Goal: Task Accomplishment & Management: Use online tool/utility

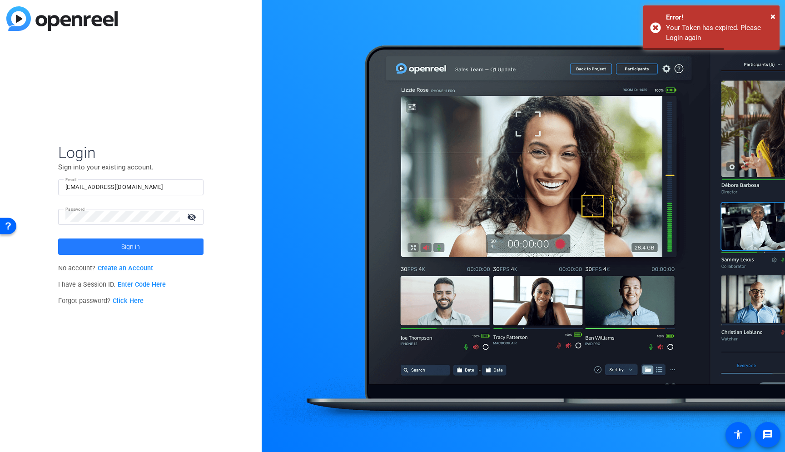
click at [91, 255] on span at bounding box center [130, 247] width 145 height 22
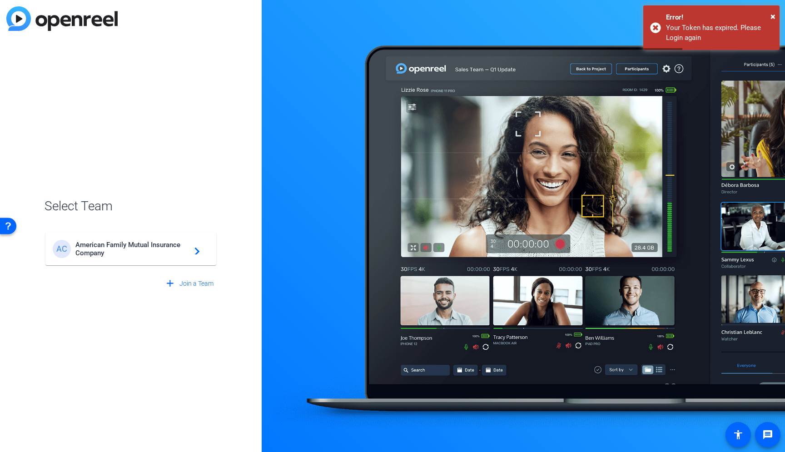
click at [113, 253] on span "American Family Mutual Insurance Company" at bounding box center [132, 249] width 114 height 16
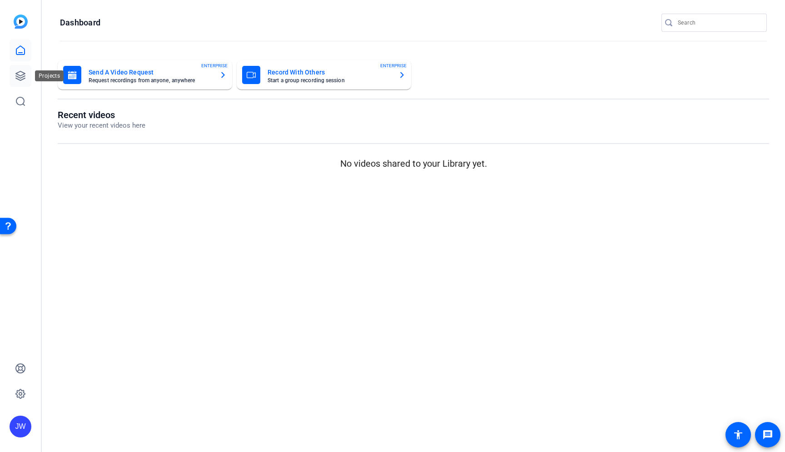
click at [31, 77] on link at bounding box center [21, 76] width 22 height 22
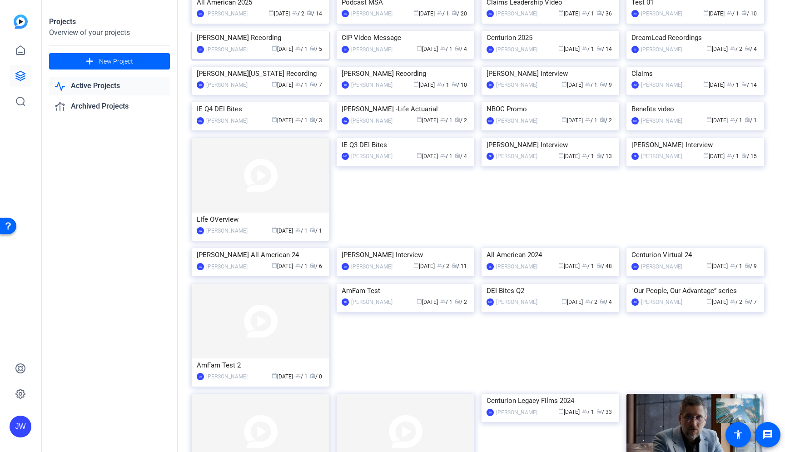
scroll to position [98, 0]
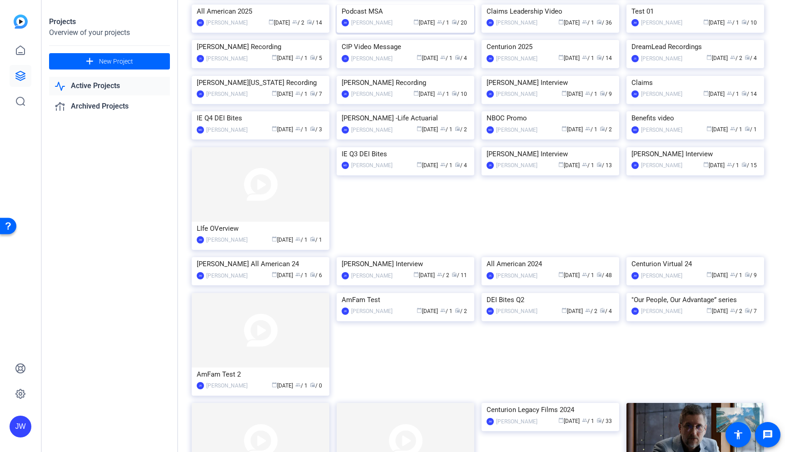
click at [360, 5] on img at bounding box center [405, 5] width 138 height 0
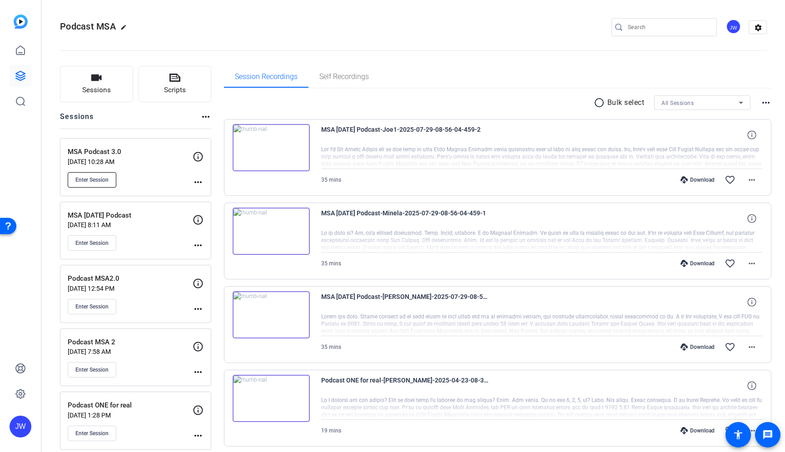
click at [94, 179] on span "Enter Session" at bounding box center [91, 179] width 33 height 7
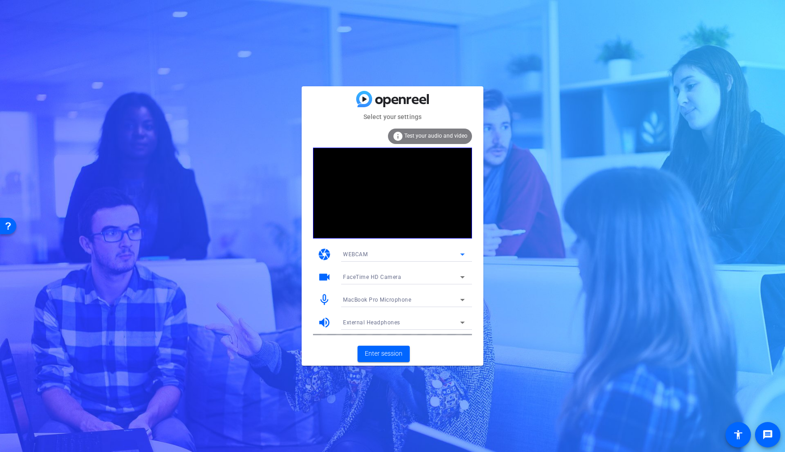
click at [410, 253] on div "WEBCAM" at bounding box center [401, 253] width 117 height 11
click at [410, 253] on div at bounding box center [392, 226] width 785 height 452
click at [371, 356] on span "Enter session" at bounding box center [384, 354] width 38 height 10
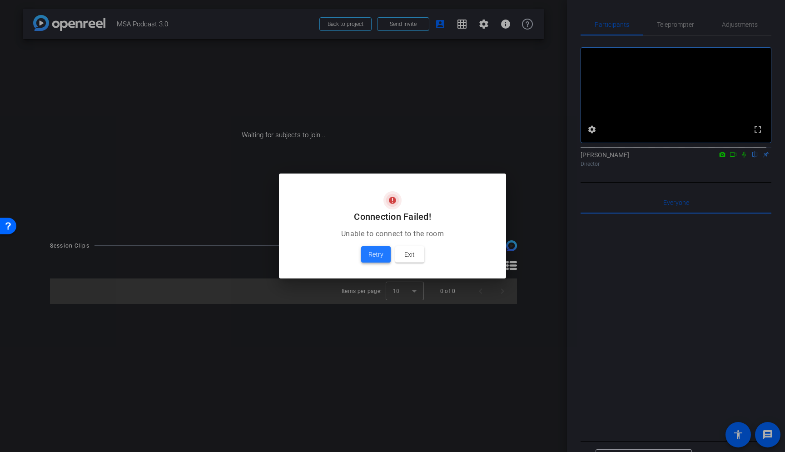
click at [365, 259] on span at bounding box center [376, 254] width 30 height 22
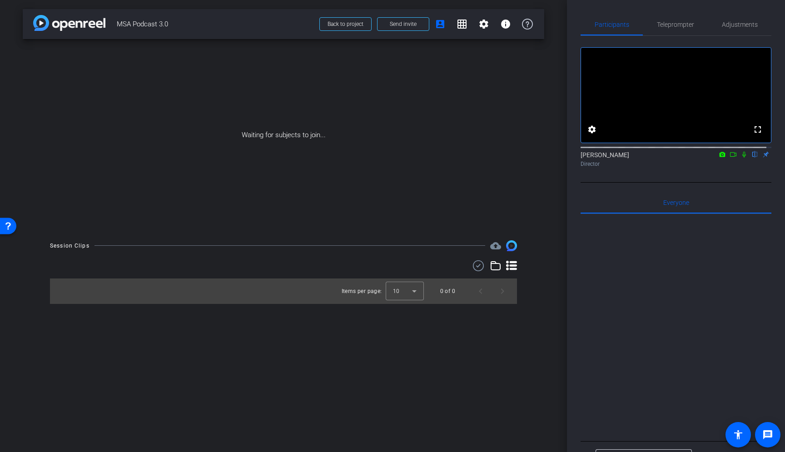
click at [679, 137] on video at bounding box center [676, 95] width 190 height 95
click at [749, 158] on mat-icon "flip" at bounding box center [754, 154] width 11 height 8
click at [593, 135] on mat-icon "settings" at bounding box center [591, 129] width 11 height 11
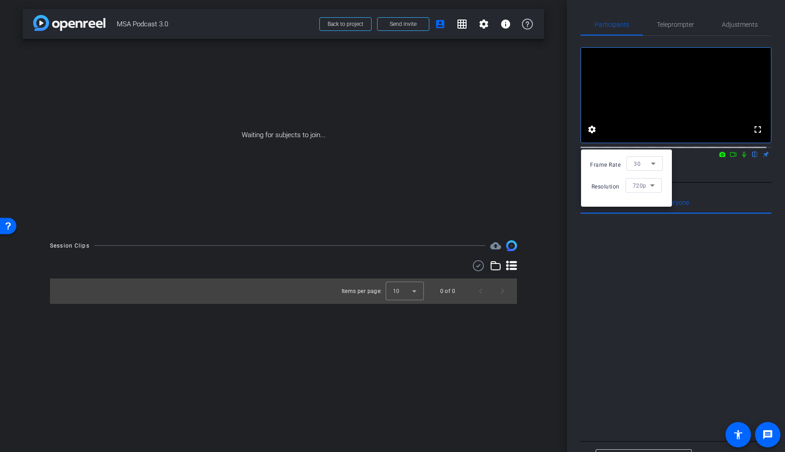
click at [639, 189] on div "720p" at bounding box center [641, 184] width 17 height 11
click at [647, 222] on span "1080p" at bounding box center [640, 218] width 17 height 11
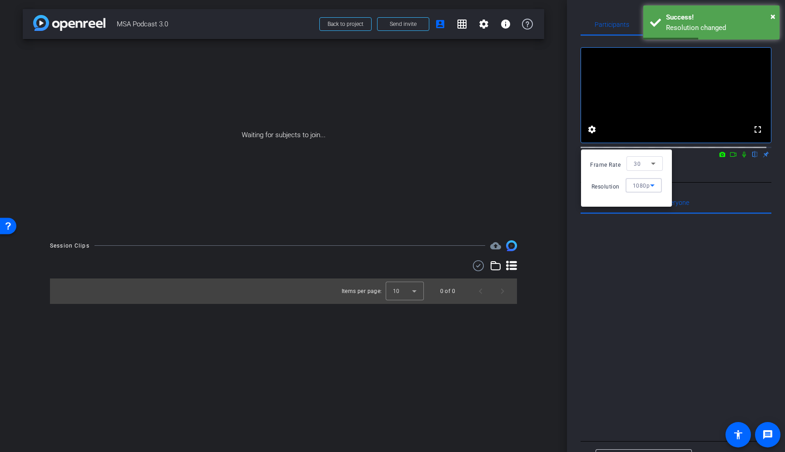
click at [697, 195] on div at bounding box center [392, 226] width 785 height 452
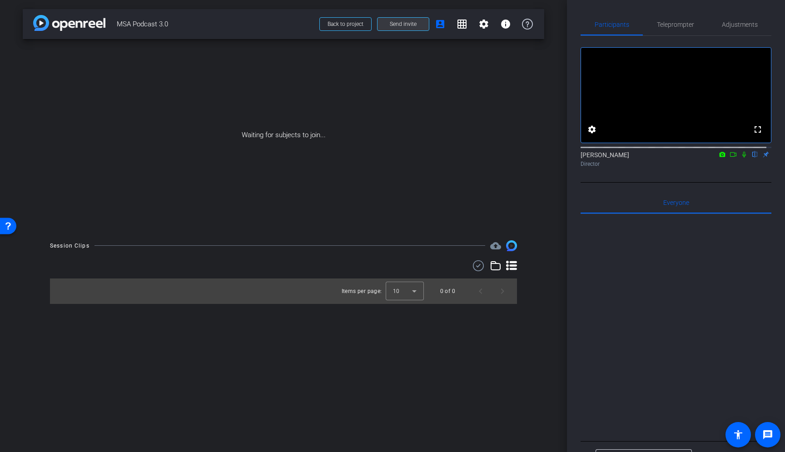
click at [398, 26] on span "Send invite" at bounding box center [403, 23] width 27 height 7
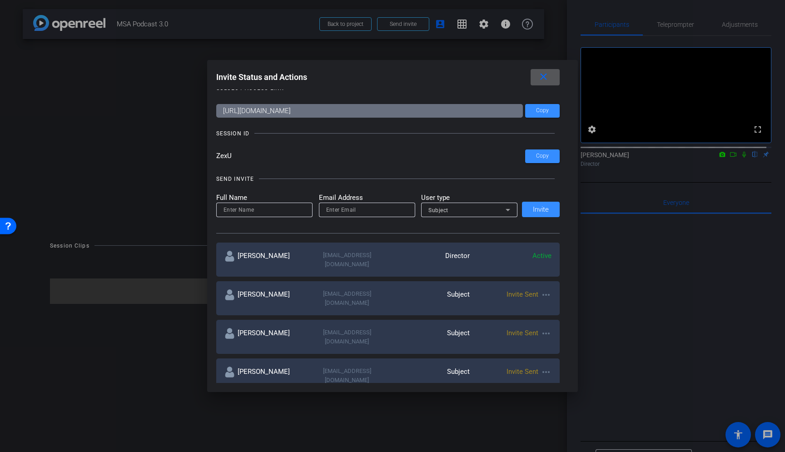
scroll to position [16, 0]
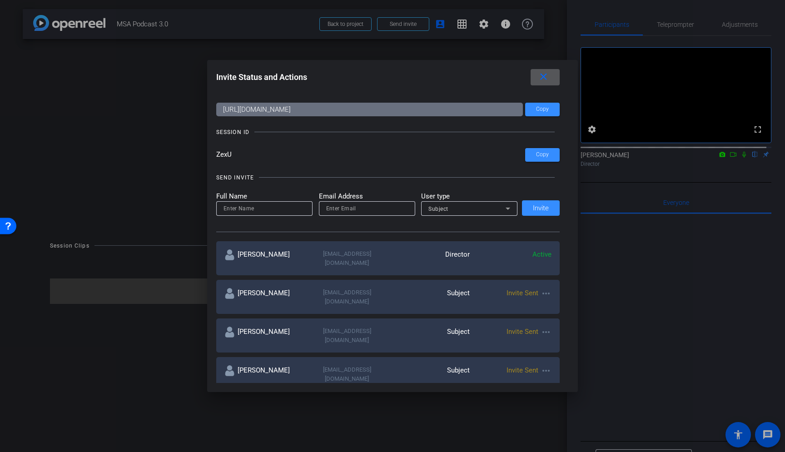
click at [540, 288] on mat-icon "more_horiz" at bounding box center [545, 293] width 11 height 11
click at [551, 312] on span "Re-Send Invite" at bounding box center [577, 311] width 68 height 11
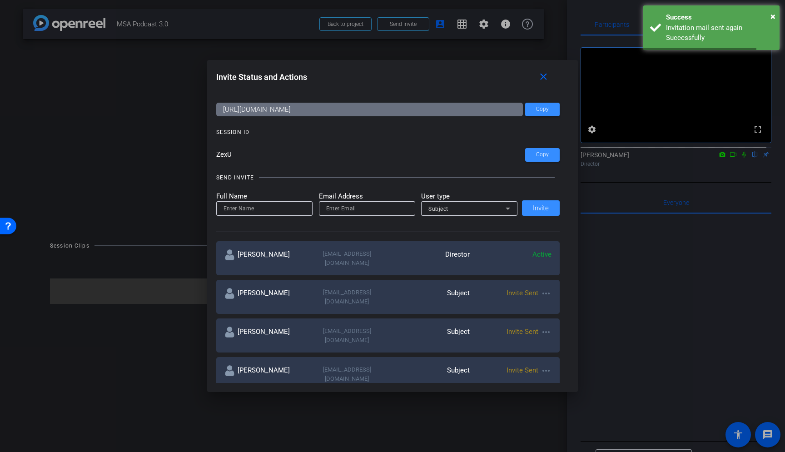
click at [541, 326] on mat-icon "more_horiz" at bounding box center [545, 331] width 11 height 11
click at [580, 344] on span "Re-Send Invite" at bounding box center [577, 343] width 68 height 11
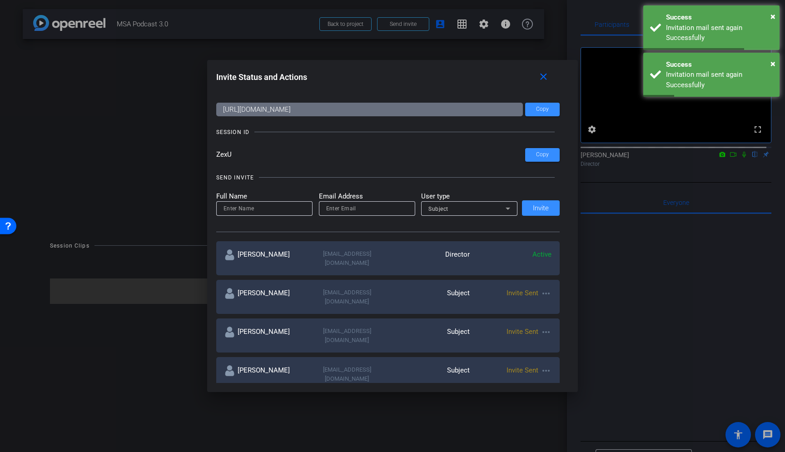
click at [540, 365] on mat-icon "more_horiz" at bounding box center [545, 370] width 11 height 11
click at [556, 375] on span "Re-Send Invite" at bounding box center [577, 375] width 68 height 11
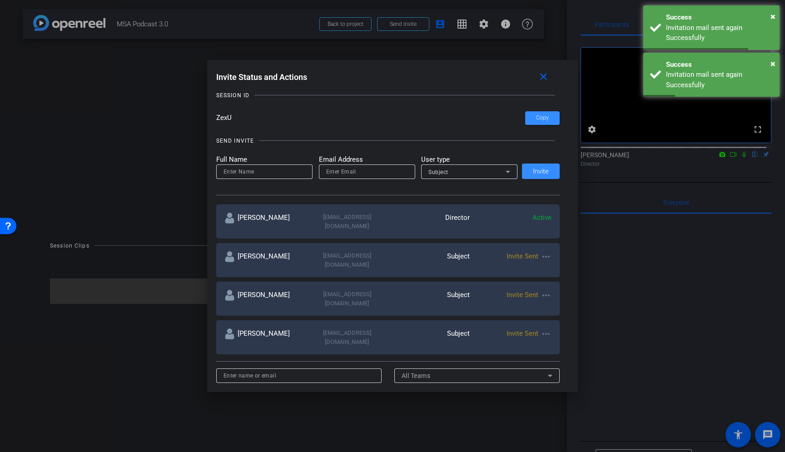
scroll to position [57, 0]
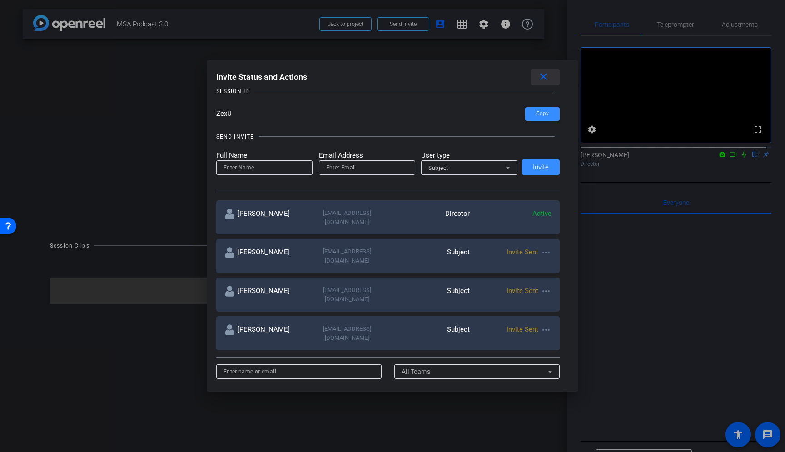
click at [545, 79] on mat-icon "close" at bounding box center [543, 76] width 11 height 11
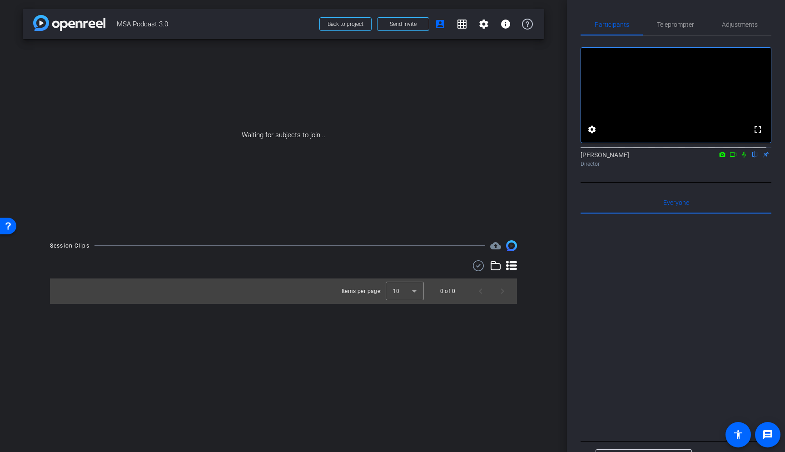
click at [742, 158] on icon at bounding box center [744, 155] width 4 height 6
click at [729, 158] on icon at bounding box center [732, 154] width 7 height 6
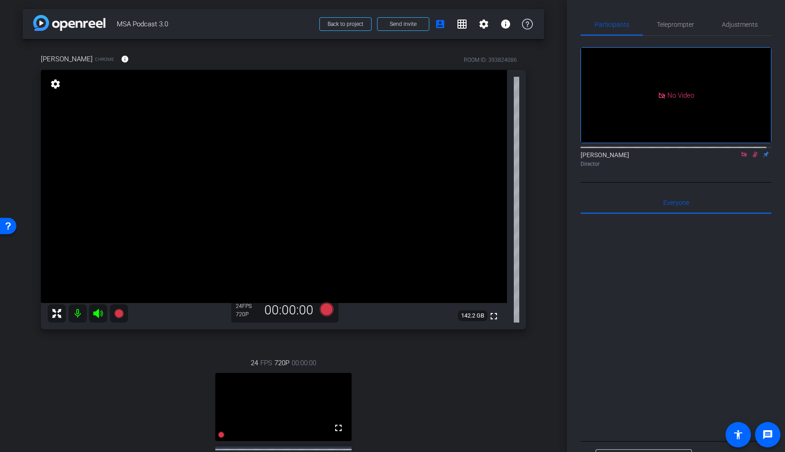
click at [751, 158] on icon at bounding box center [754, 154] width 7 height 6
click at [740, 158] on icon at bounding box center [743, 154] width 7 height 6
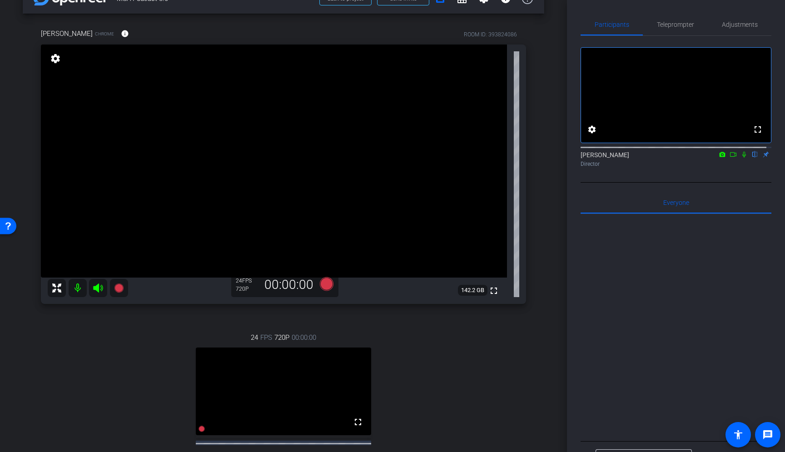
scroll to position [49, 0]
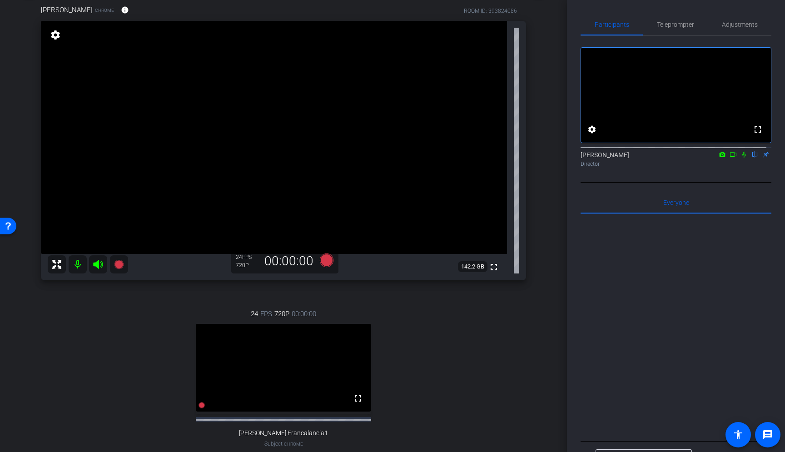
click at [524, 338] on div "Minela Skender Chrome info ROOM ID: 393824086 fullscreen settings 142.2 GB 24 F…" at bounding box center [283, 240] width 521 height 500
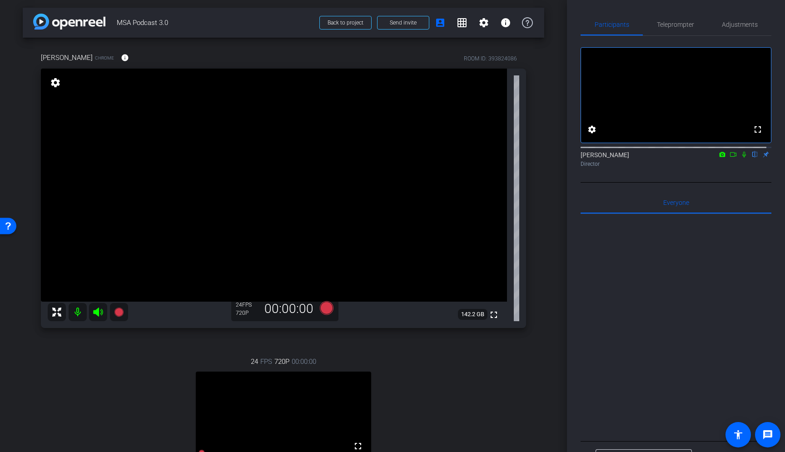
scroll to position [0, 0]
click at [478, 26] on mat-icon "settings" at bounding box center [483, 24] width 11 height 11
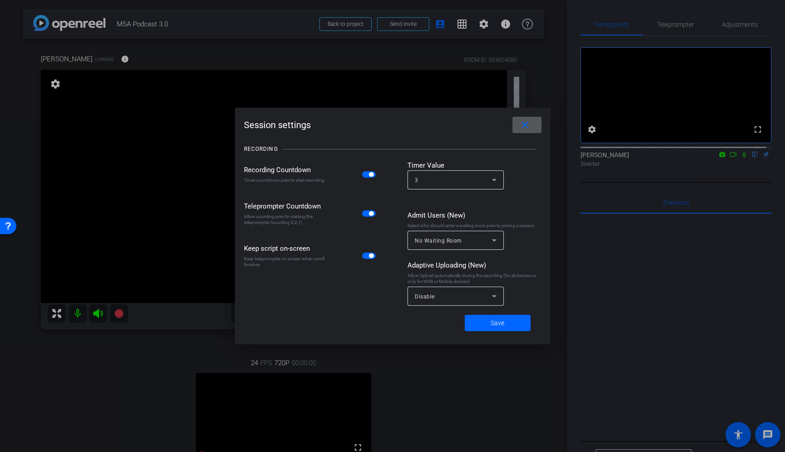
click at [415, 44] on div at bounding box center [392, 226] width 785 height 452
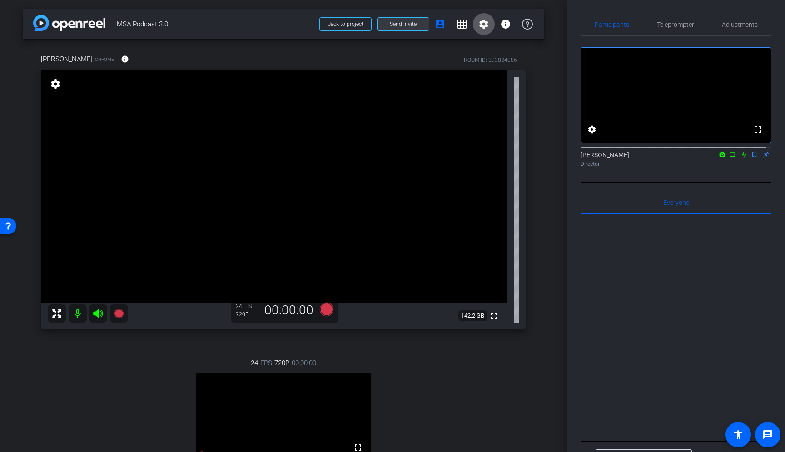
click at [396, 27] on span "Send invite" at bounding box center [403, 23] width 27 height 7
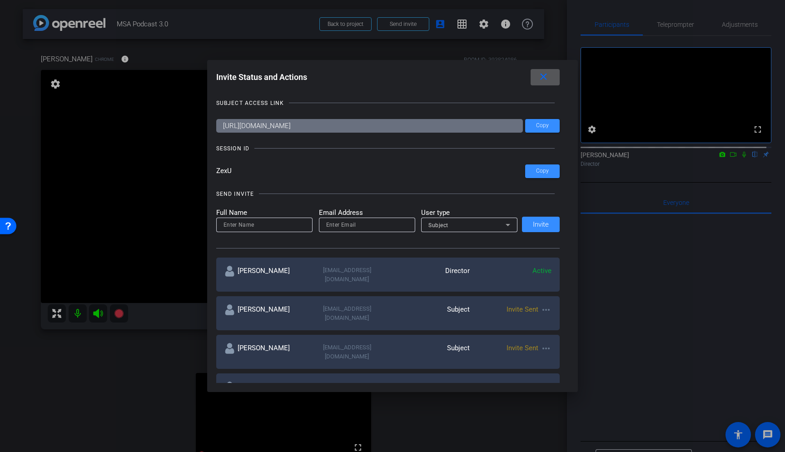
click at [540, 343] on mat-icon "more_horiz" at bounding box center [545, 348] width 11 height 11
click at [552, 361] on span "Re-Send Invite" at bounding box center [577, 359] width 68 height 11
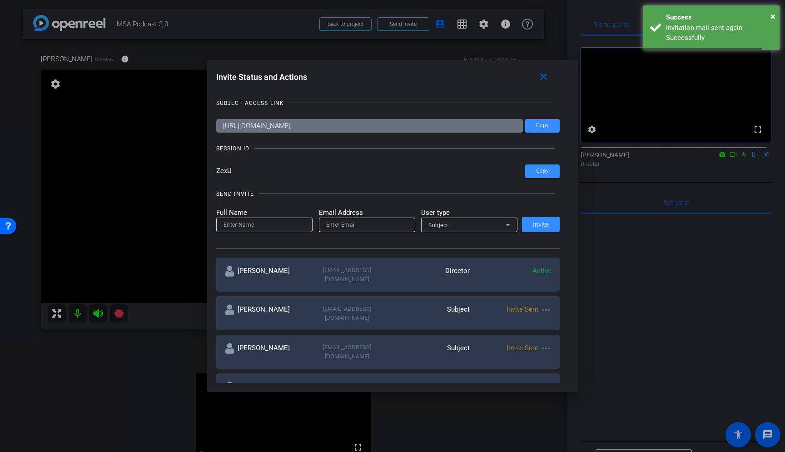
click at [513, 422] on div at bounding box center [392, 226] width 785 height 452
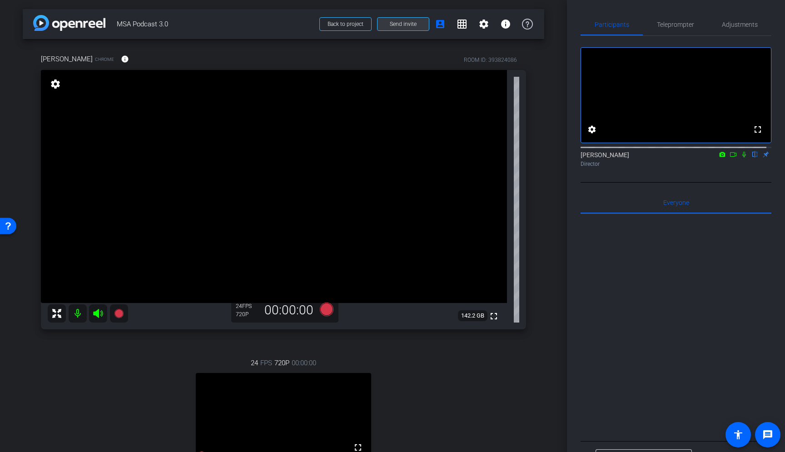
click at [396, 23] on span "Send invite" at bounding box center [403, 23] width 27 height 7
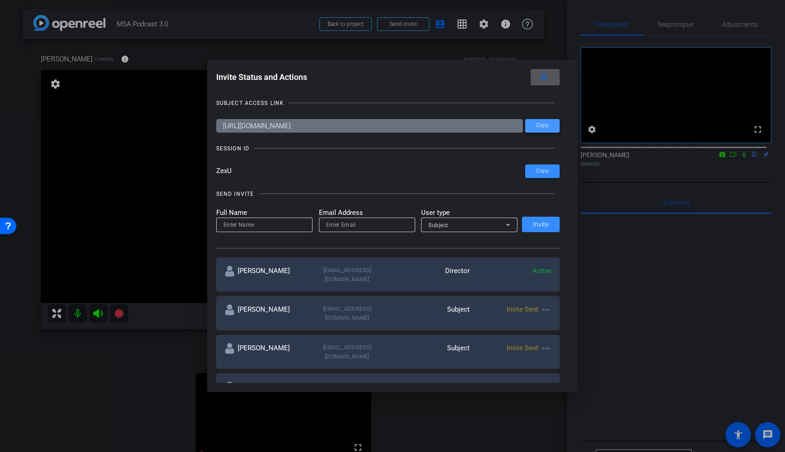
click at [554, 128] on span at bounding box center [542, 126] width 35 height 22
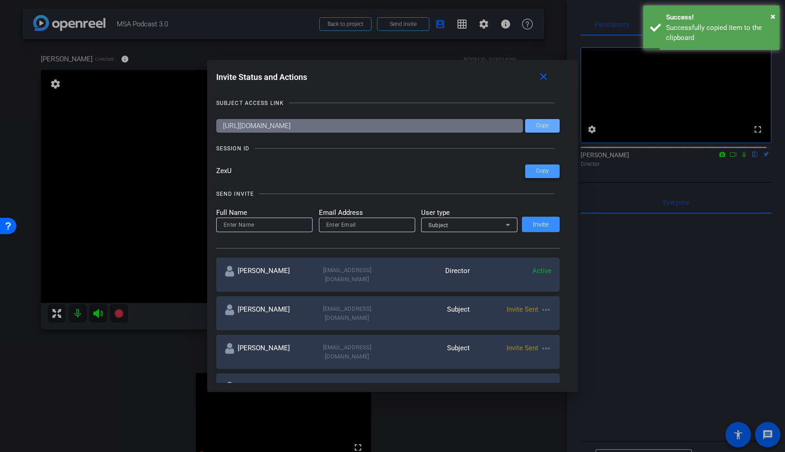
click at [531, 170] on span at bounding box center [542, 171] width 35 height 22
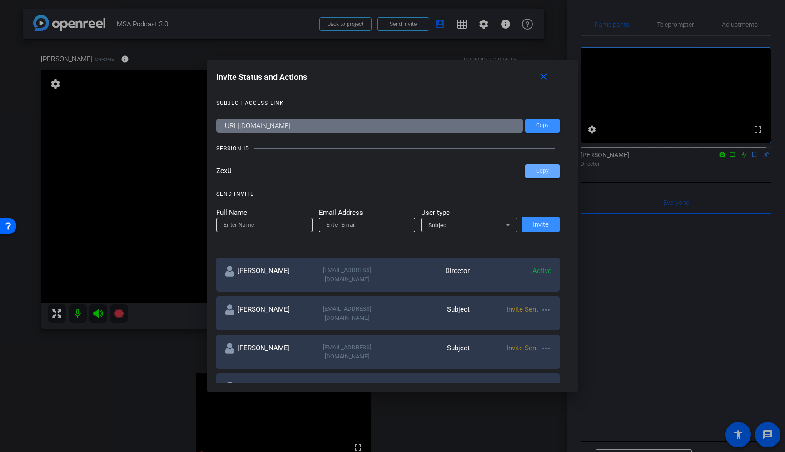
click at [124, 368] on div at bounding box center [392, 226] width 785 height 452
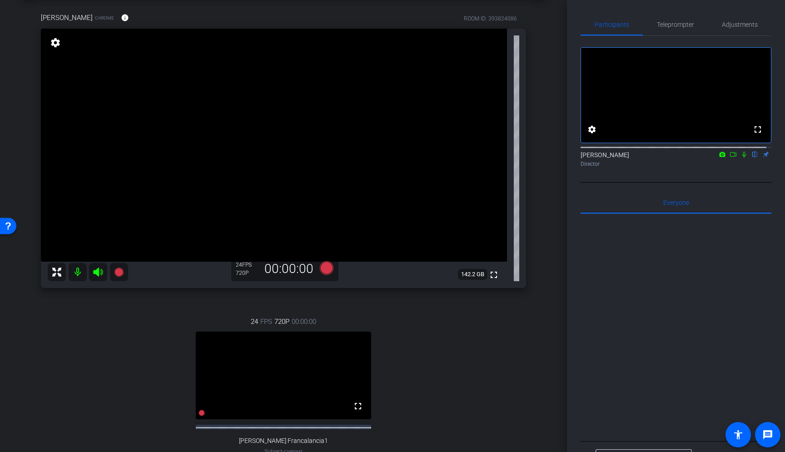
scroll to position [41, 0]
click at [448, 382] on div "24 FPS 720P 00:00:00 fullscreen Joe Francalancia1 Subject - Chrome settings" at bounding box center [283, 396] width 485 height 188
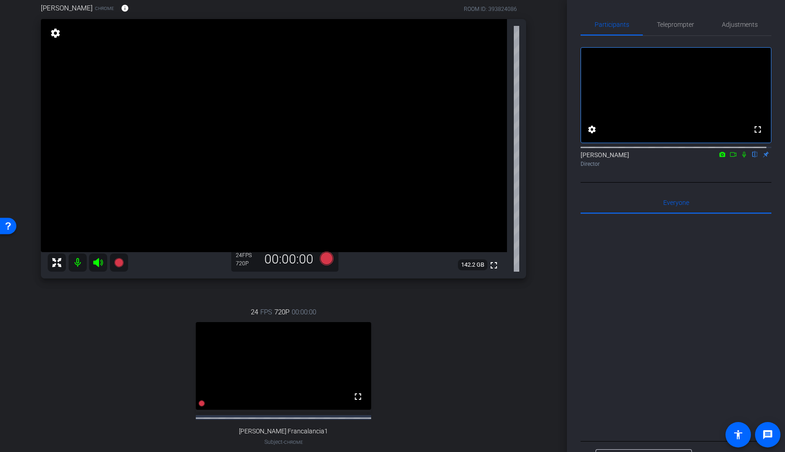
scroll to position [46, 0]
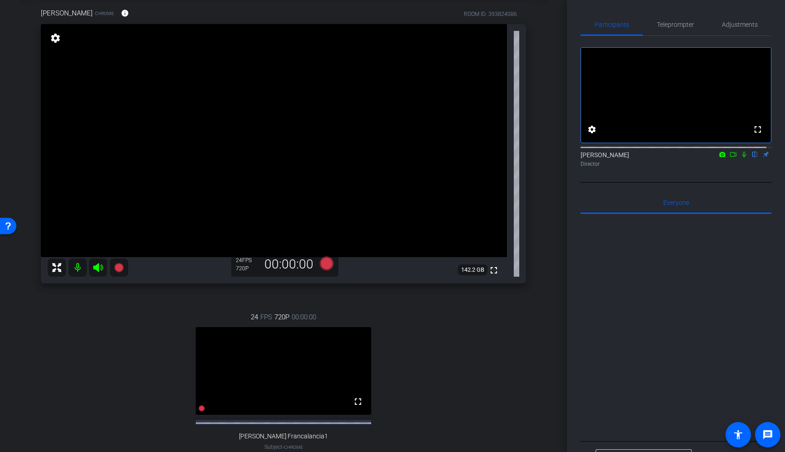
click at [471, 377] on div "24 FPS 720P 00:00:00 fullscreen Joe Francalancia1 Subject - Chrome settings" at bounding box center [283, 391] width 485 height 188
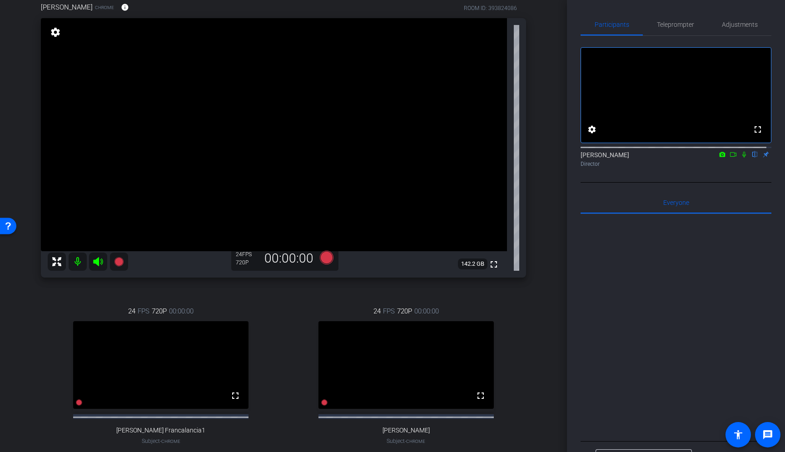
scroll to position [62, 0]
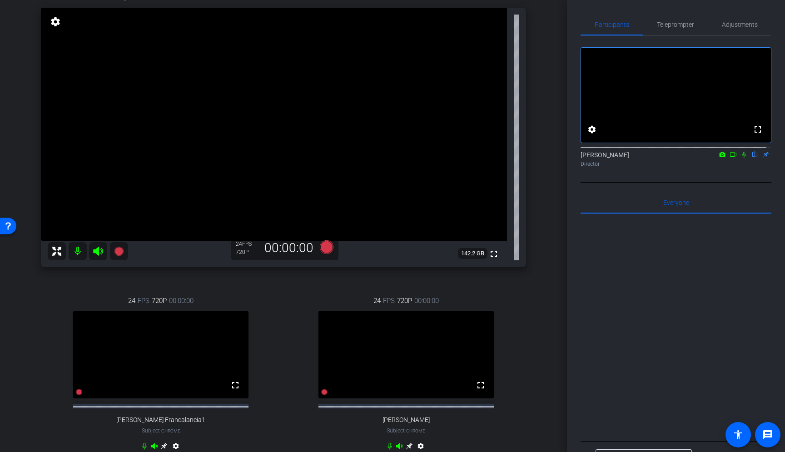
click at [84, 251] on mat-icon at bounding box center [78, 251] width 18 height 18
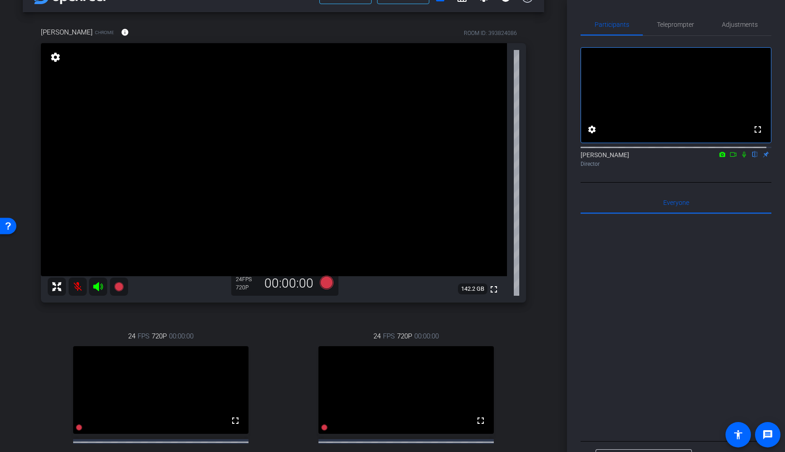
scroll to position [103, 0]
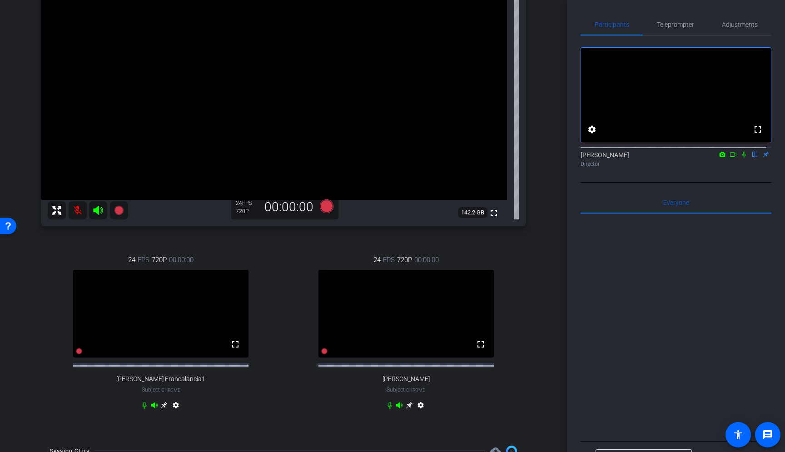
click at [521, 322] on div "Minela Skender Chrome info ROOM ID: 393824086 fullscreen settings 142.2 GB 24 F…" at bounding box center [283, 186] width 521 height 500
click at [668, 30] on span "Teleprompter" at bounding box center [675, 25] width 37 height 22
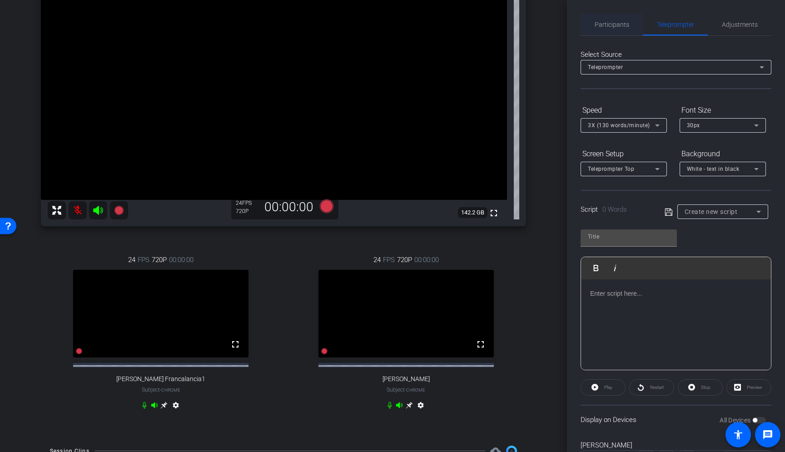
click at [614, 31] on span "Participants" at bounding box center [611, 25] width 35 height 22
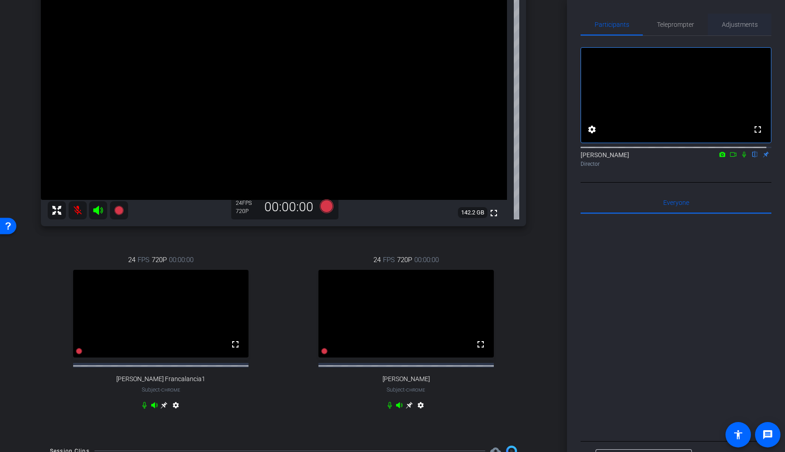
click at [738, 25] on span "Adjustments" at bounding box center [740, 24] width 36 height 6
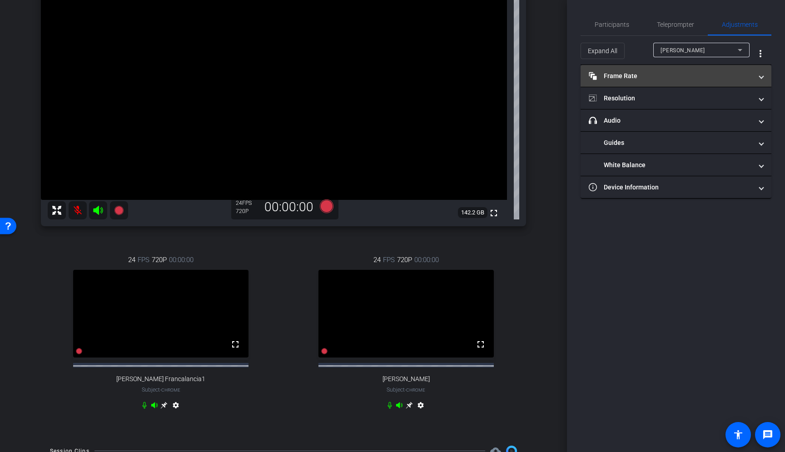
click at [653, 80] on mat-panel-title "Frame Rate Frame Rate" at bounding box center [669, 76] width 163 height 10
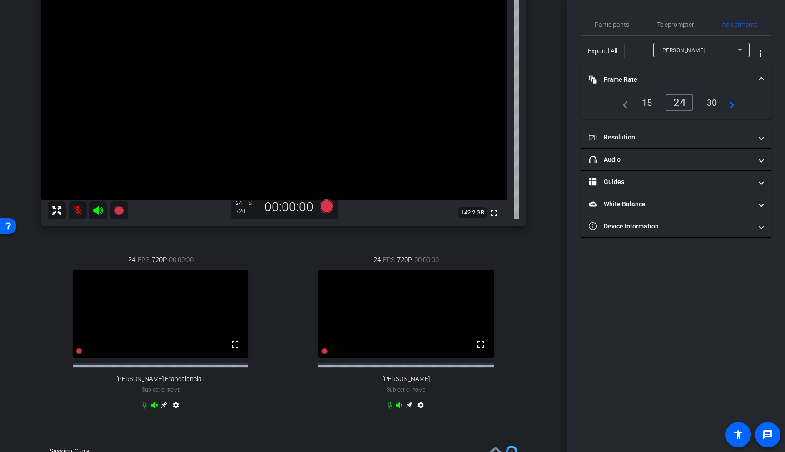
click at [707, 101] on div "30" at bounding box center [712, 102] width 24 height 15
click at [711, 105] on div "30" at bounding box center [712, 102] width 24 height 15
click at [697, 50] on span "Minela Skender" at bounding box center [682, 50] width 44 height 6
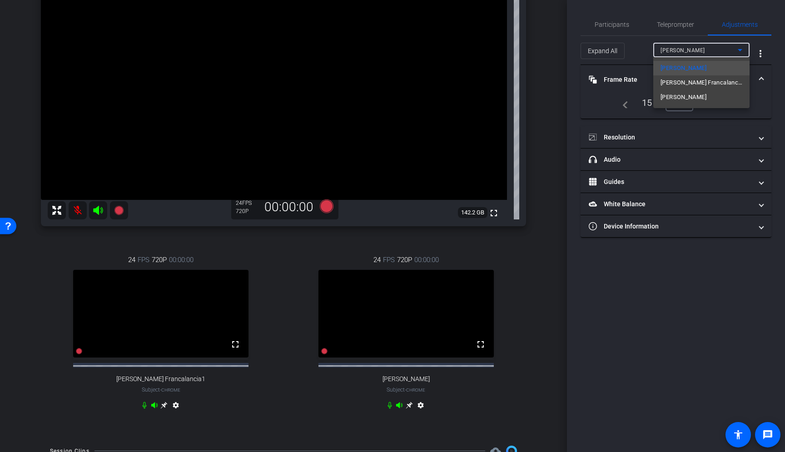
click at [709, 86] on span "Joe Francalancia1" at bounding box center [701, 82] width 82 height 11
click at [711, 103] on div "30" at bounding box center [712, 102] width 24 height 15
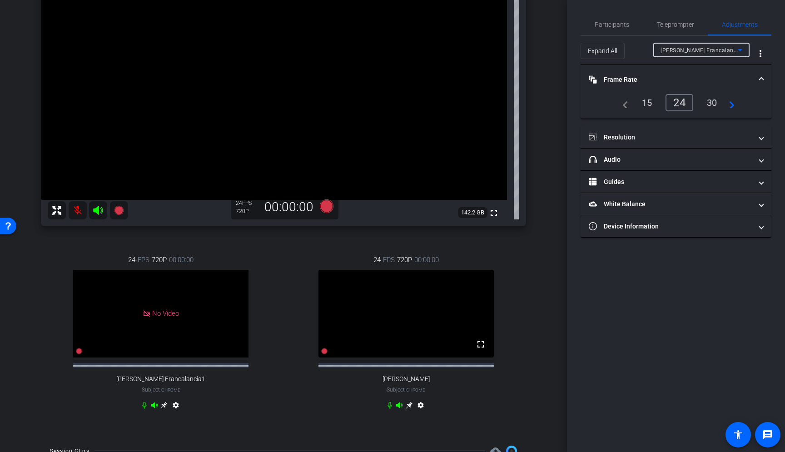
click at [693, 53] on span "Joe Francalancia1" at bounding box center [702, 49] width 84 height 7
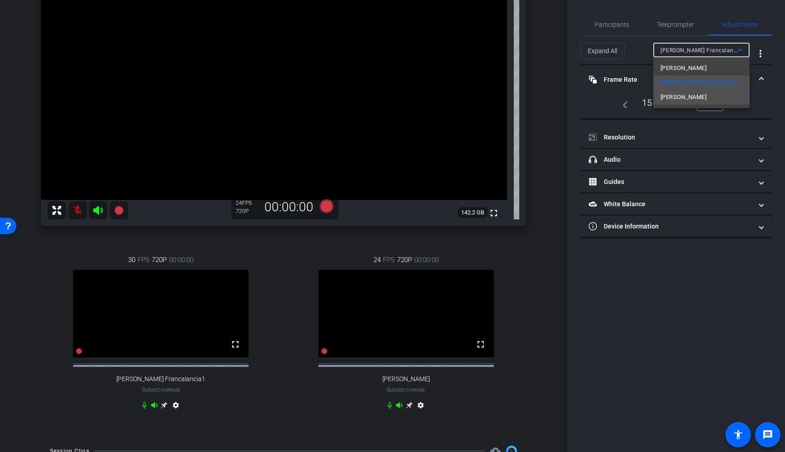
click at [686, 95] on span "Joshua Rayborn" at bounding box center [683, 97] width 46 height 11
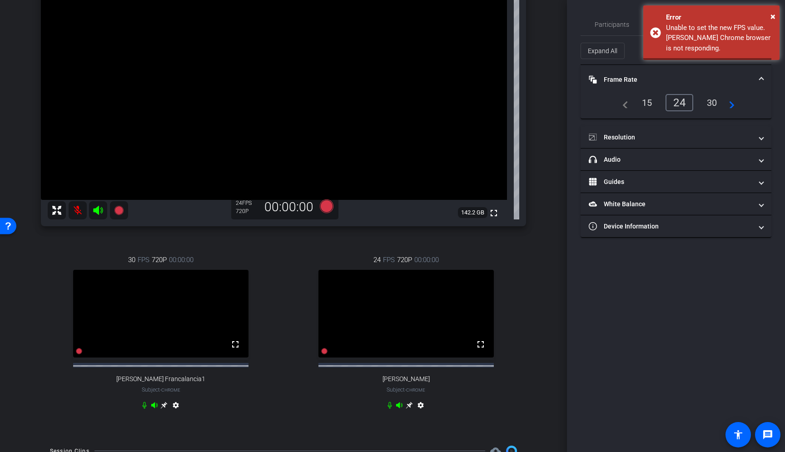
click at [711, 103] on div "30" at bounding box center [712, 102] width 24 height 15
click at [74, 208] on mat-icon at bounding box center [78, 210] width 18 height 18
click at [653, 32] on div "× Error Unable to set the new FPS value. Minela Skender's Chrome browser is not…" at bounding box center [711, 32] width 136 height 54
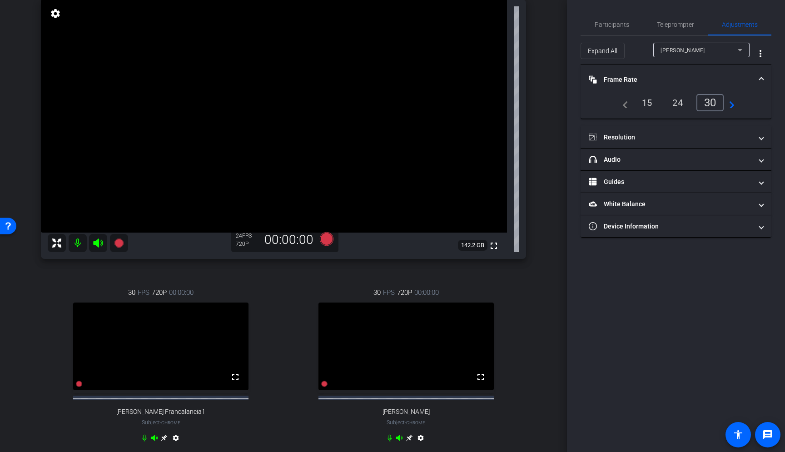
scroll to position [70, 0]
click at [713, 49] on div "Joshua Rayborn" at bounding box center [698, 49] width 77 height 11
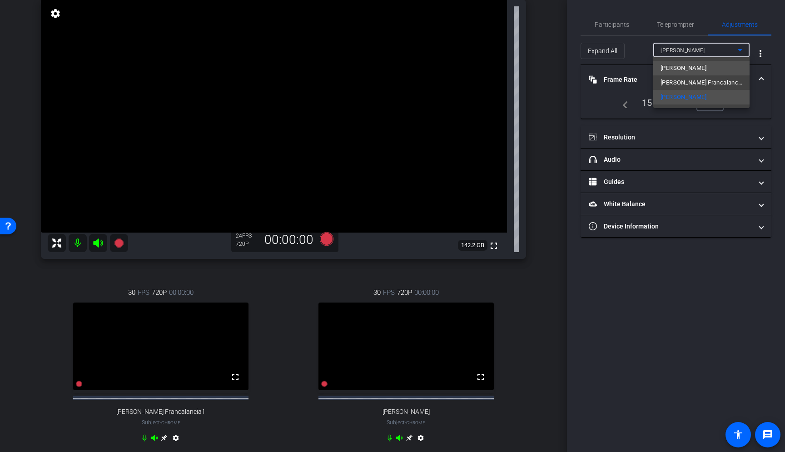
click at [712, 66] on mat-option "Minela Skender" at bounding box center [701, 68] width 96 height 15
click at [708, 104] on div "30" at bounding box center [712, 102] width 24 height 15
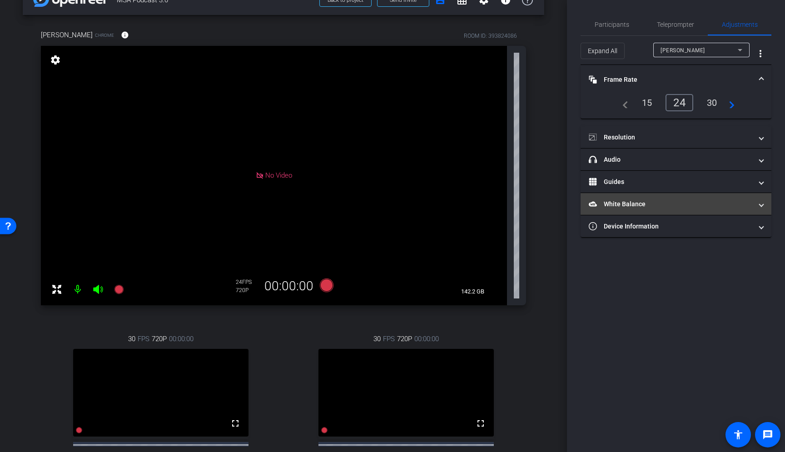
scroll to position [25, 0]
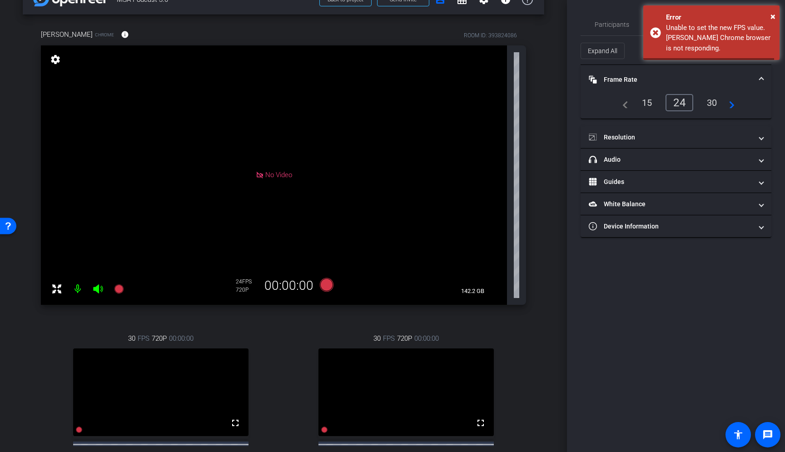
click at [707, 99] on div "30" at bounding box center [712, 102] width 24 height 15
click at [548, 144] on div "arrow_back MSA Podcast 3.0 Back to project Send invite account_box grid_on sett…" at bounding box center [283, 201] width 567 height 452
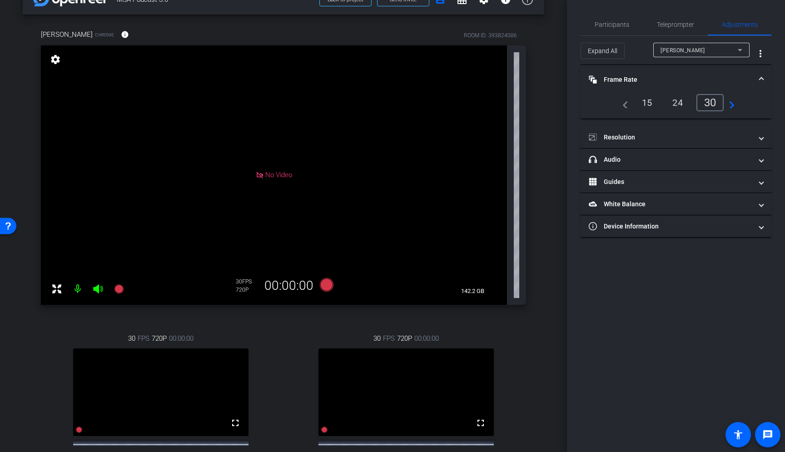
click at [742, 50] on icon at bounding box center [739, 49] width 11 height 11
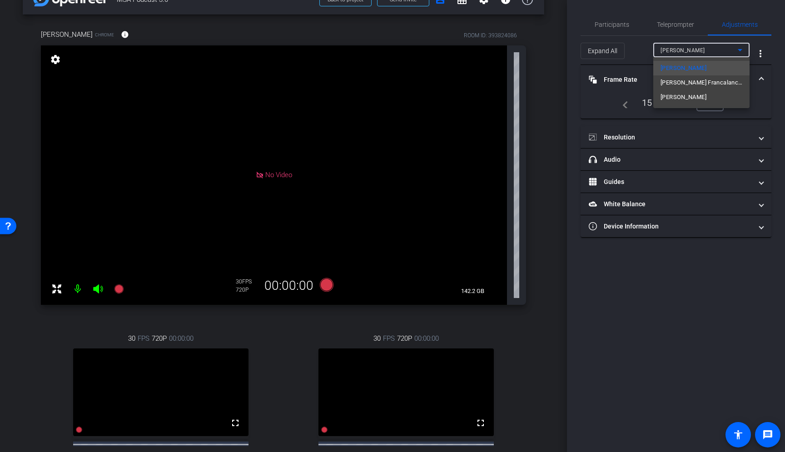
click at [742, 50] on div at bounding box center [392, 226] width 785 height 452
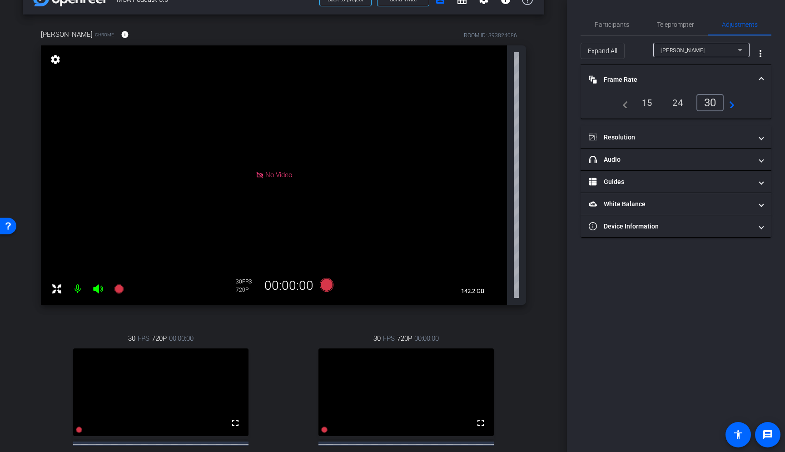
click at [545, 219] on div "arrow_back MSA Podcast 3.0 Back to project Send invite account_box grid_on sett…" at bounding box center [283, 201] width 567 height 452
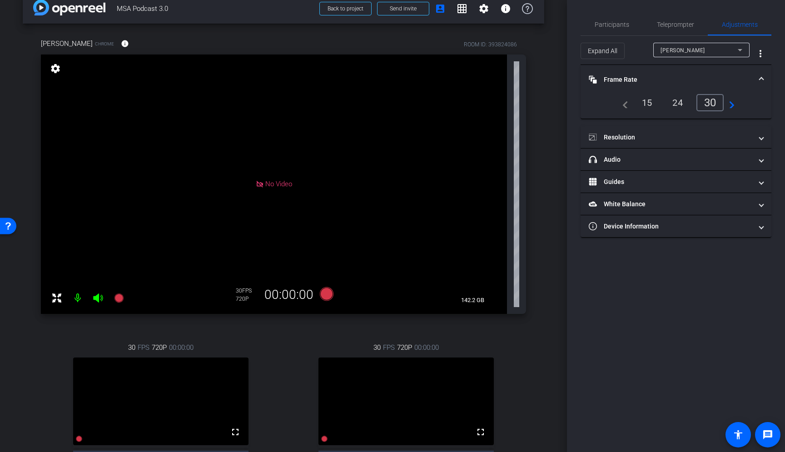
scroll to position [0, 0]
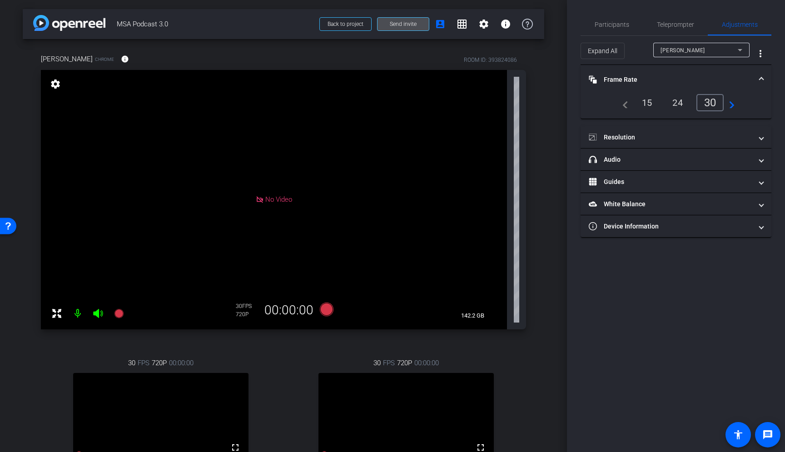
click at [399, 25] on span "Send invite" at bounding box center [403, 23] width 27 height 7
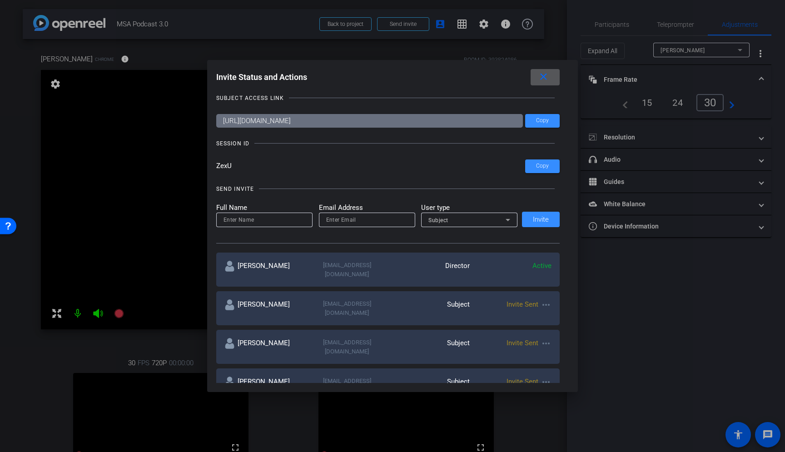
type input "11000"
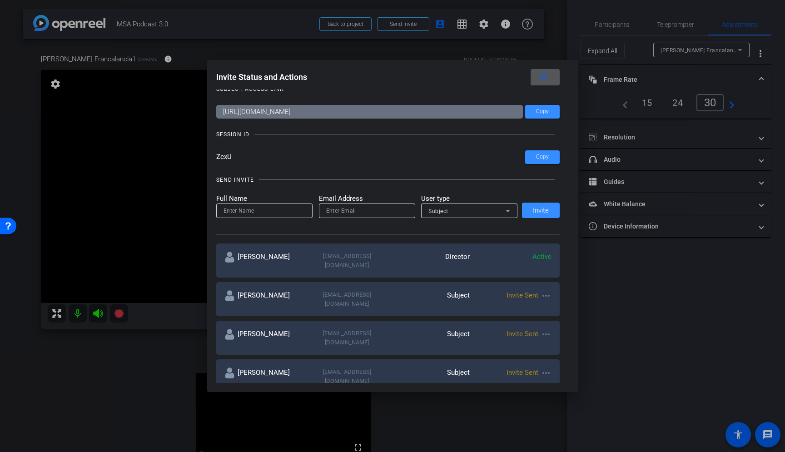
scroll to position [16, 0]
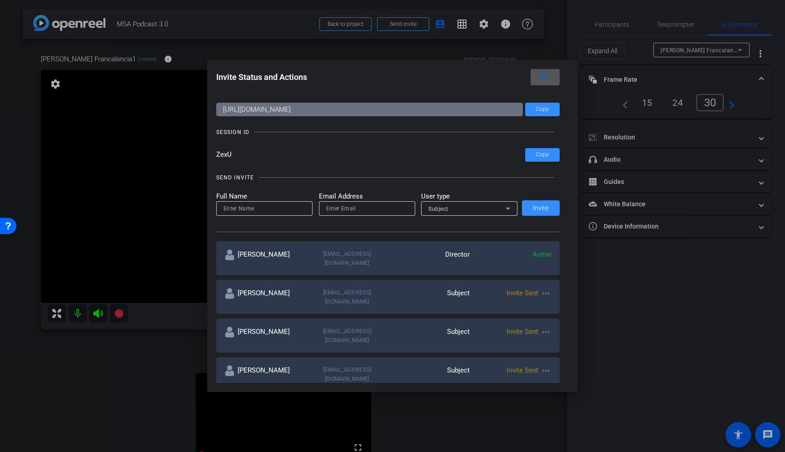
click at [167, 378] on div at bounding box center [392, 226] width 785 height 452
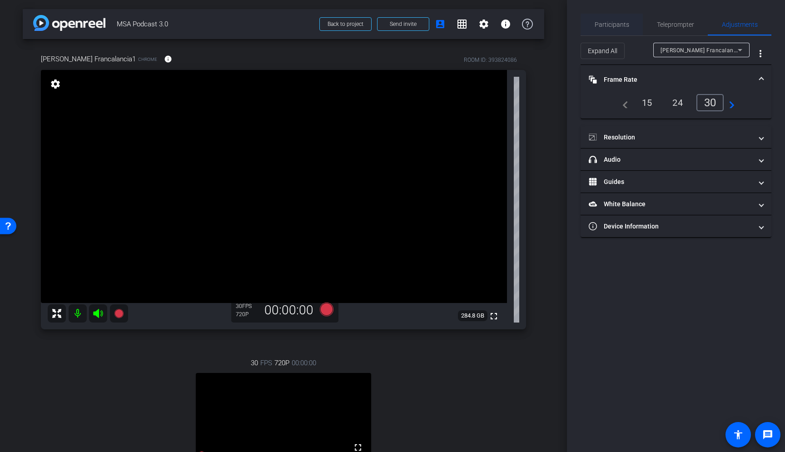
click at [612, 26] on span "Participants" at bounding box center [611, 24] width 35 height 6
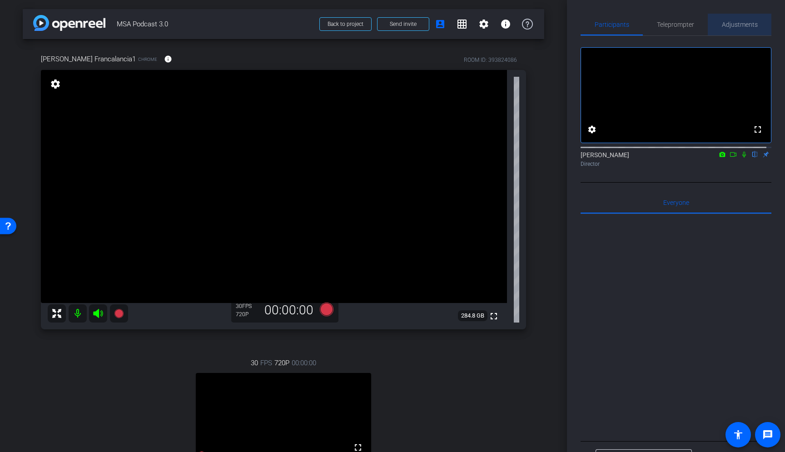
click at [736, 25] on span "Adjustments" at bounding box center [740, 24] width 36 height 6
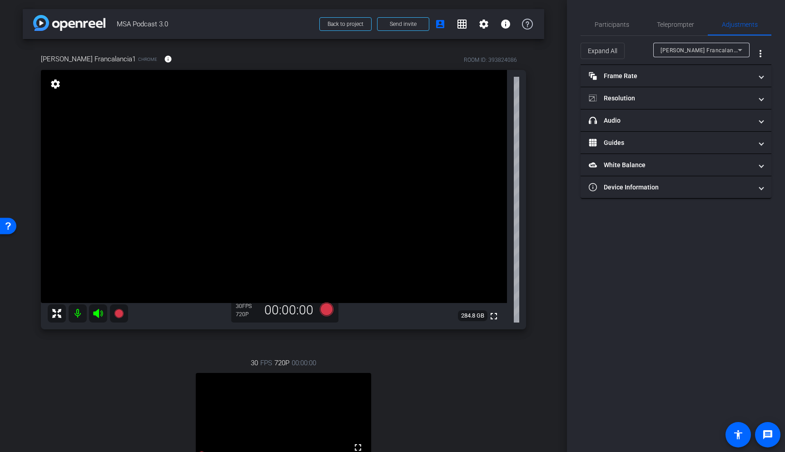
drag, startPoint x: 697, startPoint y: 100, endPoint x: 696, endPoint y: 119, distance: 18.6
click at [697, 99] on mat-panel-title "Resolution" at bounding box center [669, 99] width 163 height 10
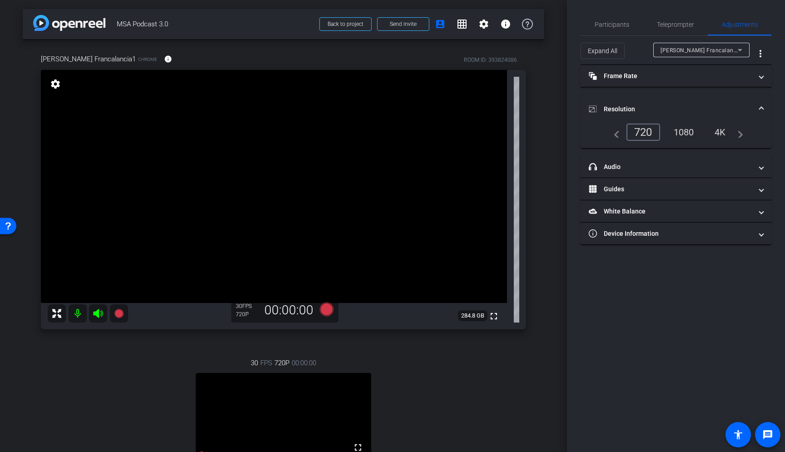
click at [677, 133] on div "1080" at bounding box center [684, 131] width 34 height 15
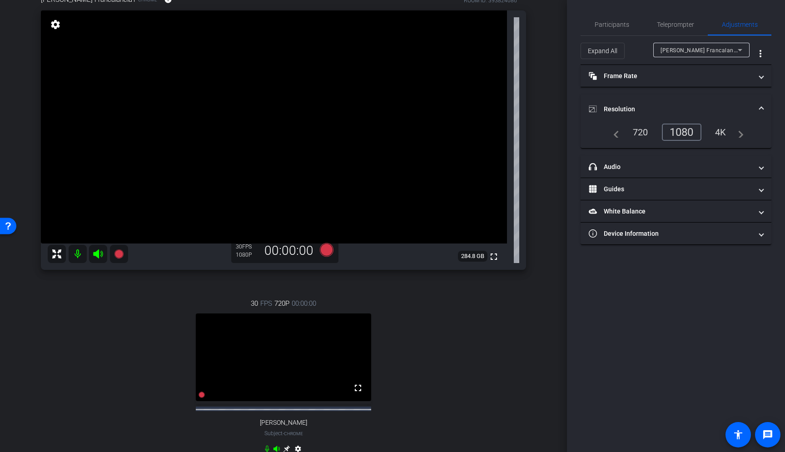
scroll to position [25, 0]
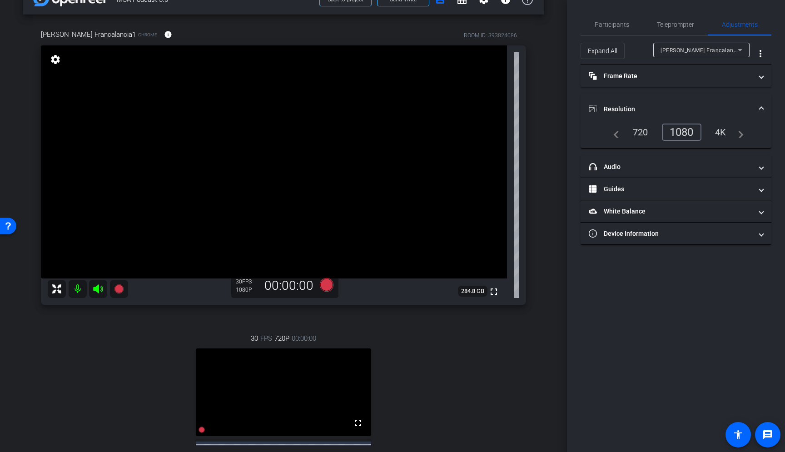
click at [430, 389] on div "30 FPS 720P 00:00:00 fullscreen Joshua Rayborn Subject - Chrome settings" at bounding box center [283, 412] width 485 height 188
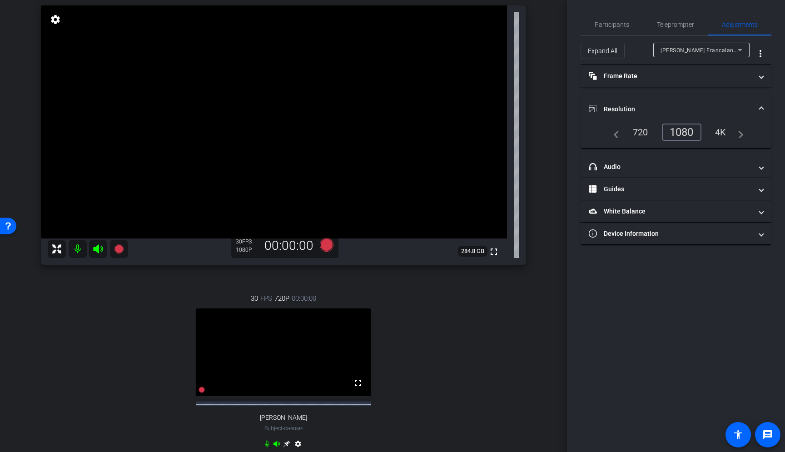
scroll to position [74, 0]
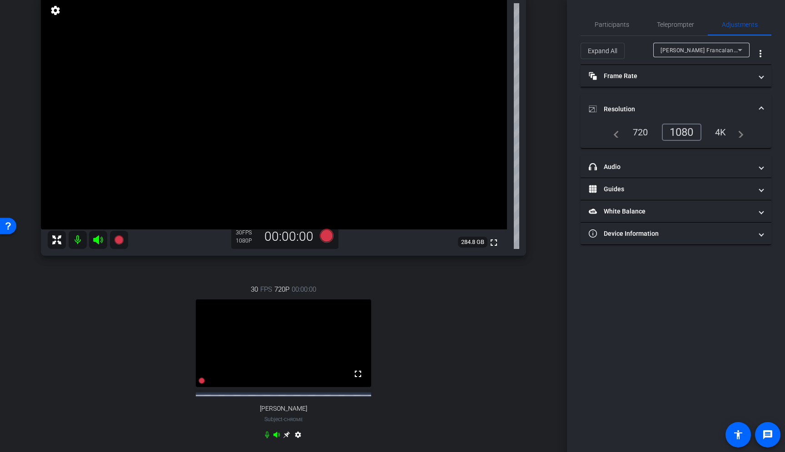
click at [308, 372] on video at bounding box center [283, 343] width 175 height 88
click at [684, 49] on span "Joe Francalancia1" at bounding box center [702, 49] width 84 height 7
click at [684, 88] on span "Joshua Rayborn" at bounding box center [683, 82] width 46 height 11
click at [680, 131] on div "1080" at bounding box center [684, 131] width 34 height 15
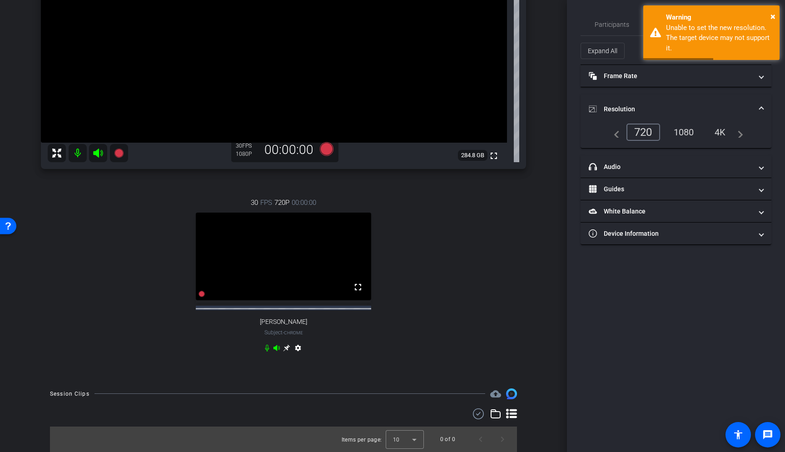
scroll to position [0, 0]
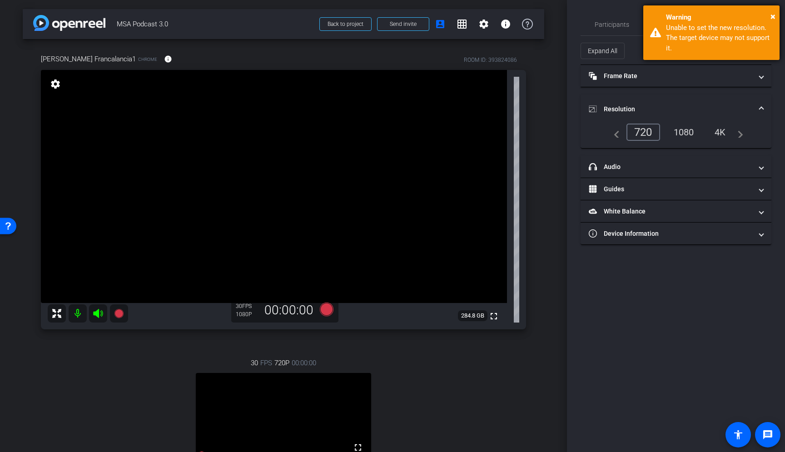
click at [770, 15] on div "Warning" at bounding box center [719, 17] width 107 height 10
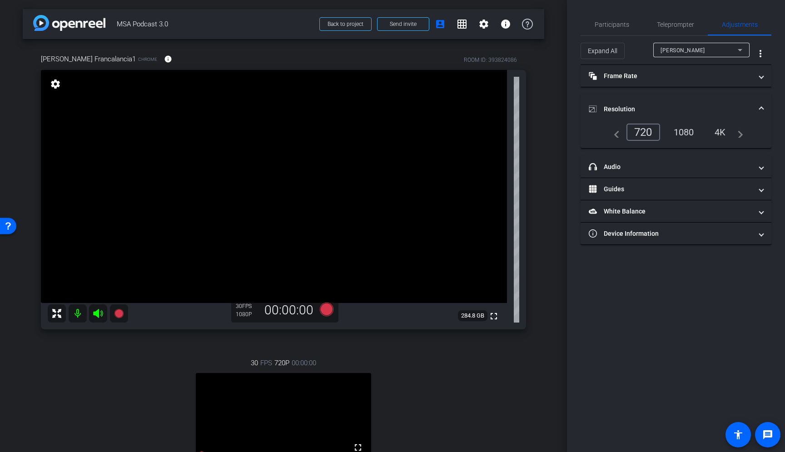
click at [625, 281] on div "Participants Teleprompter Adjustments settings Jesse Wilson flip Director Every…" at bounding box center [676, 226] width 218 height 452
click at [634, 230] on mat-panel-title "Device Information" at bounding box center [669, 234] width 163 height 10
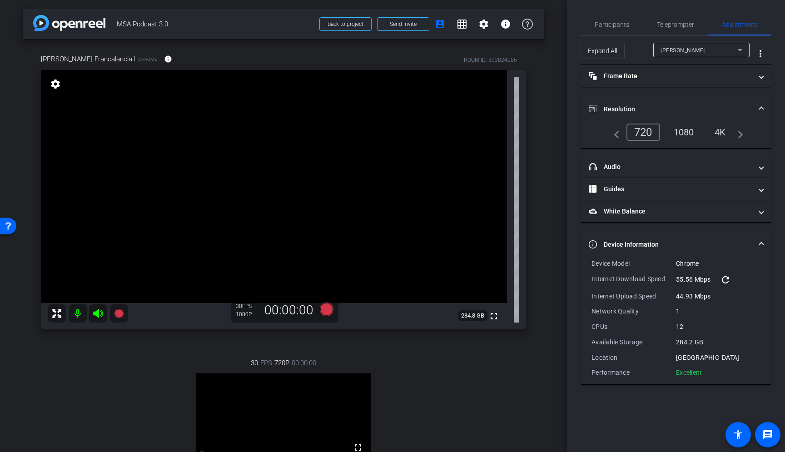
click at [668, 242] on mat-panel-title "Device Information" at bounding box center [669, 245] width 163 height 10
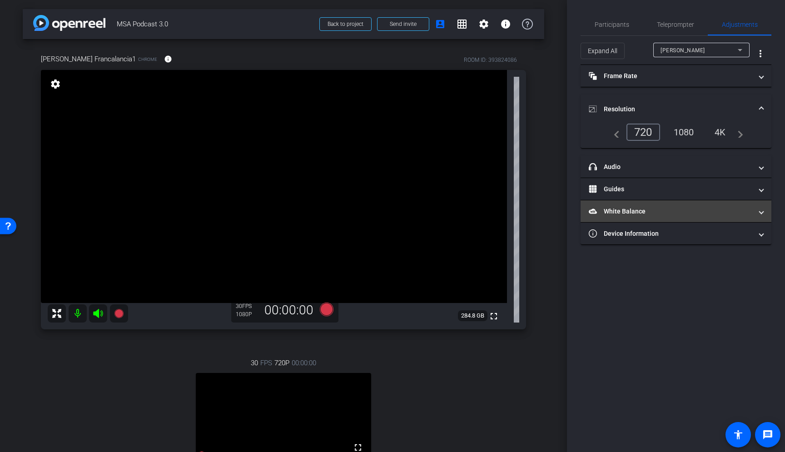
click at [669, 220] on mat-expansion-panel-header "White Balance White Balance" at bounding box center [675, 211] width 191 height 22
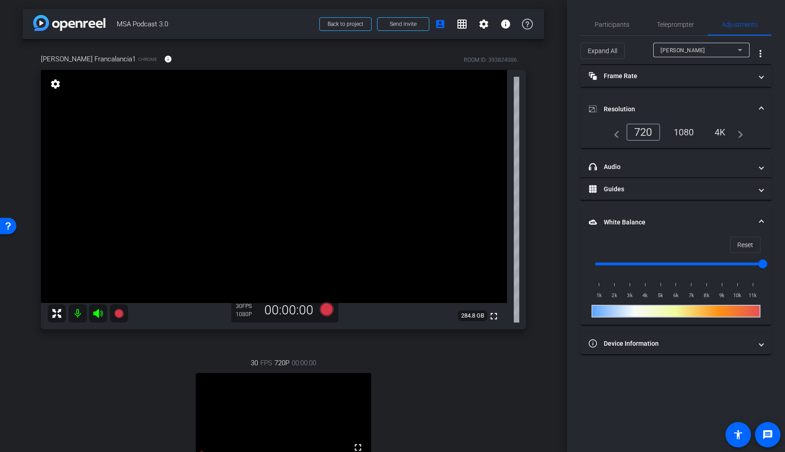
drag, startPoint x: 696, startPoint y: 222, endPoint x: 684, endPoint y: 215, distance: 13.7
click at [695, 222] on mat-panel-title "White Balance White Balance" at bounding box center [669, 223] width 163 height 10
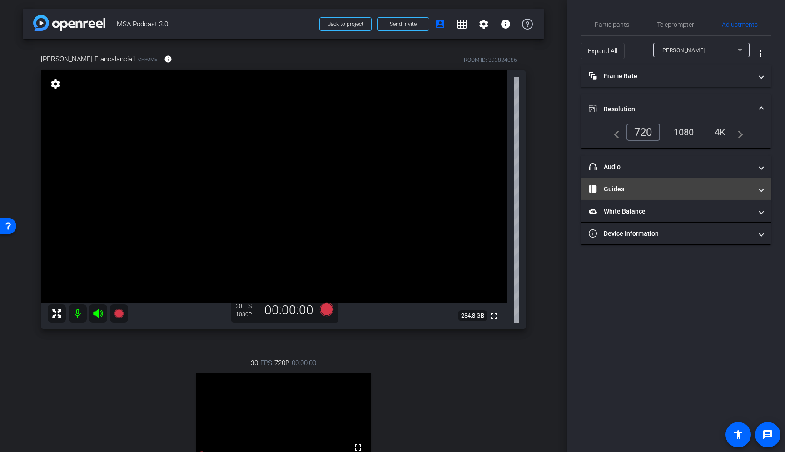
click at [661, 194] on mat-expansion-panel-header "Guides" at bounding box center [675, 189] width 191 height 22
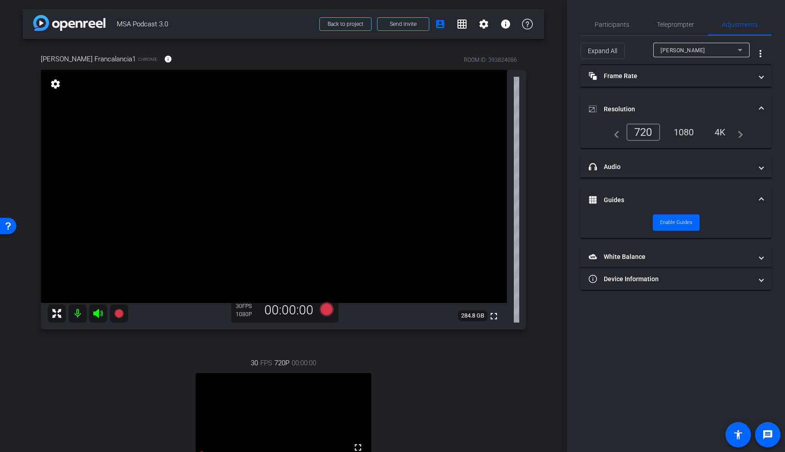
click at [662, 193] on mat-expansion-panel-header "Guides" at bounding box center [675, 199] width 191 height 29
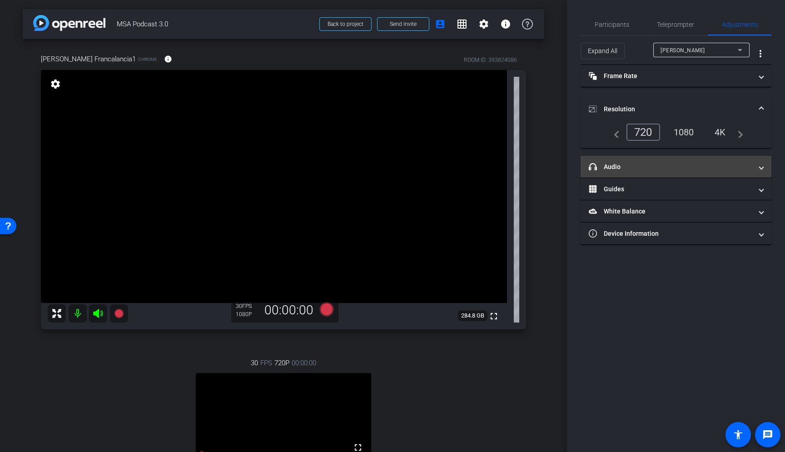
click at [660, 170] on mat-panel-title "headphone icon Audio" at bounding box center [669, 167] width 163 height 10
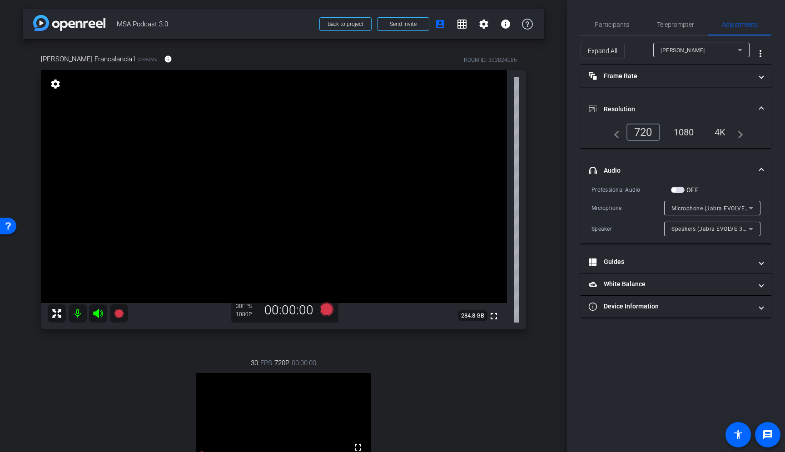
click at [679, 192] on span "button" at bounding box center [678, 190] width 14 height 6
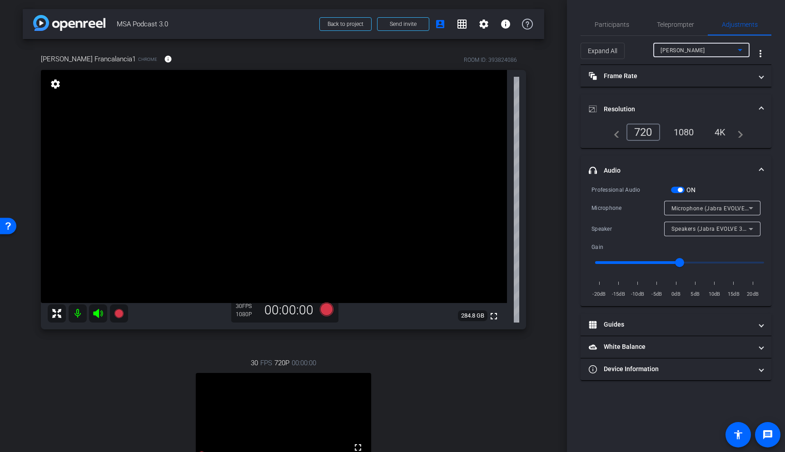
click at [700, 51] on span "Joshua Rayborn" at bounding box center [682, 50] width 44 height 6
click at [697, 72] on span "Joe Francalancia1" at bounding box center [701, 68] width 82 height 11
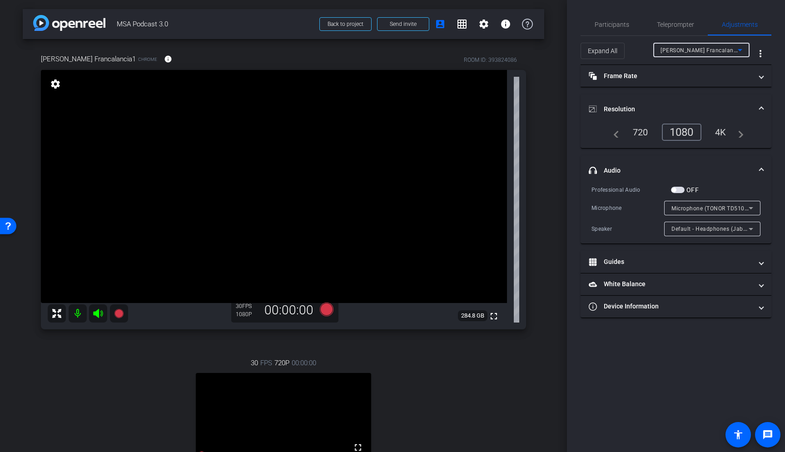
click at [706, 208] on span "Microphone (TONOR TD510 Dynamic Mic)" at bounding box center [726, 207] width 111 height 7
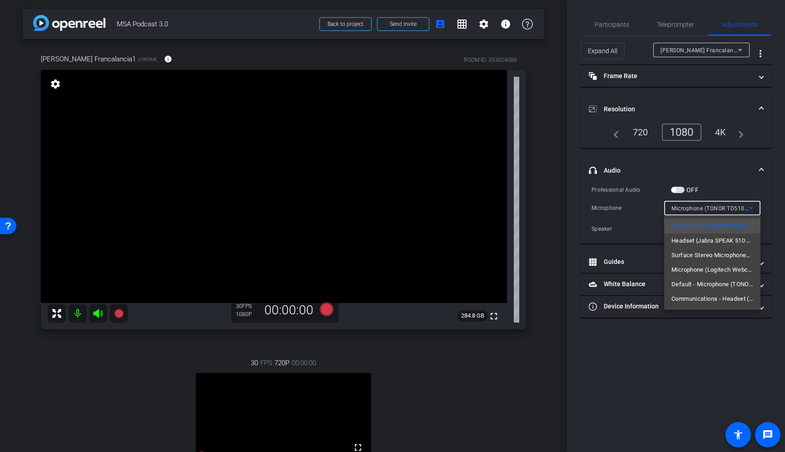
click at [642, 216] on div at bounding box center [392, 226] width 785 height 452
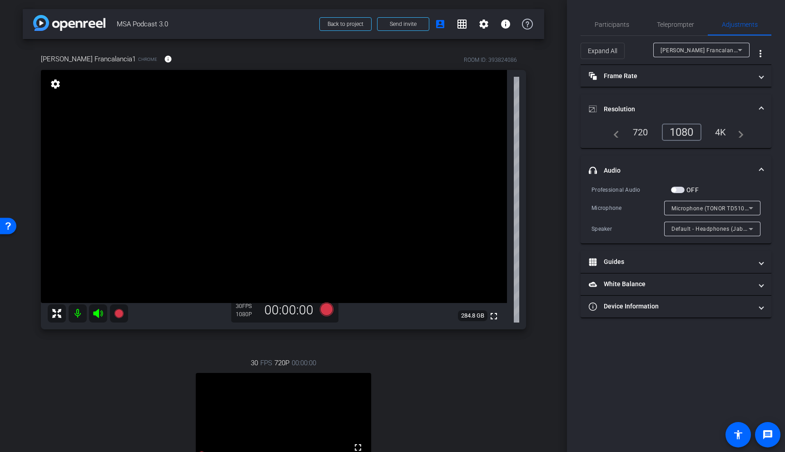
click at [678, 192] on span "button" at bounding box center [678, 190] width 14 height 6
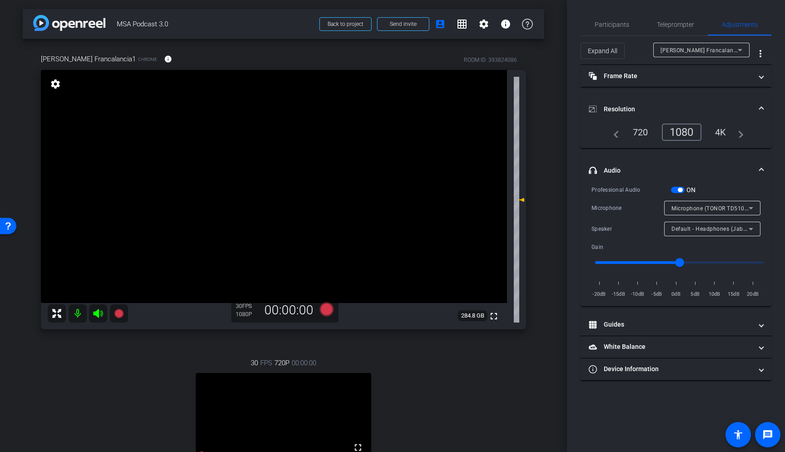
click at [677, 190] on span "button" at bounding box center [678, 190] width 14 height 6
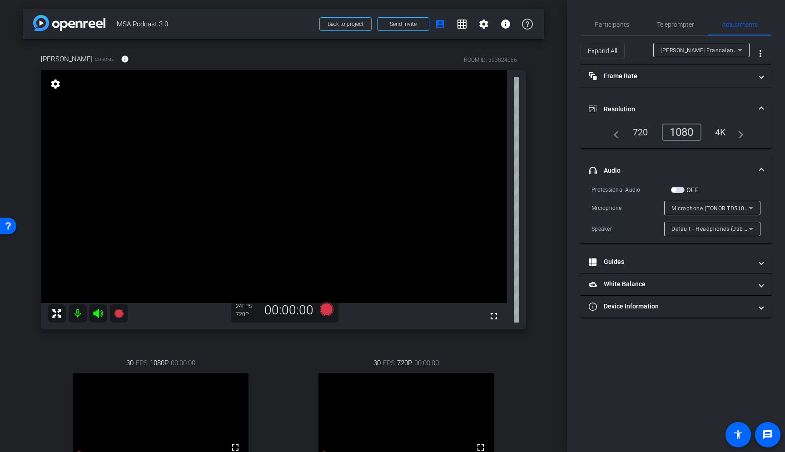
click at [685, 47] on span "Joe Francalancia1" at bounding box center [702, 49] width 84 height 7
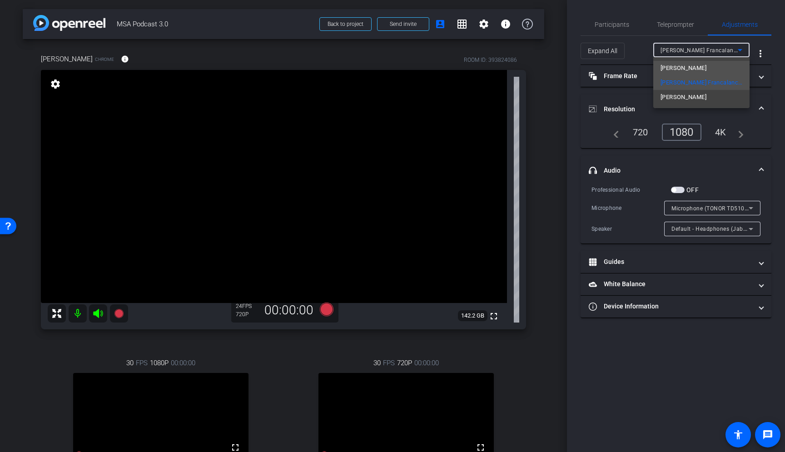
click at [688, 67] on span "Minela Skender" at bounding box center [683, 68] width 46 height 11
type input "11000"
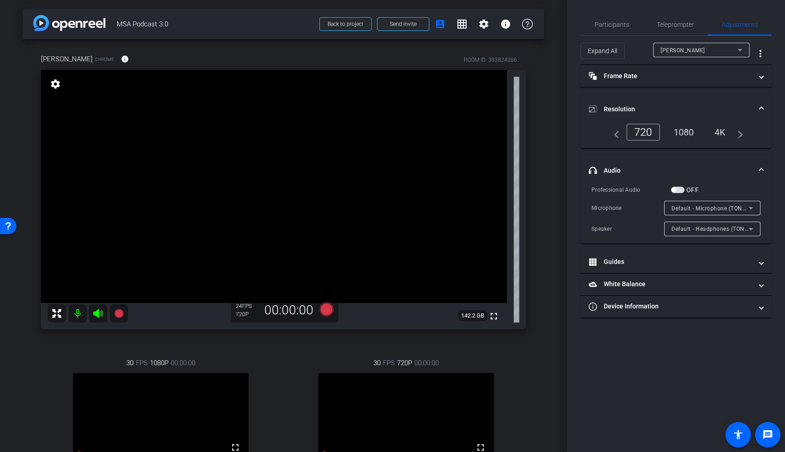
click at [682, 132] on div "1080" at bounding box center [684, 131] width 34 height 15
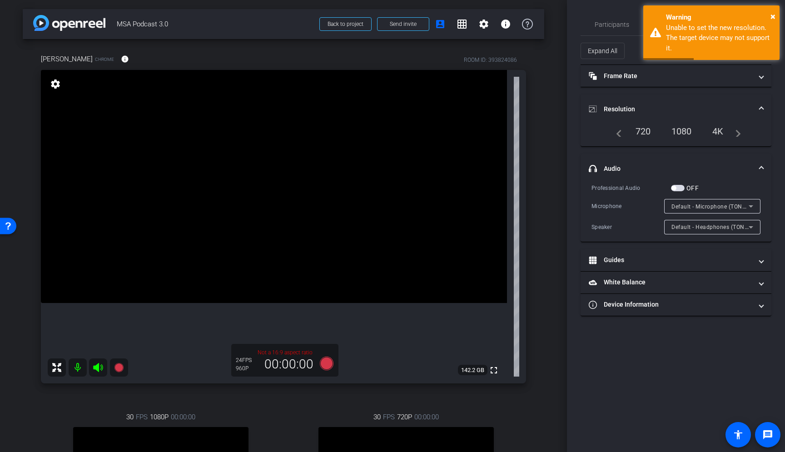
click at [642, 132] on div "720" at bounding box center [642, 131] width 29 height 15
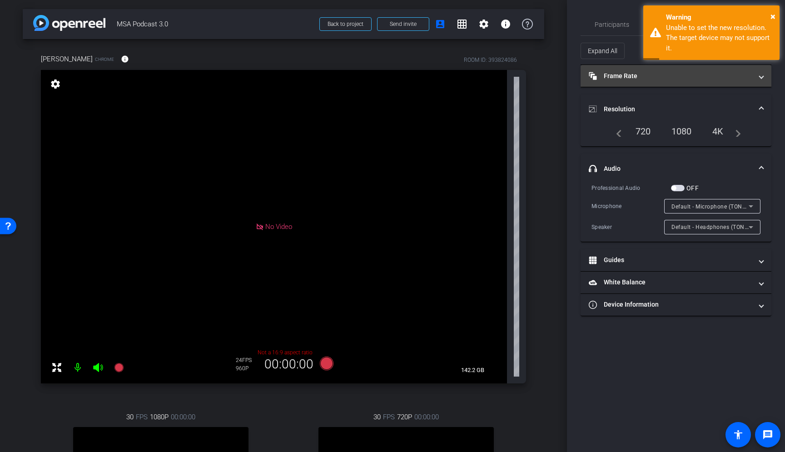
click at [655, 79] on mat-panel-title "Frame Rate Frame Rate" at bounding box center [669, 76] width 163 height 10
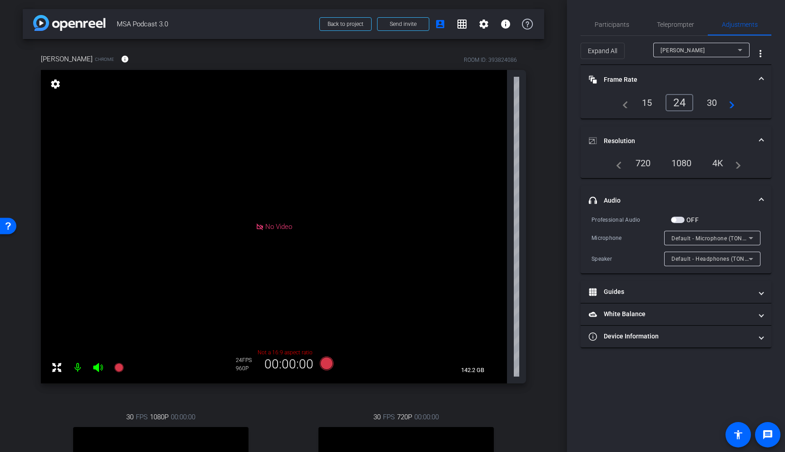
click at [714, 104] on div "30" at bounding box center [712, 102] width 24 height 15
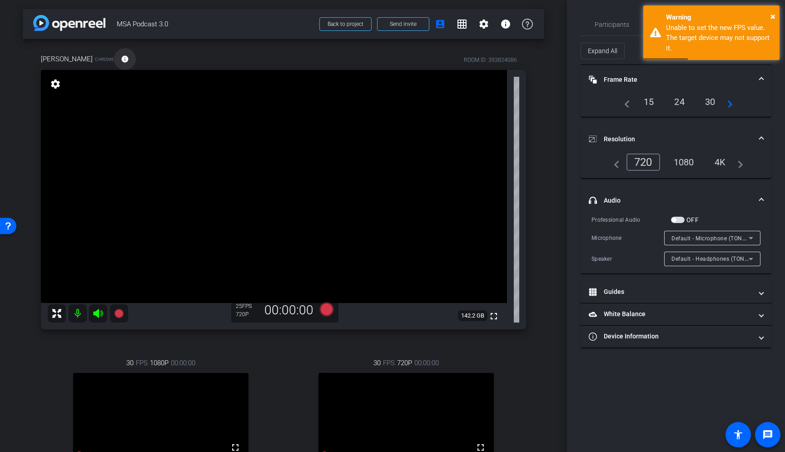
click at [121, 60] on mat-icon "info" at bounding box center [125, 59] width 8 height 8
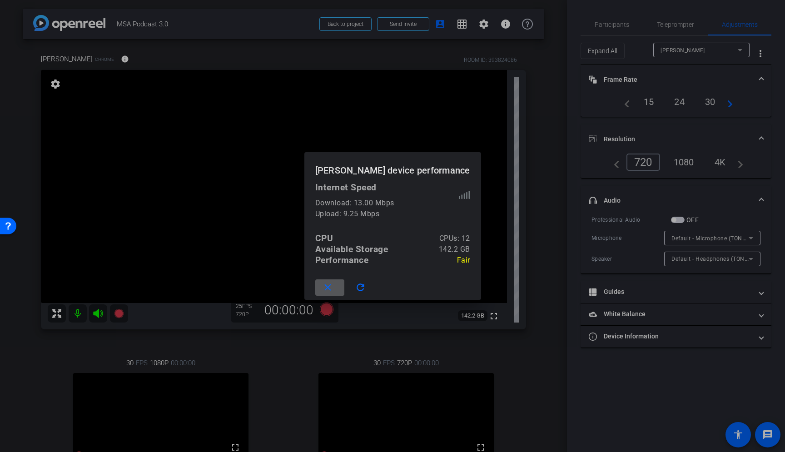
click at [333, 290] on mat-icon "close" at bounding box center [327, 287] width 11 height 11
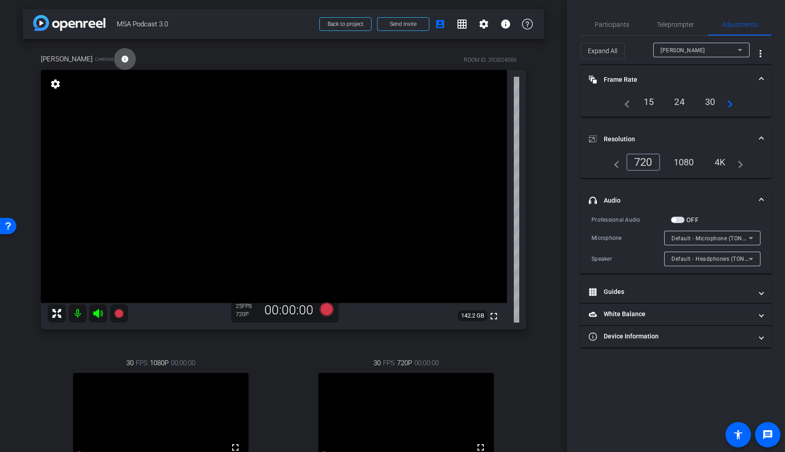
click at [531, 273] on div "Minela Skender Chrome info ROOM ID: 393824086 fullscreen settings 142.2 GB 25 F…" at bounding box center [283, 289] width 521 height 500
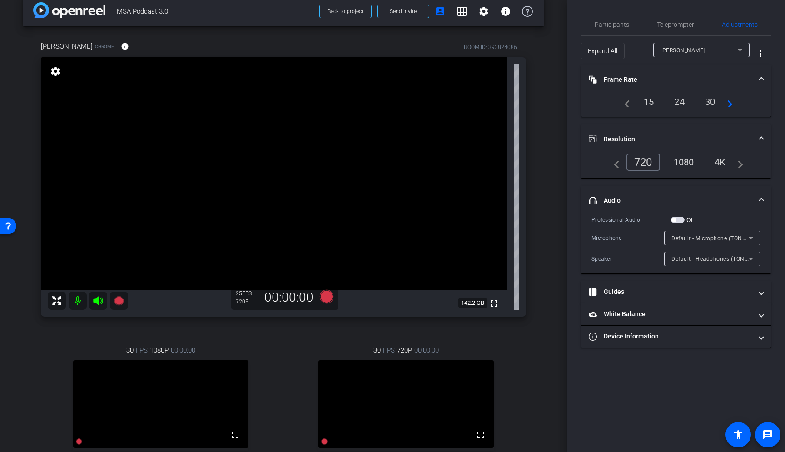
scroll to position [33, 0]
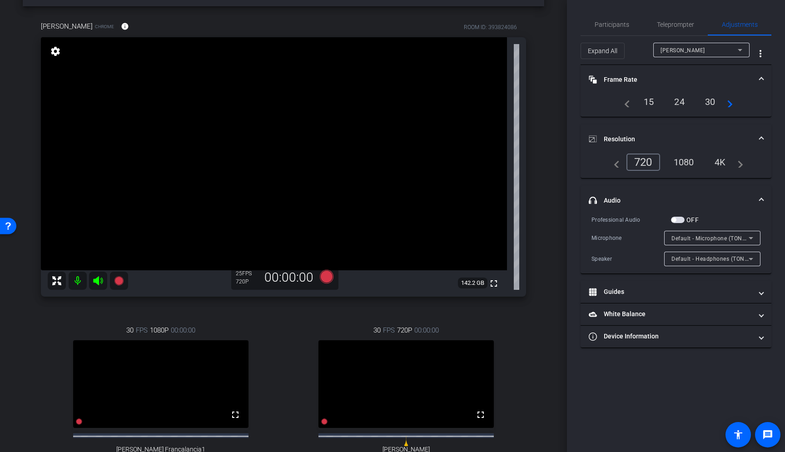
click at [538, 206] on div "Minela Skender Chrome info ROOM ID: 393824086 fullscreen settings 142.2 GB 25 F…" at bounding box center [283, 256] width 521 height 500
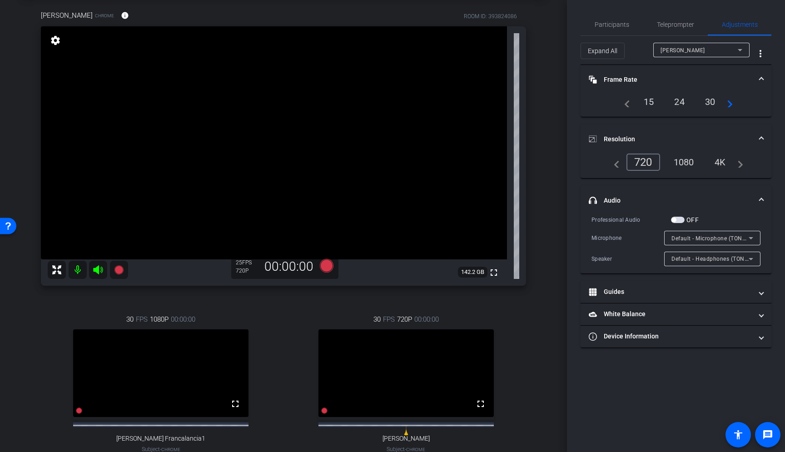
scroll to position [41, 0]
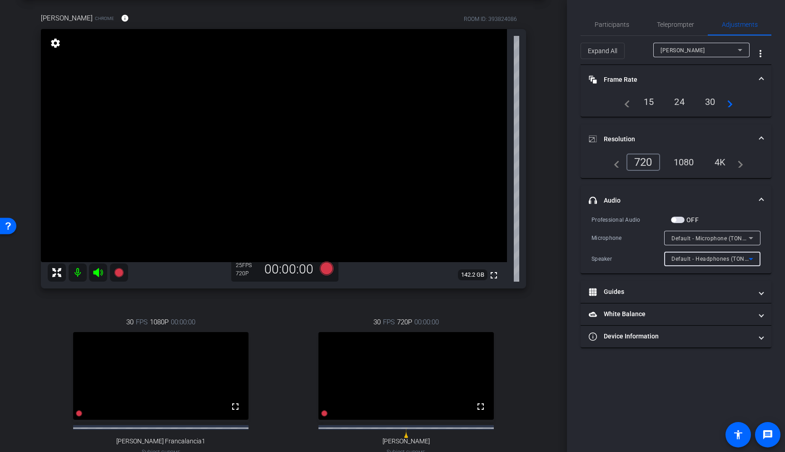
click at [683, 257] on span "Default - Headphones (TONOR TD520 Dynamic Mic)" at bounding box center [739, 258] width 137 height 7
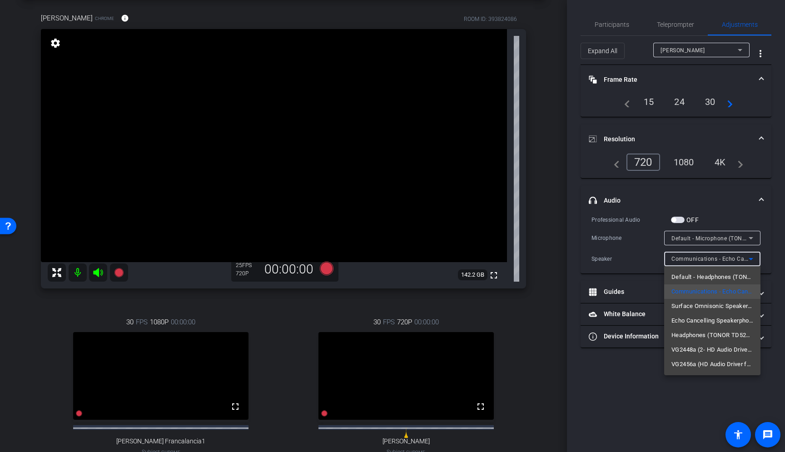
click at [581, 269] on div at bounding box center [392, 226] width 785 height 452
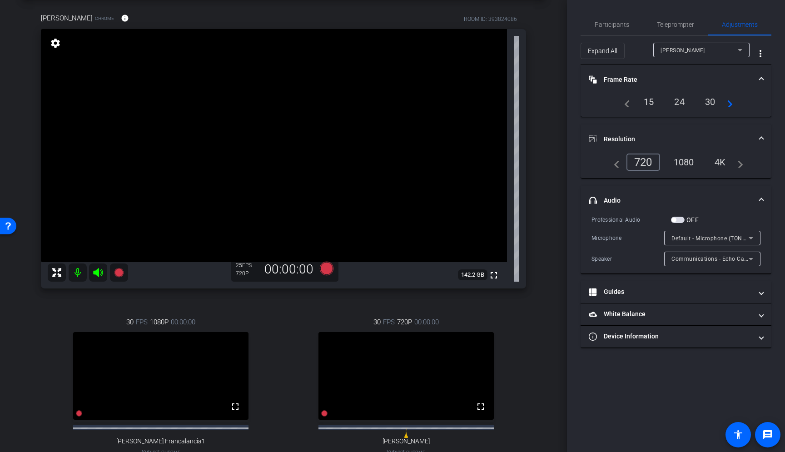
click at [733, 262] on span "Communications - Echo Cancelling Speakerphone (Jabra SPEAK 510 USB) (0b0e:0422)" at bounding box center [787, 258] width 232 height 7
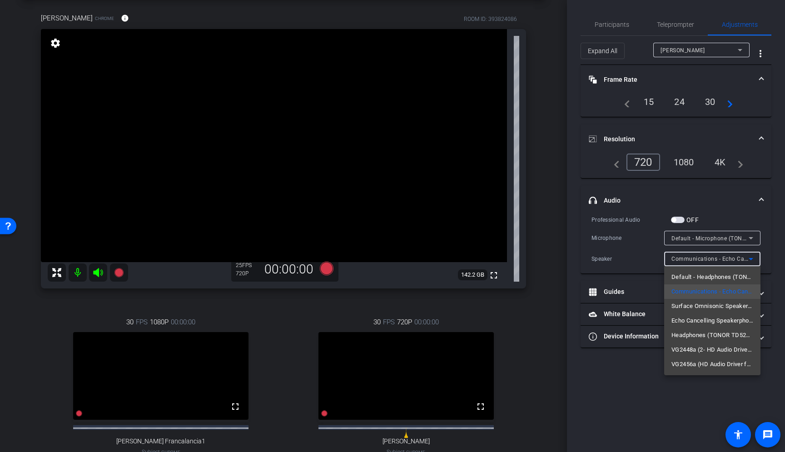
click at [598, 380] on div at bounding box center [392, 226] width 785 height 452
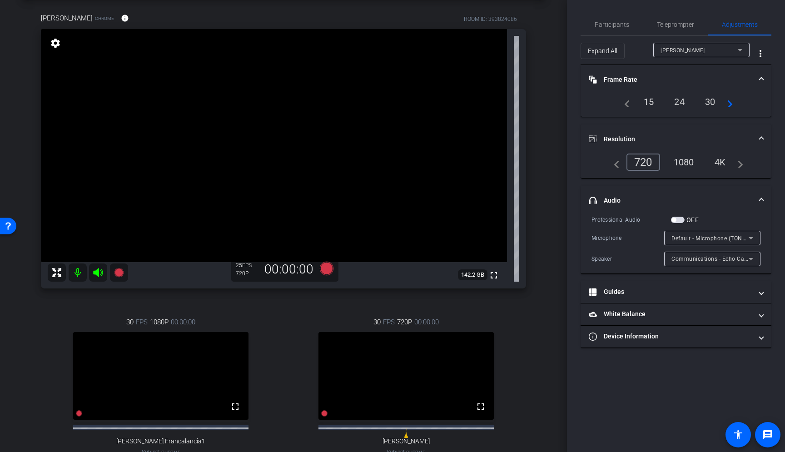
click at [711, 261] on span "Communications - Echo Cancelling Speakerphone (Jabra SPEAK 510 USB) (0b0e:0422)" at bounding box center [787, 258] width 232 height 7
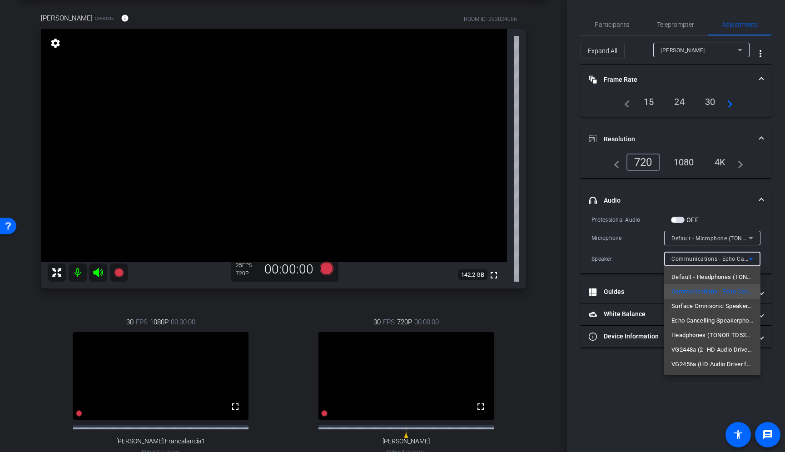
click at [623, 379] on div at bounding box center [392, 226] width 785 height 452
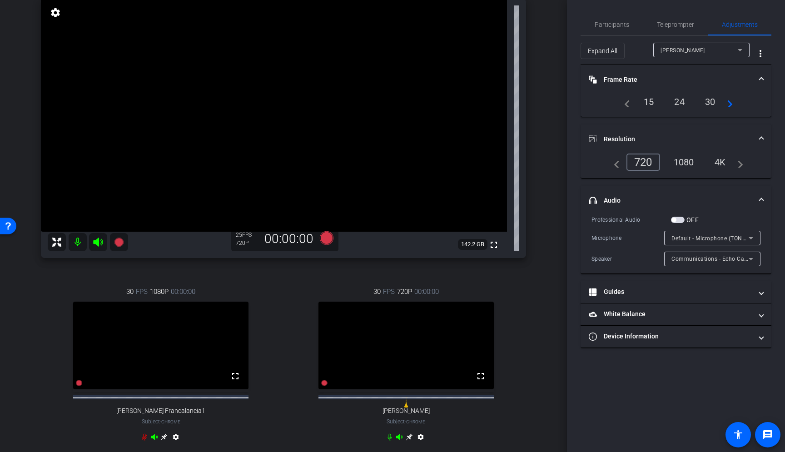
scroll to position [74, 0]
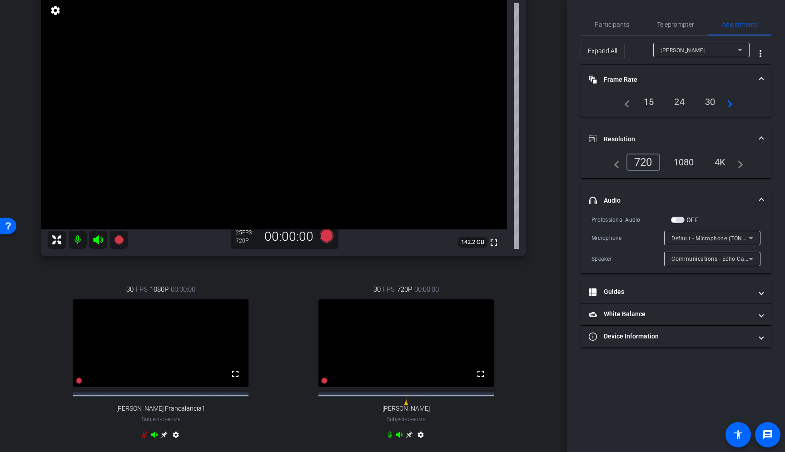
click at [757, 260] on div "Communications - Echo Cancelling Speakerphone (Jabra SPEAK 510 USB) (0b0e:0422)" at bounding box center [712, 259] width 96 height 15
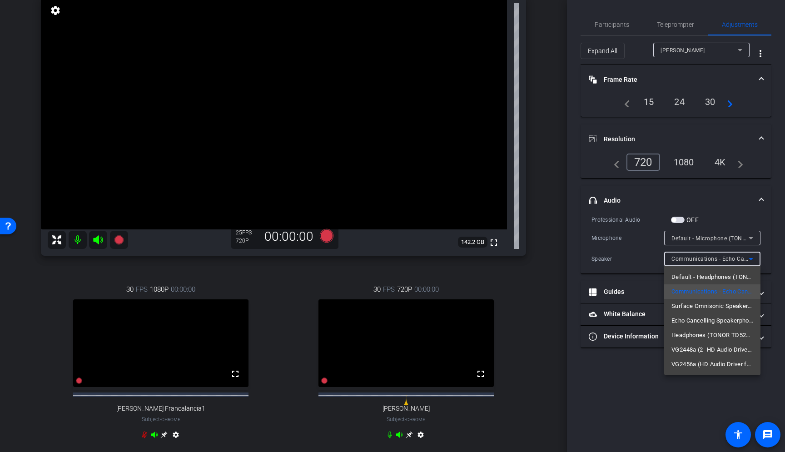
click at [587, 261] on div at bounding box center [392, 226] width 785 height 452
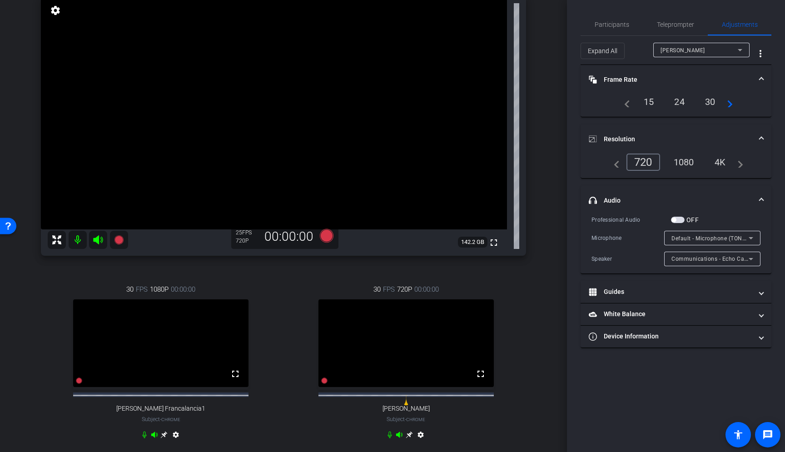
click at [749, 260] on icon at bounding box center [750, 258] width 11 height 11
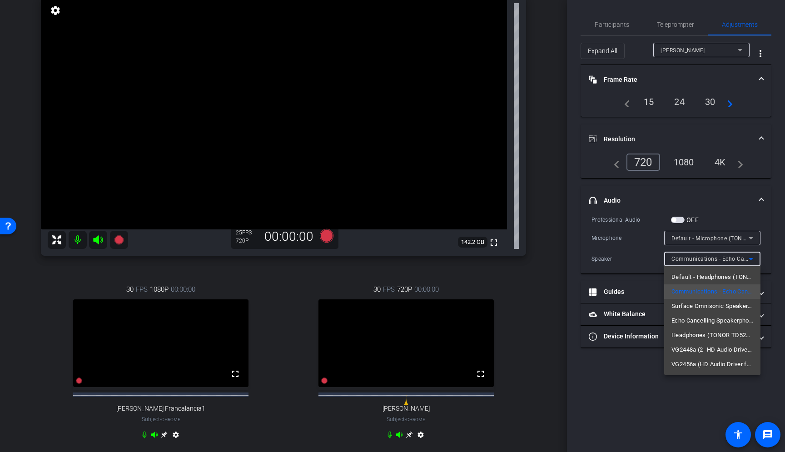
click at [581, 262] on div at bounding box center [392, 226] width 785 height 452
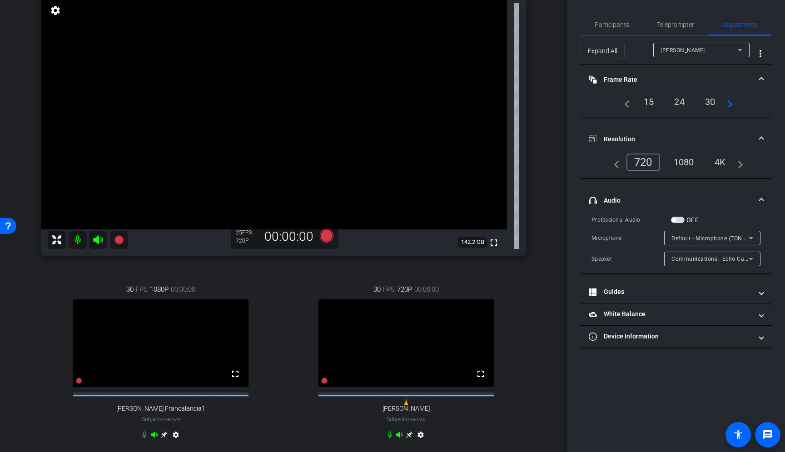
click at [741, 259] on span "Communications - Echo Cancelling Speakerphone (Jabra SPEAK 510 USB) (0b0e:0422)" at bounding box center [787, 258] width 232 height 7
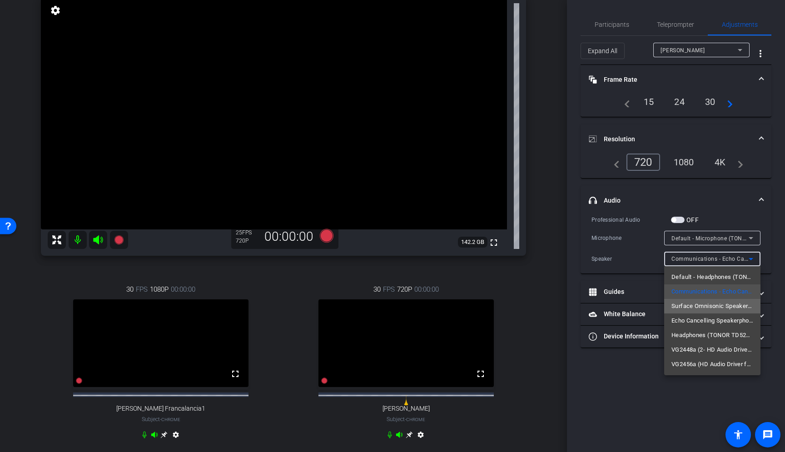
click at [681, 311] on span "Surface Omnisonic Speakers (Surface High Definition Audio)" at bounding box center [712, 306] width 82 height 11
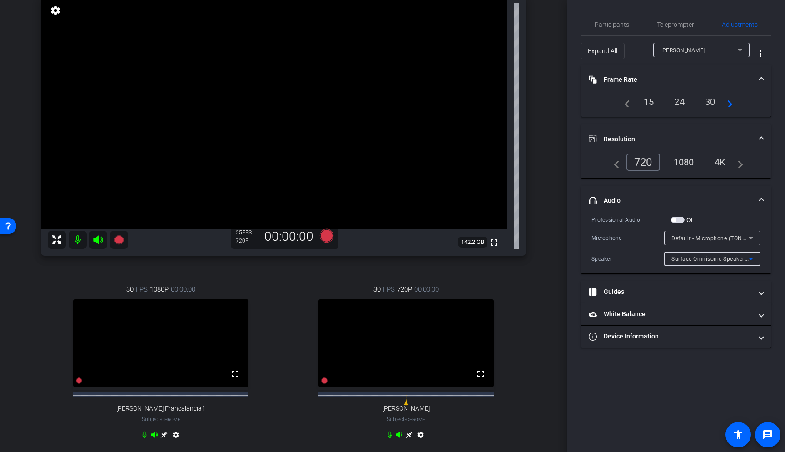
click at [742, 258] on span "Surface Omnisonic Speakers (Surface High Definition Audio)" at bounding box center [751, 258] width 161 height 7
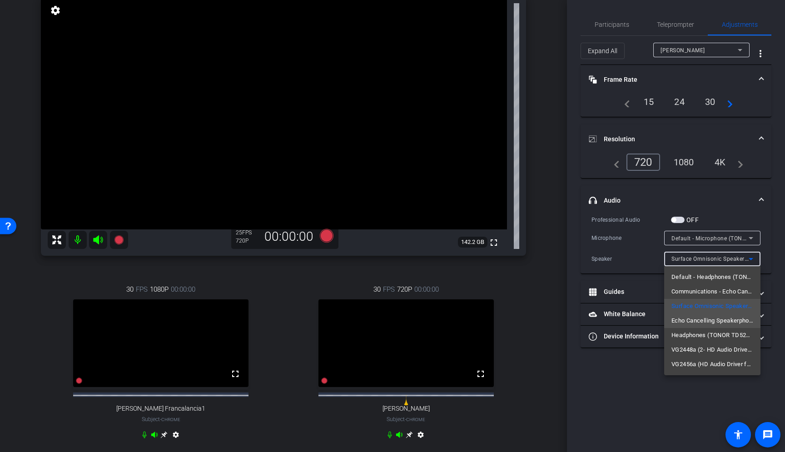
click at [689, 321] on span "Echo Cancelling Speakerphone (Jabra SPEAK 510 USB) (0b0e:0422)" at bounding box center [712, 320] width 82 height 11
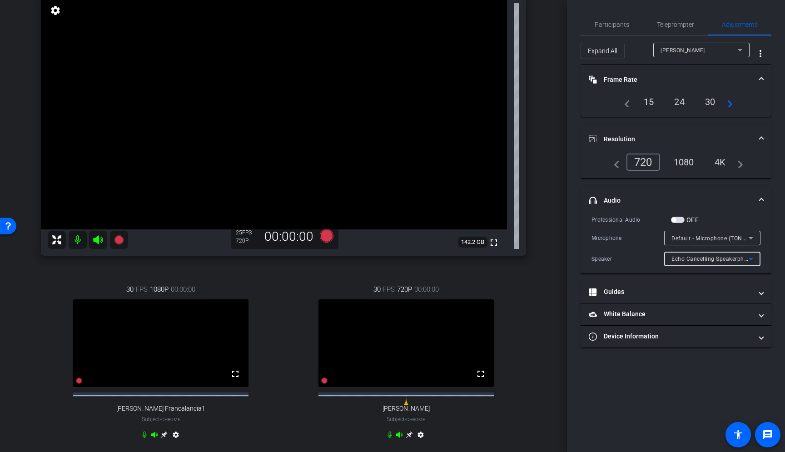
click at [737, 260] on span "Echo Cancelling Speakerphone (Jabra SPEAK 510 USB) (0b0e:0422)" at bounding box center [762, 258] width 182 height 7
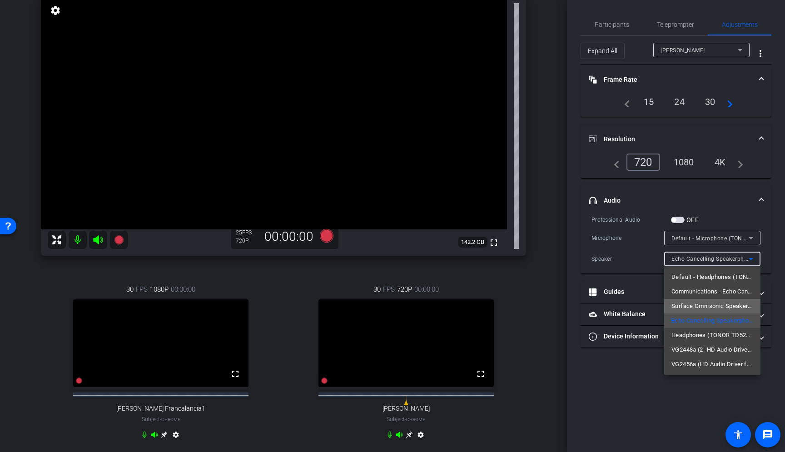
click at [716, 307] on span "Surface Omnisonic Speakers (Surface High Definition Audio)" at bounding box center [712, 306] width 82 height 11
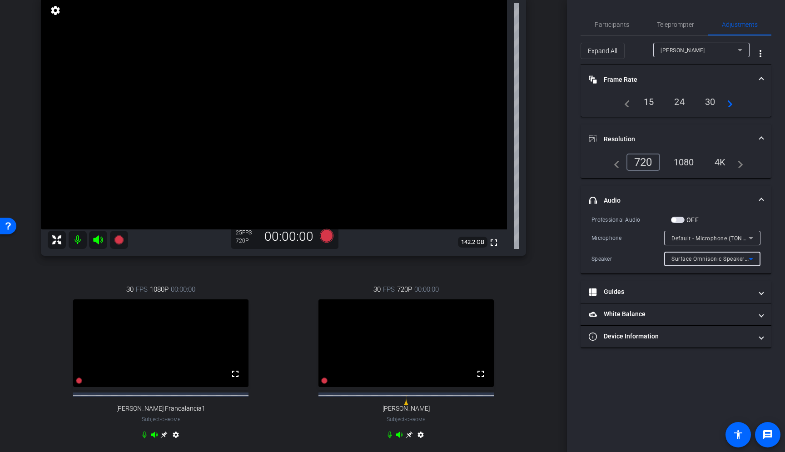
click at [576, 260] on div "Participants Teleprompter Adjustments settings Jesse Wilson flip Director Every…" at bounding box center [676, 226] width 218 height 452
click at [678, 387] on div "Participants Teleprompter Adjustments settings Jesse Wilson flip Director Every…" at bounding box center [676, 226] width 218 height 452
click at [598, 26] on span "Participants" at bounding box center [611, 24] width 35 height 6
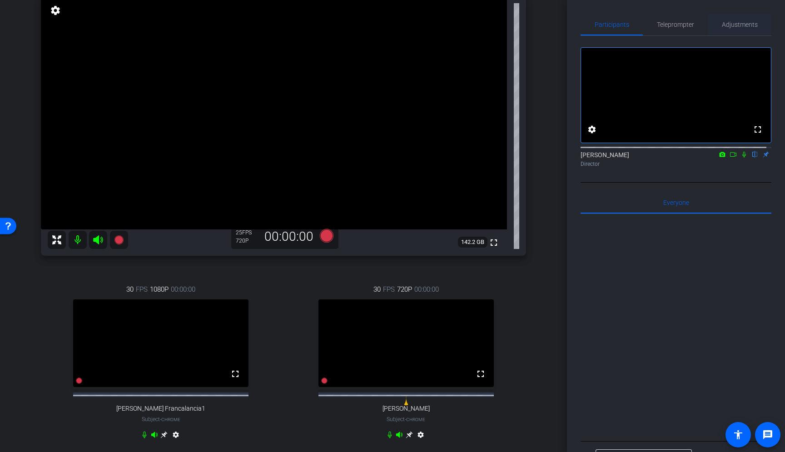
click at [734, 28] on span "Adjustments" at bounding box center [740, 24] width 36 height 6
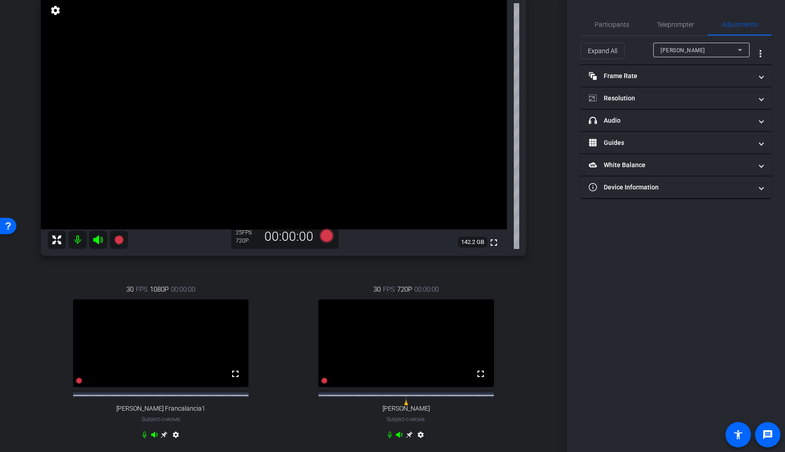
click at [694, 54] on div "Minela Skender" at bounding box center [698, 49] width 77 height 11
click at [641, 127] on mat-expansion-panel-header "headphone icon Audio" at bounding box center [675, 120] width 191 height 22
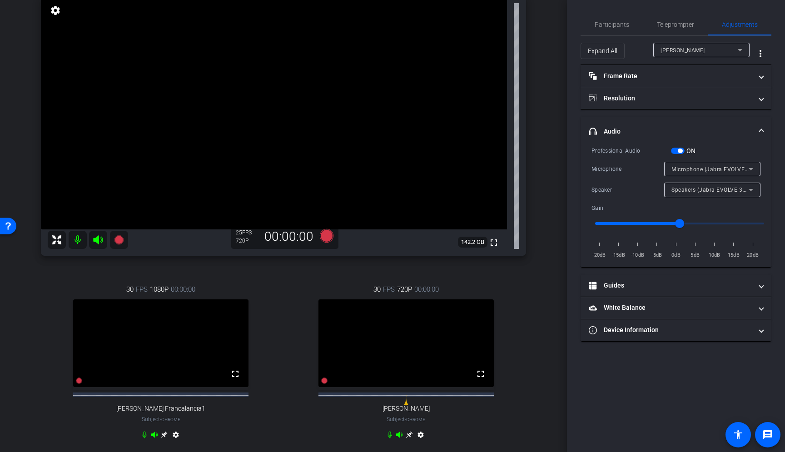
click at [716, 193] on span "Speakers (Jabra EVOLVE 30 II) (0b0e:0313)" at bounding box center [728, 189] width 115 height 7
click at [583, 147] on div at bounding box center [392, 226] width 785 height 452
click at [672, 48] on span "Joshua Rayborn" at bounding box center [682, 50] width 44 height 6
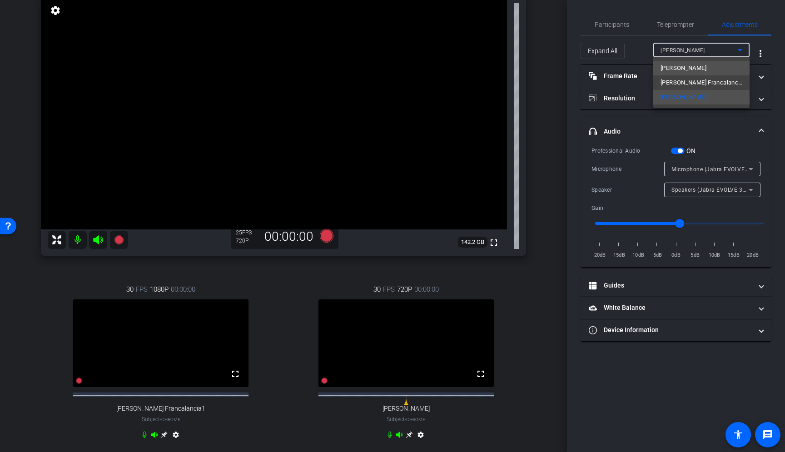
click at [677, 70] on span "Minela Skender" at bounding box center [683, 68] width 46 height 11
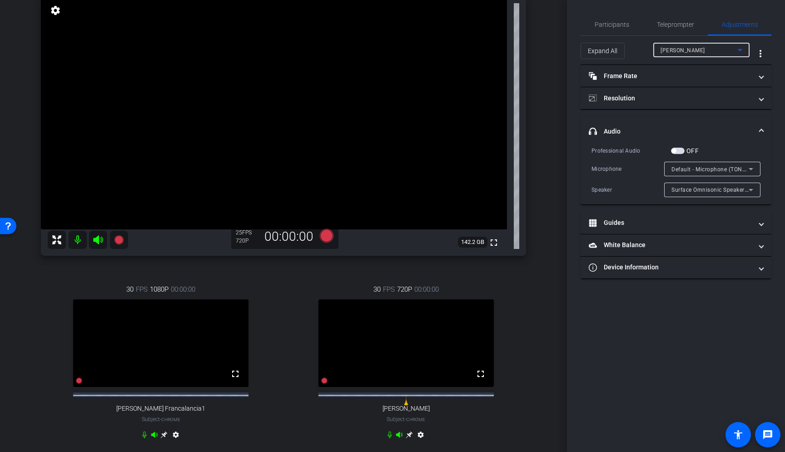
click at [677, 192] on span "Surface Omnisonic Speakers (Surface High Definition Audio)" at bounding box center [751, 189] width 161 height 7
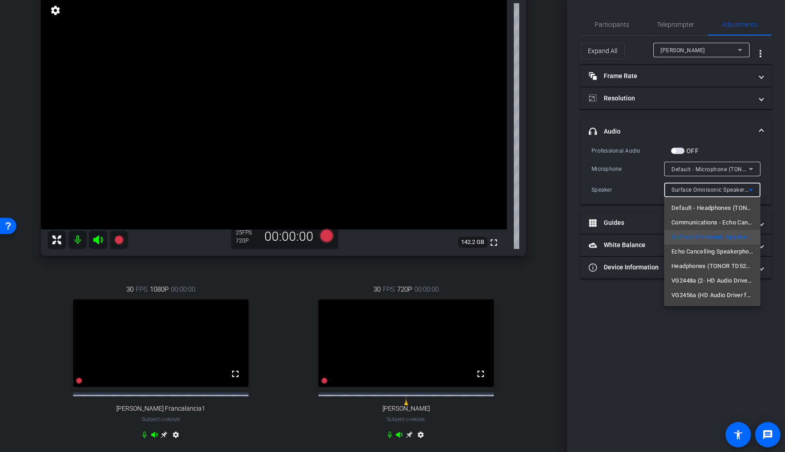
click at [608, 320] on div at bounding box center [392, 226] width 785 height 452
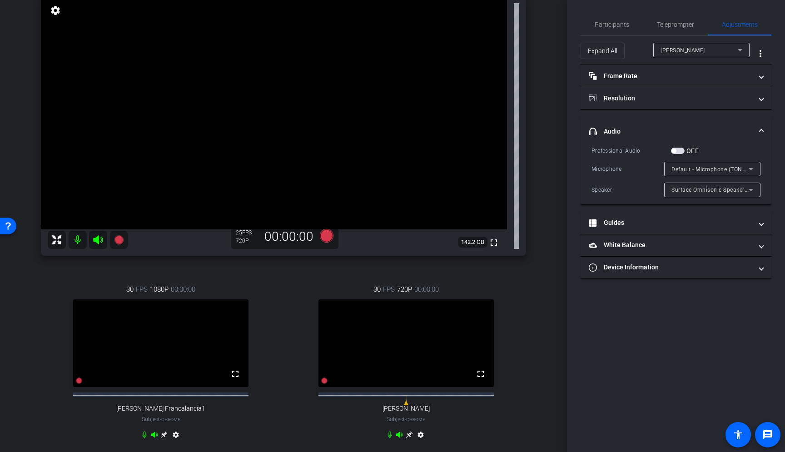
click at [682, 49] on span "Minela Skender" at bounding box center [682, 50] width 44 height 6
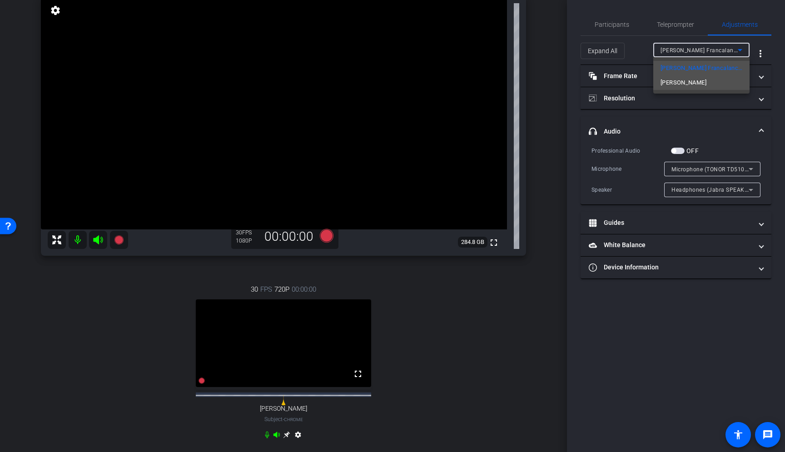
click at [676, 84] on span "Joshua Rayborn" at bounding box center [683, 82] width 46 height 11
type input "11000"
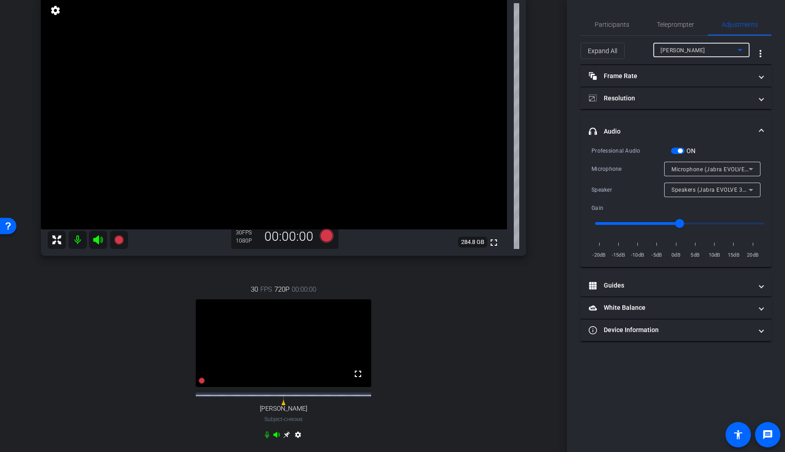
click at [689, 53] on span "Joshua Rayborn" at bounding box center [682, 50] width 44 height 6
click at [631, 22] on div at bounding box center [392, 226] width 785 height 452
click at [620, 24] on span "Participants" at bounding box center [611, 24] width 35 height 6
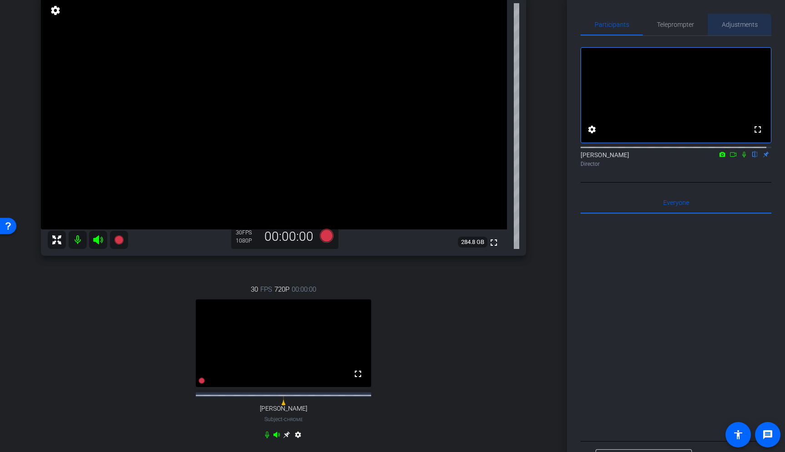
click at [722, 30] on span "Adjustments" at bounding box center [740, 25] width 36 height 22
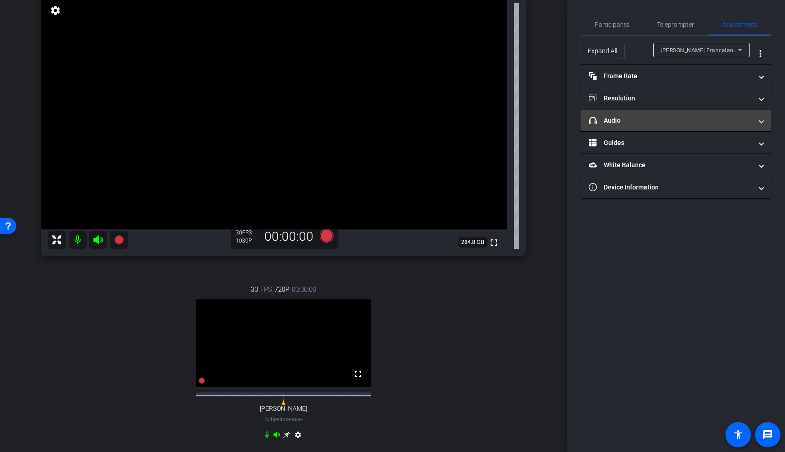
click at [690, 126] on mat-expansion-panel-header "headphone icon Audio" at bounding box center [675, 120] width 191 height 22
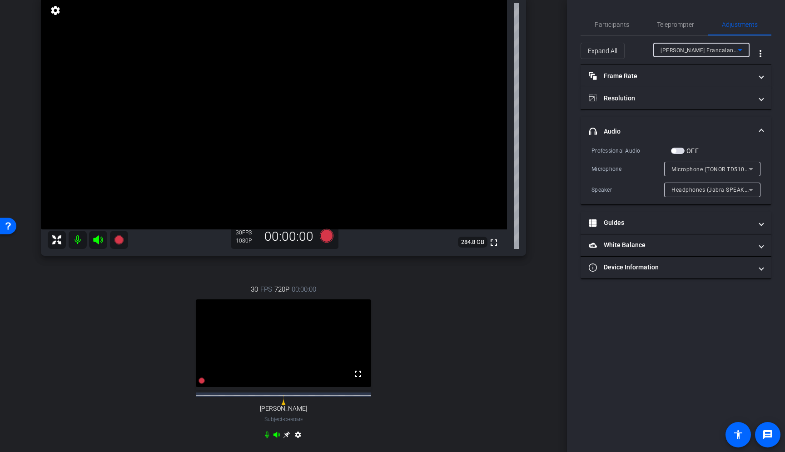
click at [692, 52] on span "Joe Francalancia1" at bounding box center [702, 49] width 84 height 7
click at [623, 22] on div at bounding box center [392, 226] width 785 height 452
click at [618, 25] on span "Participants" at bounding box center [611, 24] width 35 height 6
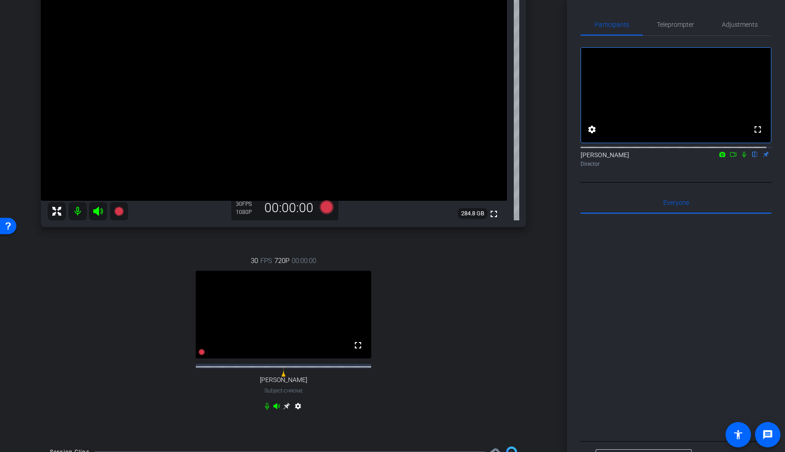
scroll to position [106, 0]
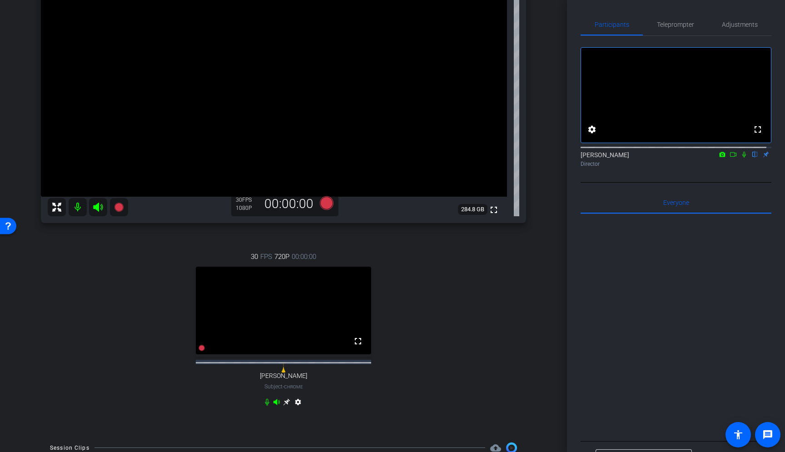
click at [298, 409] on mat-icon "settings" at bounding box center [297, 403] width 11 height 11
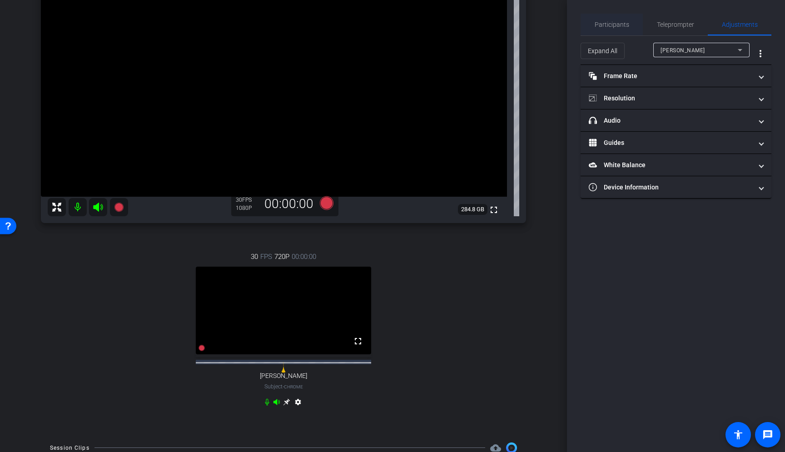
click at [610, 22] on span "Participants" at bounding box center [611, 24] width 35 height 6
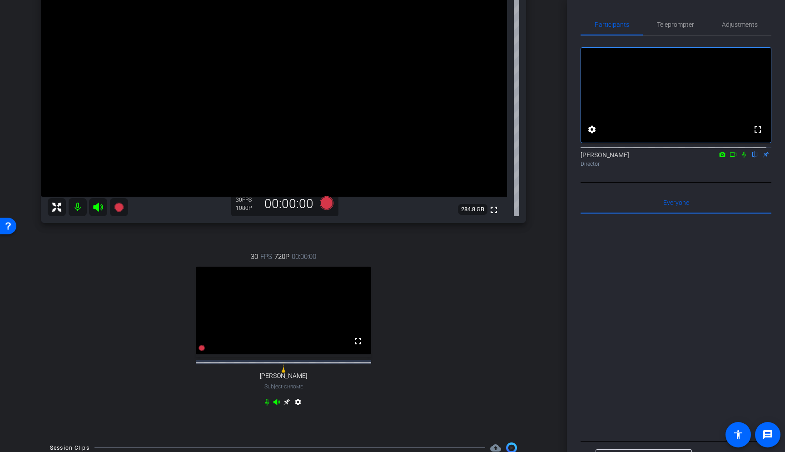
scroll to position [0, 0]
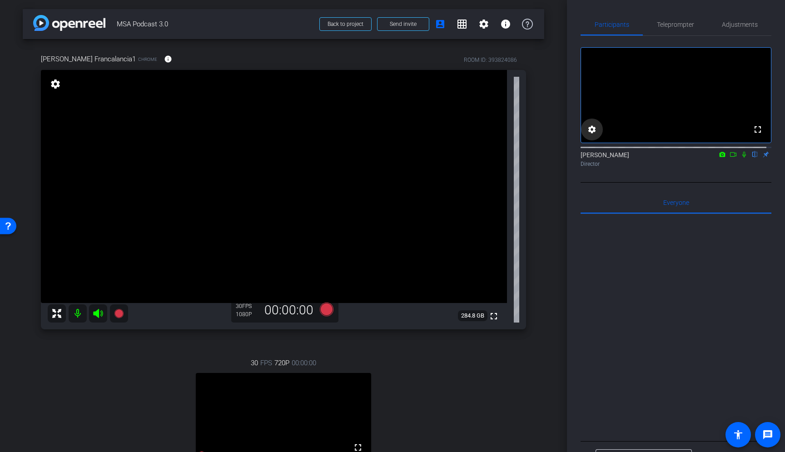
click at [593, 135] on mat-icon "settings" at bounding box center [591, 129] width 11 height 11
click at [652, 193] on div at bounding box center [643, 198] width 36 height 10
click at [652, 187] on icon at bounding box center [652, 185] width 5 height 2
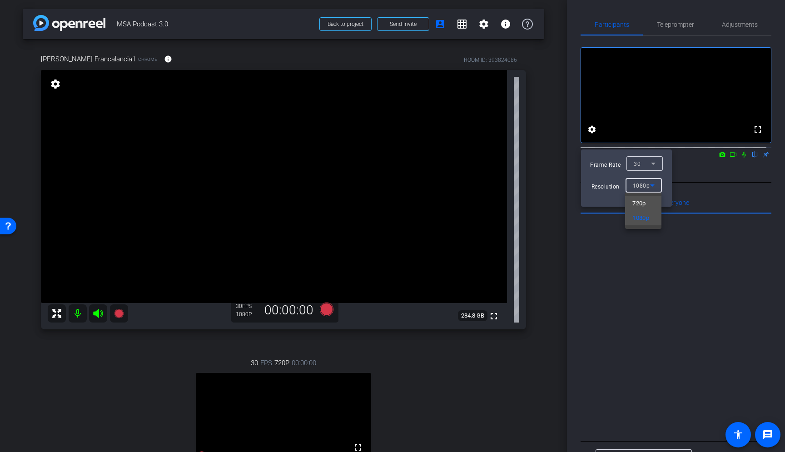
click at [644, 205] on span "720p" at bounding box center [639, 203] width 14 height 11
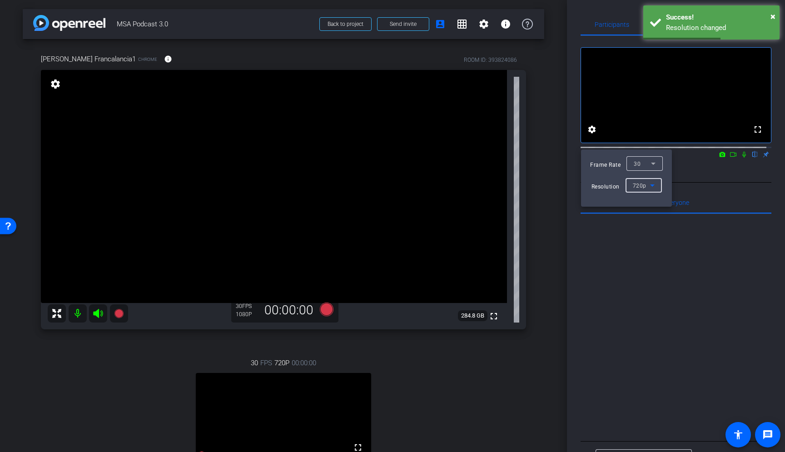
click at [642, 273] on div at bounding box center [392, 226] width 785 height 452
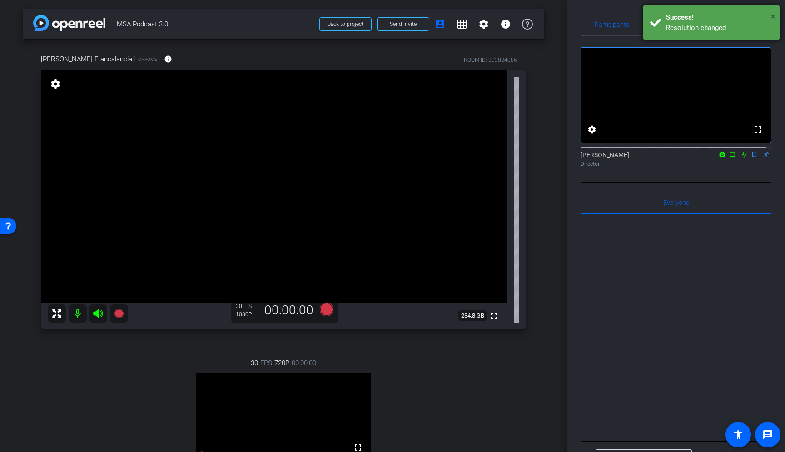
click at [774, 16] on span "×" at bounding box center [772, 16] width 5 height 11
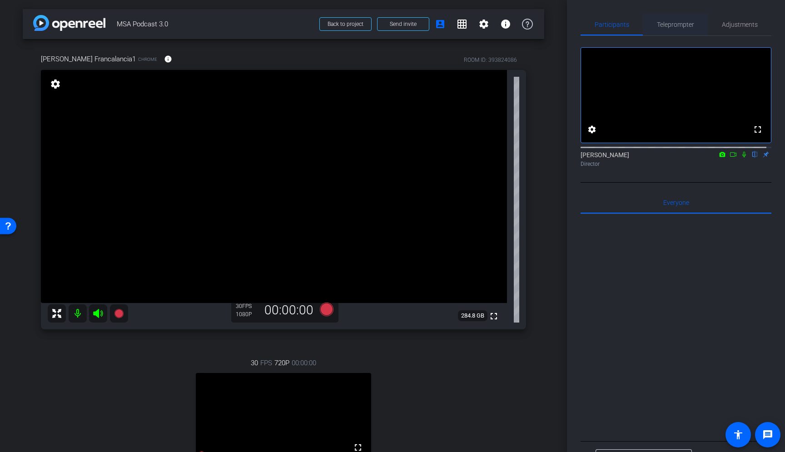
click at [660, 26] on span "Teleprompter" at bounding box center [675, 24] width 37 height 6
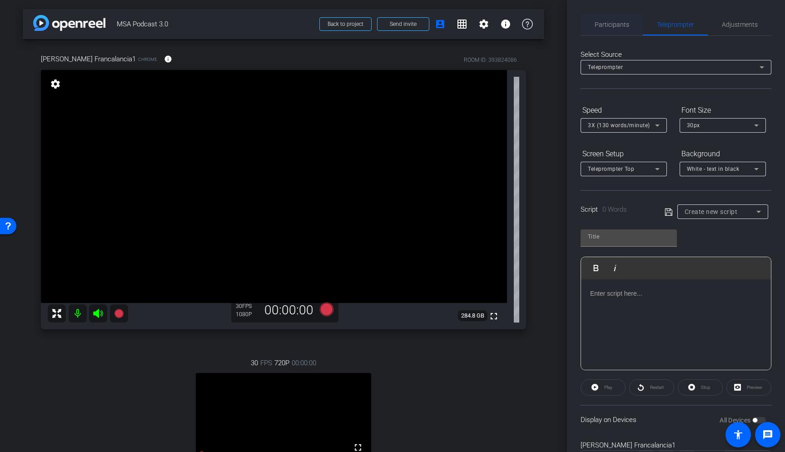
click at [615, 22] on span "Participants" at bounding box center [611, 24] width 35 height 6
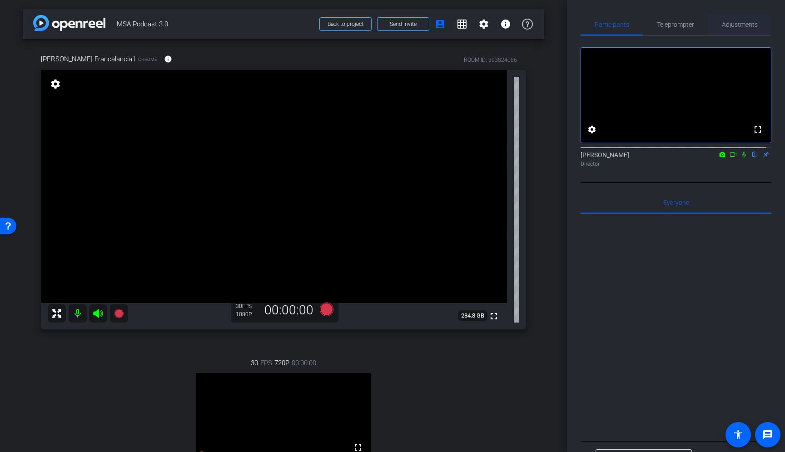
click at [737, 20] on span "Adjustments" at bounding box center [740, 25] width 36 height 22
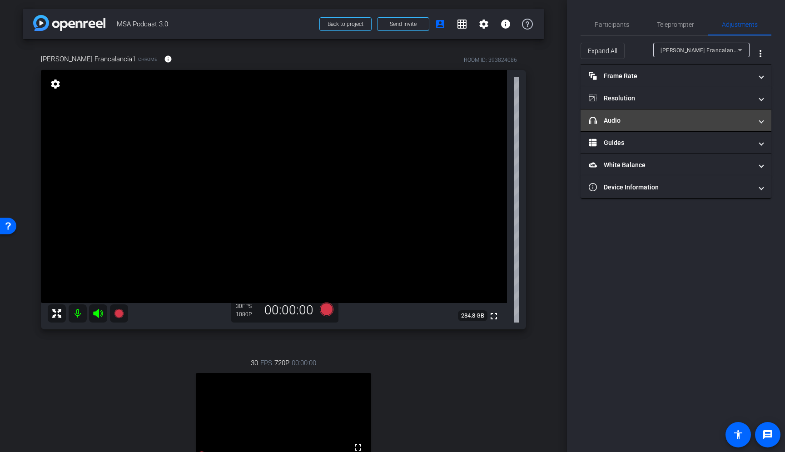
click at [652, 121] on mat-panel-title "headphone icon Audio" at bounding box center [669, 121] width 163 height 10
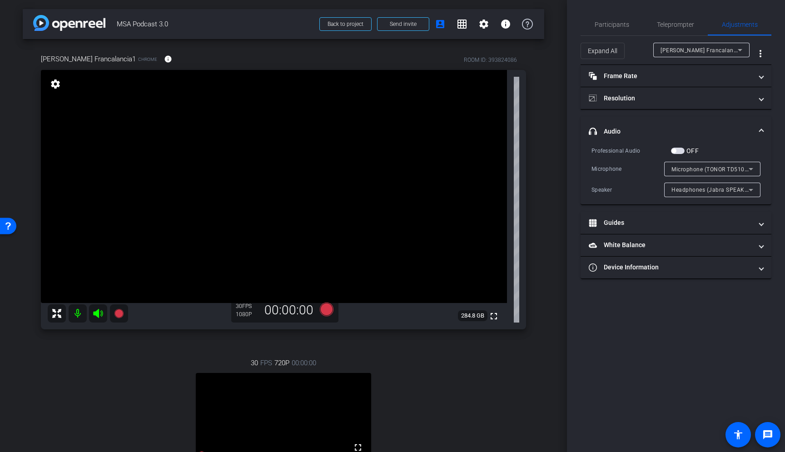
click at [693, 190] on span "Headphones (Jabra SPEAK 510 USB)" at bounding box center [720, 189] width 99 height 7
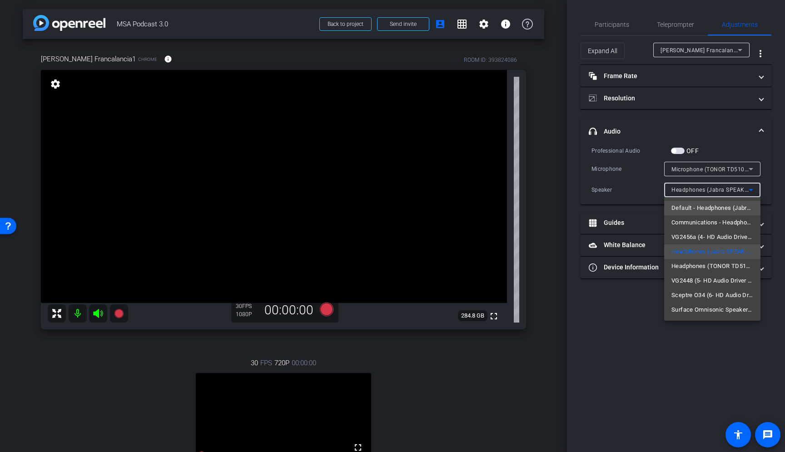
click at [692, 212] on span "Default - Headphones (Jabra SPEAK 510 USB)" at bounding box center [712, 208] width 82 height 11
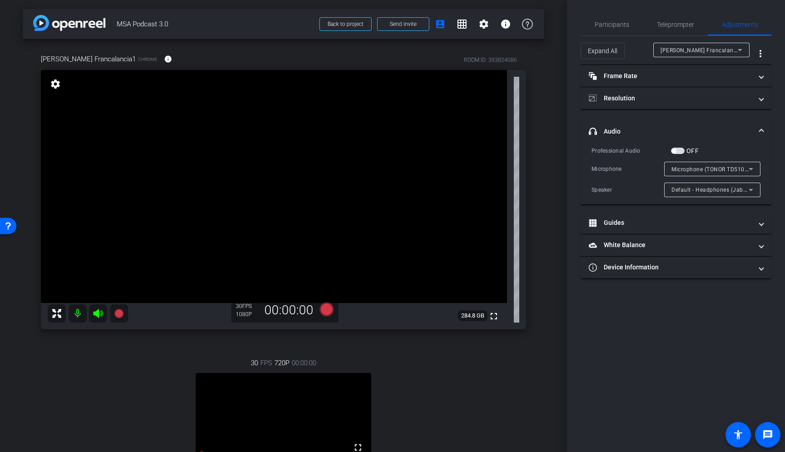
click at [600, 318] on div "Participants Teleprompter Adjustments settings Jesse Wilson flip Director Every…" at bounding box center [676, 226] width 218 height 452
click at [682, 168] on span "Microphone (TONOR TD510 Dynamic Mic)" at bounding box center [726, 168] width 111 height 7
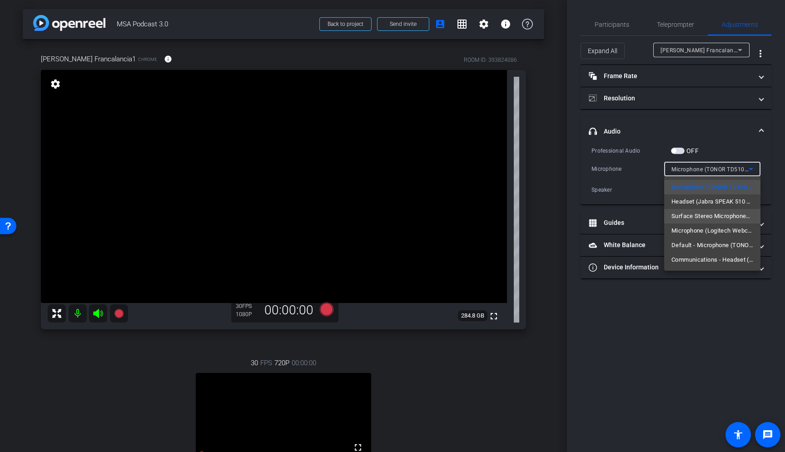
click at [688, 216] on span "Surface Stereo Microphones (2- Surface High Definition Audio)" at bounding box center [712, 216] width 82 height 11
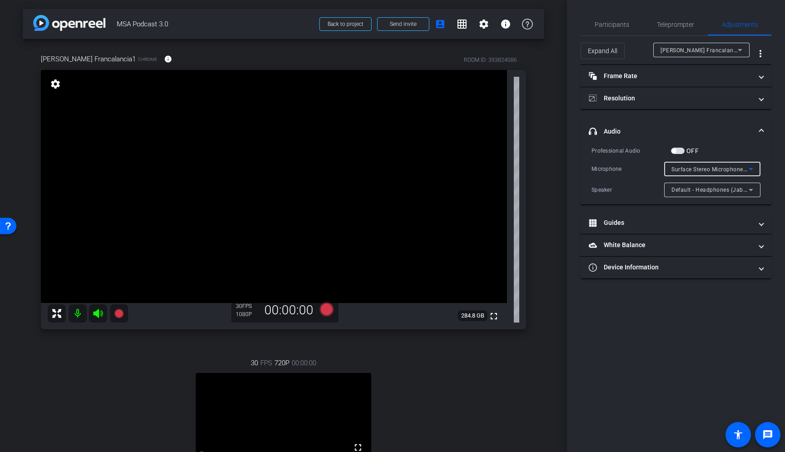
click at [679, 169] on span "Surface Stereo Microphones (2- Surface High Definition Audio)" at bounding box center [754, 168] width 166 height 7
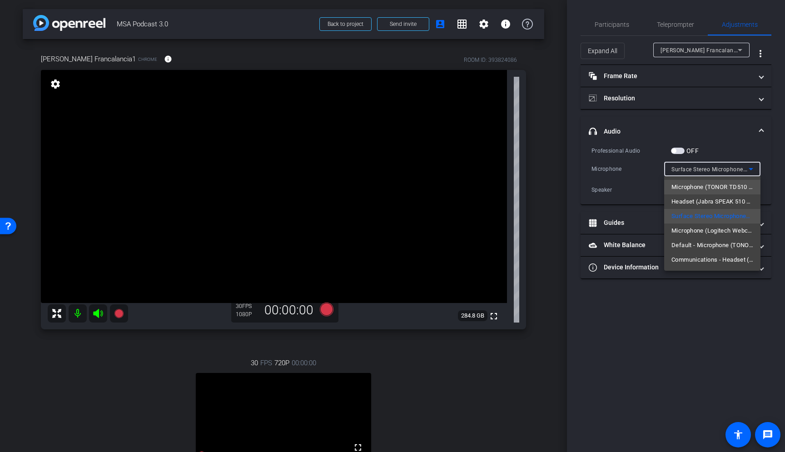
click at [686, 191] on span "Microphone (TONOR TD510 Dynamic Mic)" at bounding box center [712, 187] width 82 height 11
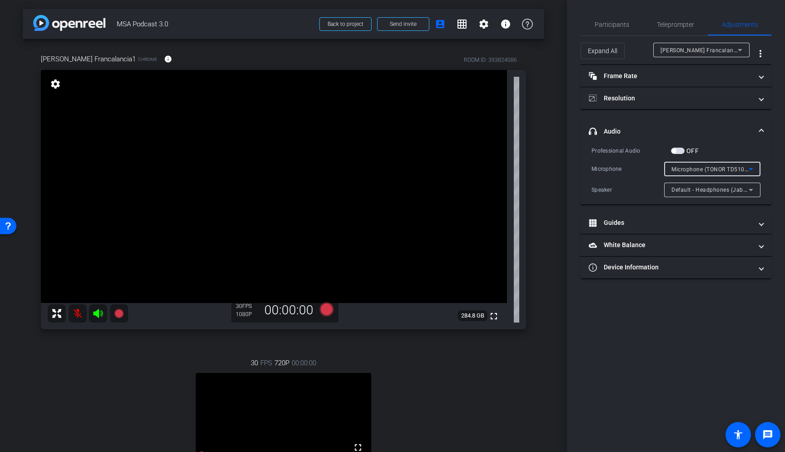
click at [684, 189] on span "Default - Headphones (Jabra SPEAK 510 USB)" at bounding box center [732, 189] width 123 height 7
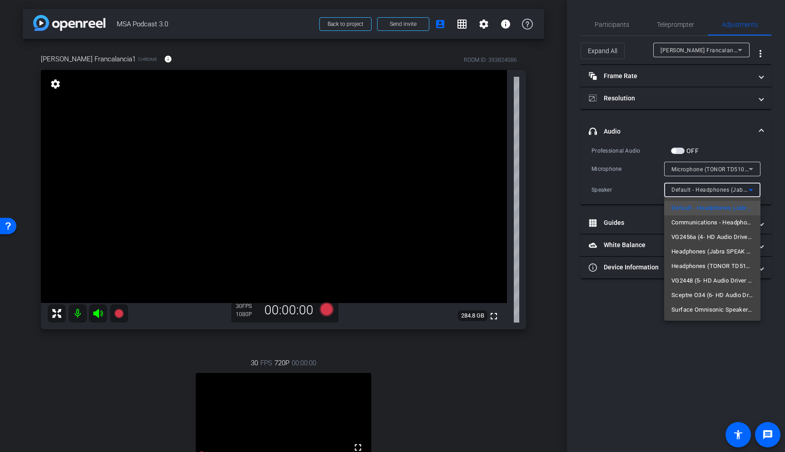
click at [680, 311] on span "Surface Omnisonic Speakers (2- Surface High Definition Audio)" at bounding box center [712, 309] width 82 height 11
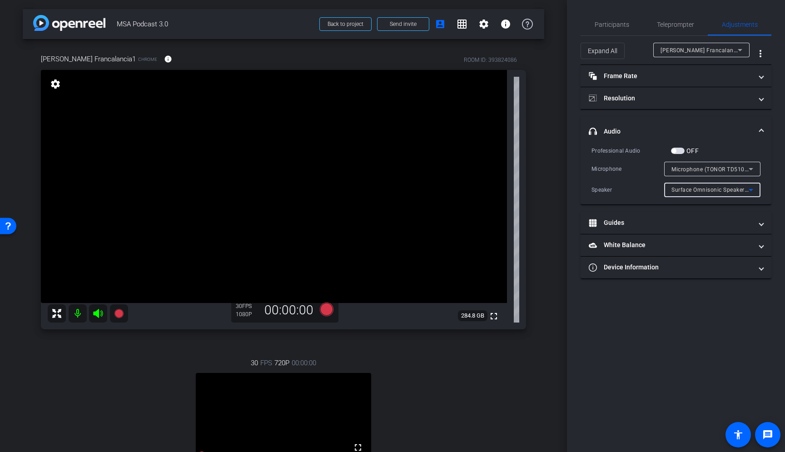
click at [698, 193] on span "Surface Omnisonic Speakers (2- Surface High Definition Audio)" at bounding box center [755, 189] width 168 height 7
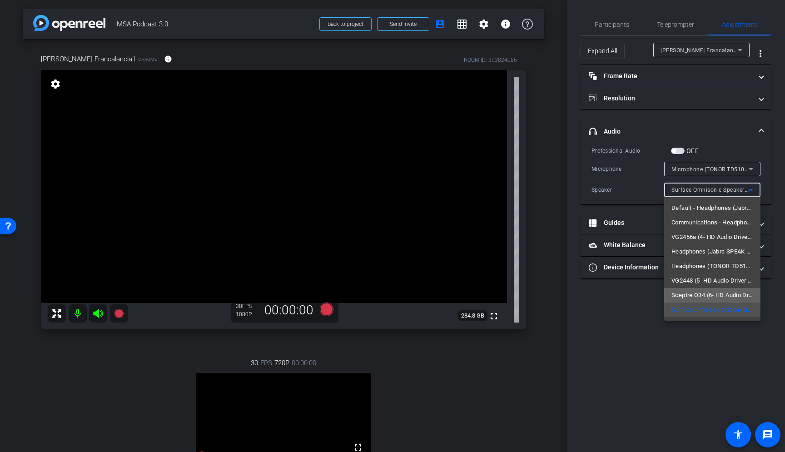
click at [702, 297] on span "Sceptre O34 (6- HD Audio Driver for Display Audio)" at bounding box center [712, 295] width 82 height 11
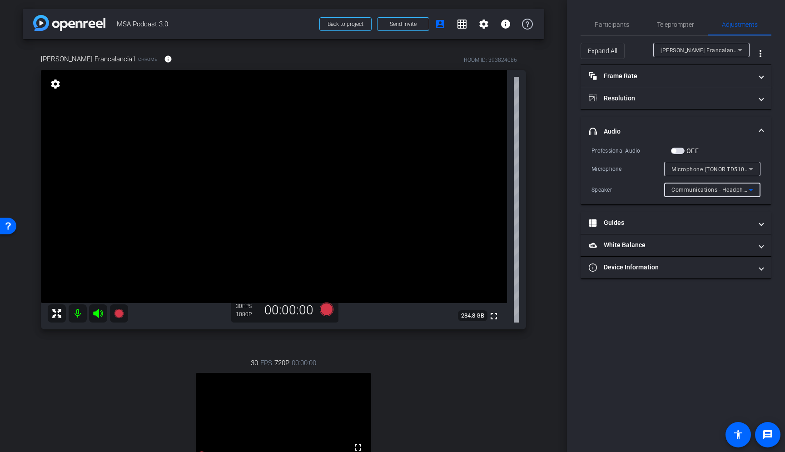
click at [697, 189] on span "Communications - Headphones (TONOR TD510 Dynamic Mic)" at bounding box center [753, 189] width 164 height 7
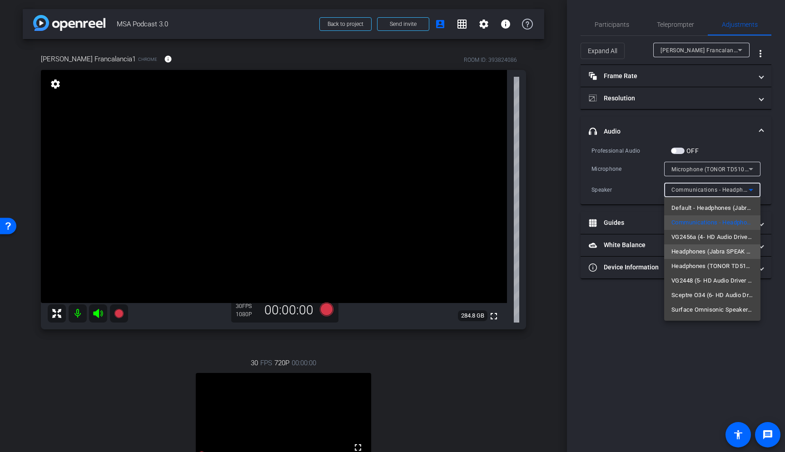
click at [677, 254] on span "Headphones (Jabra SPEAK 510 USB)" at bounding box center [712, 251] width 82 height 11
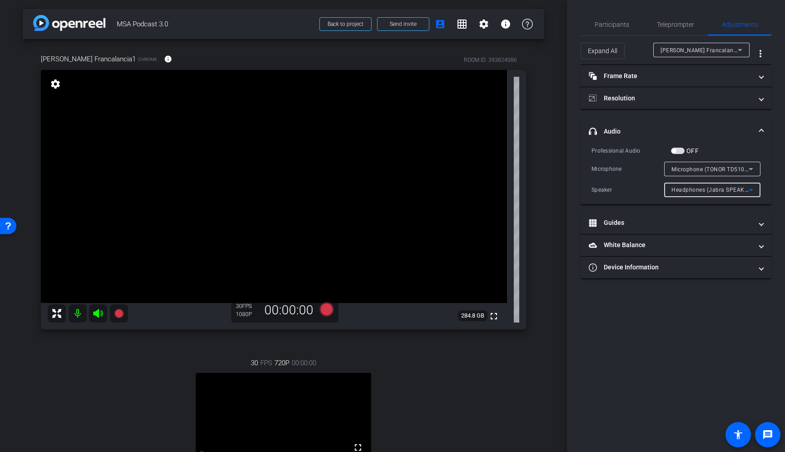
click at [717, 190] on span "Headphones (Jabra SPEAK 510 USB)" at bounding box center [720, 189] width 99 height 7
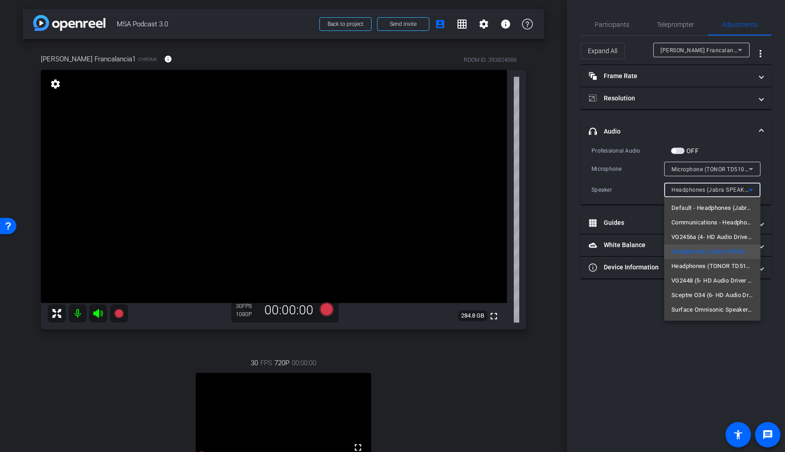
click at [616, 357] on div at bounding box center [392, 226] width 785 height 452
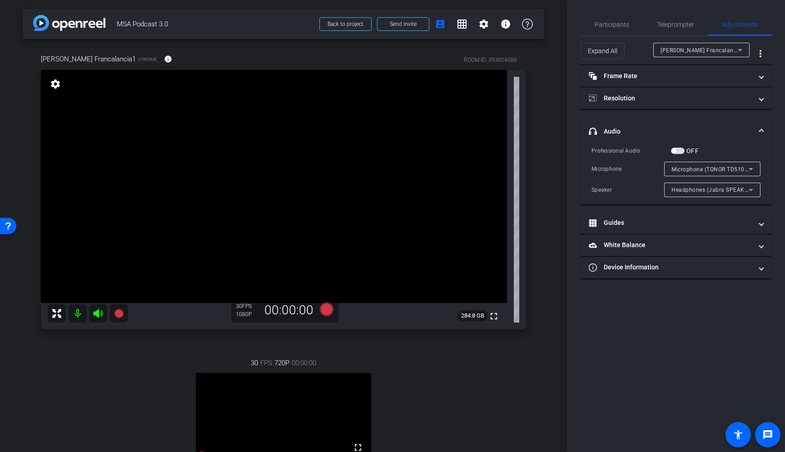
click at [542, 269] on div "arrow_back MSA Podcast 3.0 Back to project Send invite account_box grid_on sett…" at bounding box center [283, 226] width 567 height 452
click at [608, 27] on span "Participants" at bounding box center [611, 24] width 35 height 6
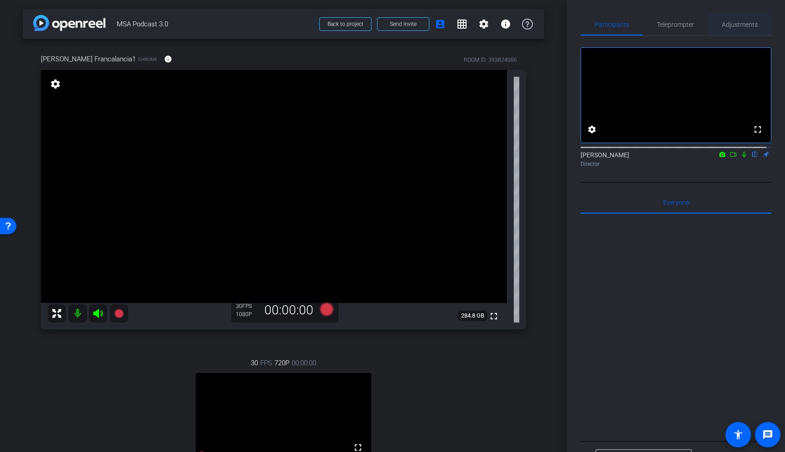
click at [729, 28] on span "Adjustments" at bounding box center [740, 24] width 36 height 6
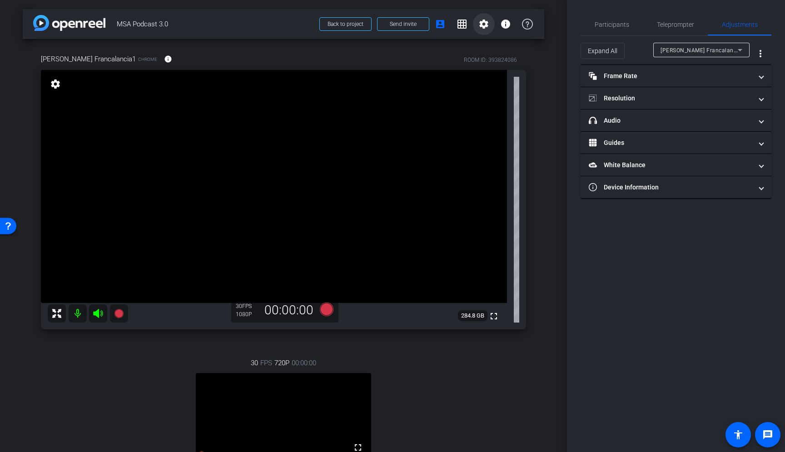
click at [479, 25] on mat-icon "settings" at bounding box center [483, 24] width 11 height 11
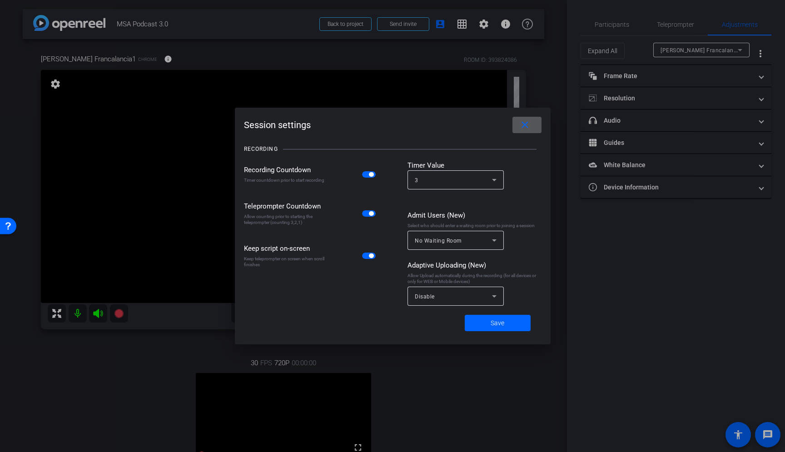
click at [479, 24] on div at bounding box center [392, 226] width 785 height 452
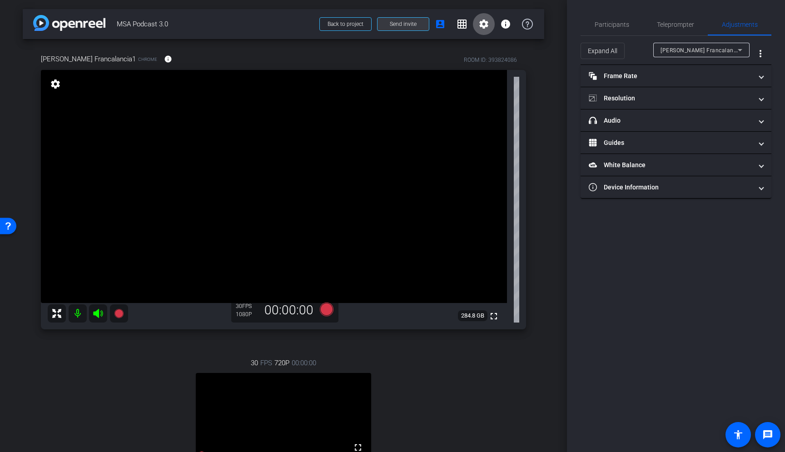
click at [416, 26] on span at bounding box center [402, 24] width 51 height 22
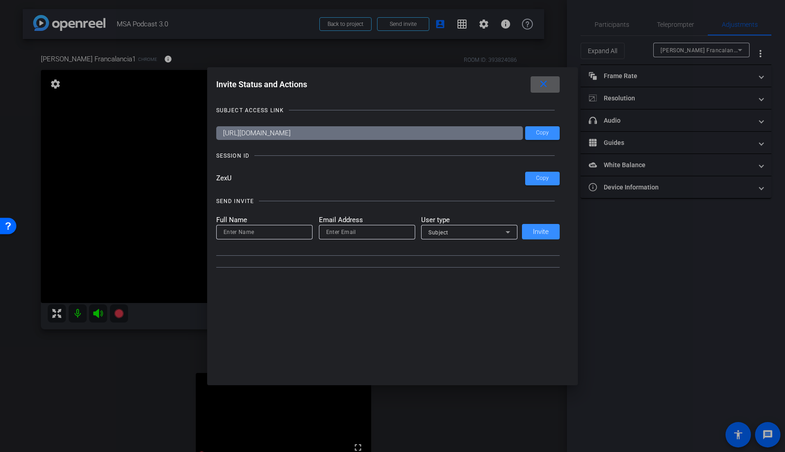
click at [362, 29] on div at bounding box center [392, 226] width 785 height 452
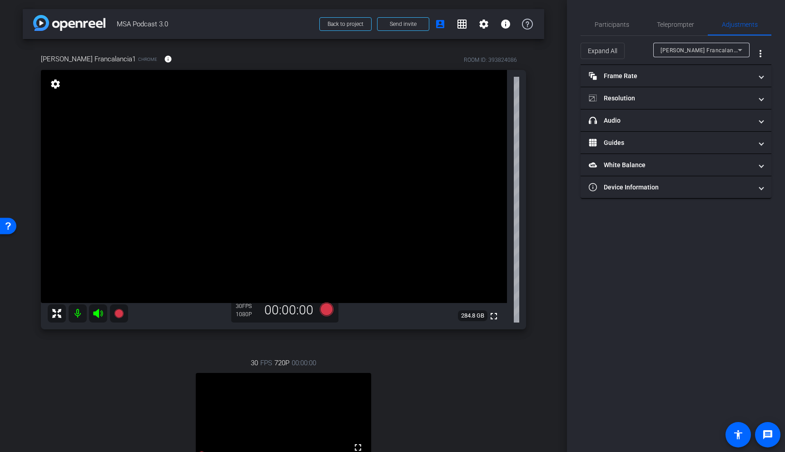
click at [56, 88] on mat-icon "settings" at bounding box center [55, 84] width 13 height 11
click at [52, 81] on mat-icon "settings" at bounding box center [55, 84] width 13 height 11
click at [479, 27] on mat-icon "settings" at bounding box center [483, 24] width 11 height 11
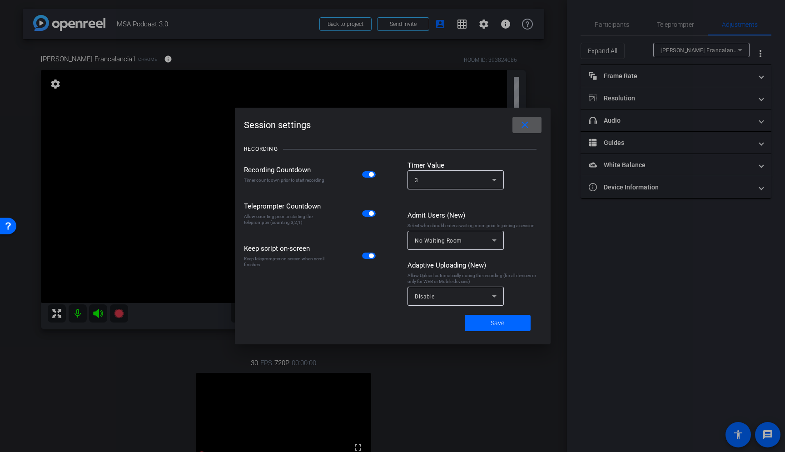
click at [520, 128] on mat-icon "close" at bounding box center [524, 124] width 11 height 11
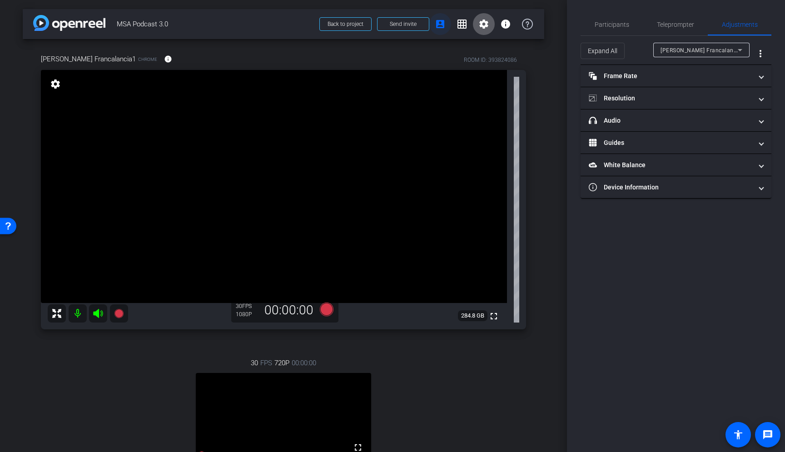
click at [440, 26] on span at bounding box center [440, 24] width 22 height 22
click at [607, 27] on span "Participants" at bounding box center [611, 24] width 35 height 6
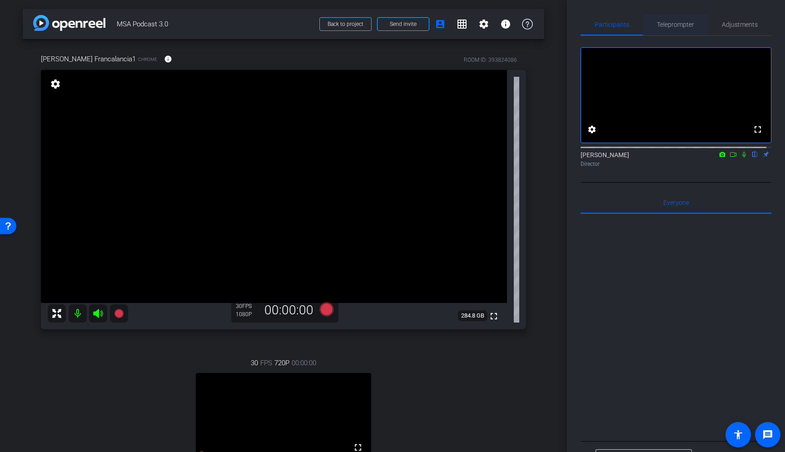
click at [667, 25] on span "Teleprompter" at bounding box center [675, 24] width 37 height 6
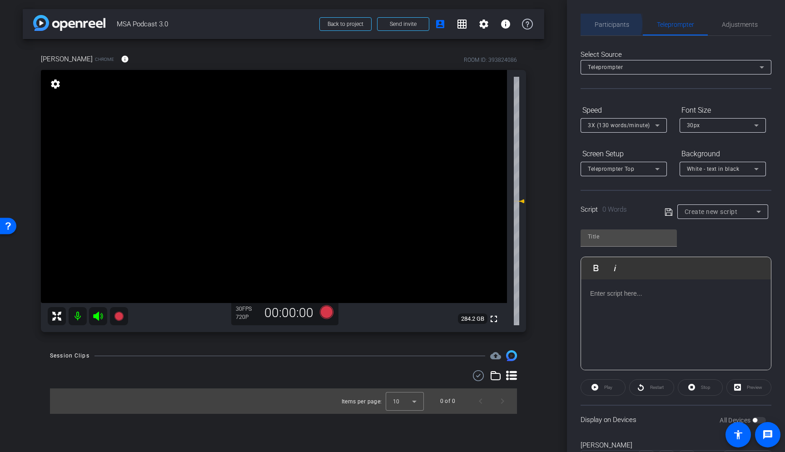
click at [607, 24] on span "Participants" at bounding box center [611, 24] width 35 height 6
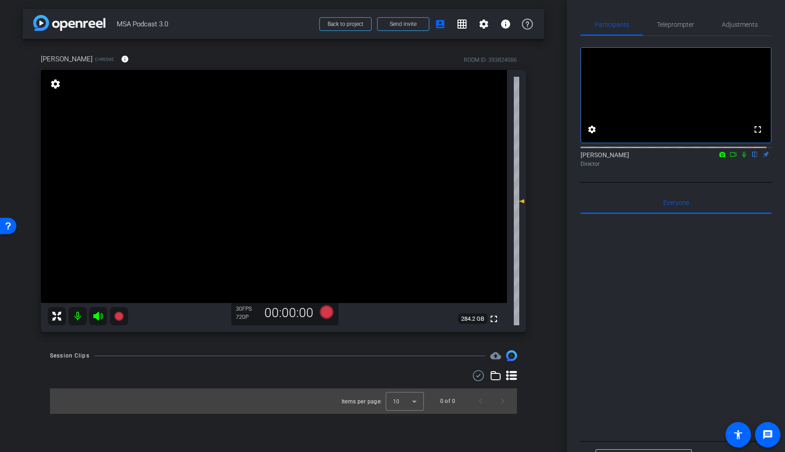
click at [582, 265] on div at bounding box center [675, 326] width 191 height 225
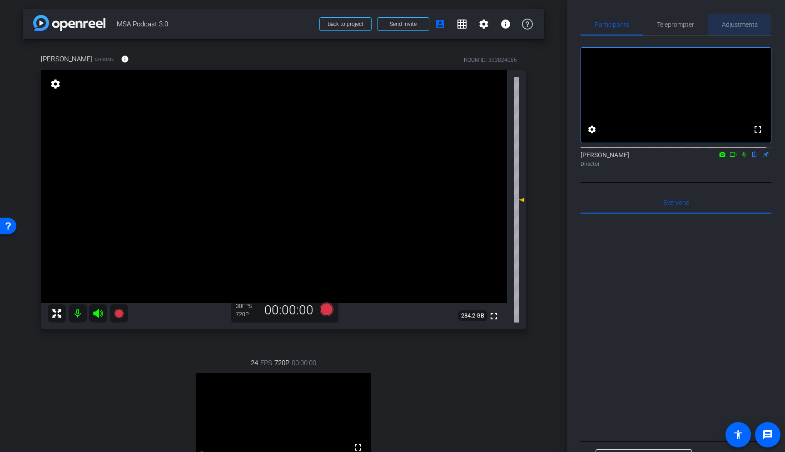
click at [722, 24] on span "Adjustments" at bounding box center [740, 24] width 36 height 6
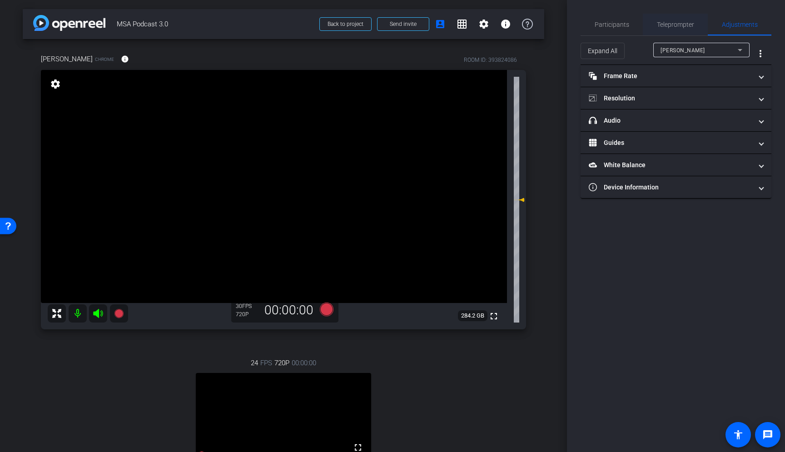
click at [655, 28] on div "Teleprompter" at bounding box center [675, 25] width 65 height 22
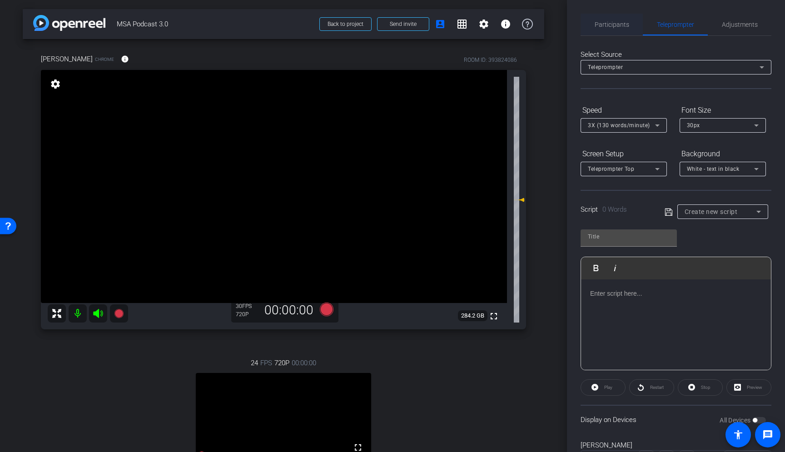
click at [613, 20] on span "Participants" at bounding box center [611, 25] width 35 height 22
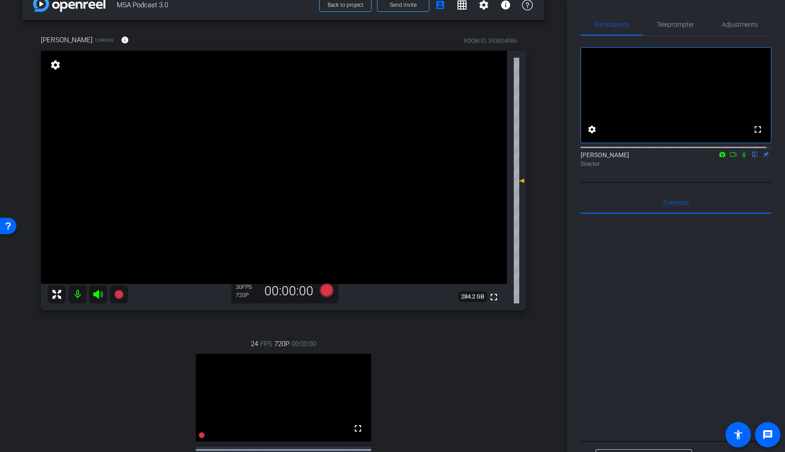
scroll to position [33, 0]
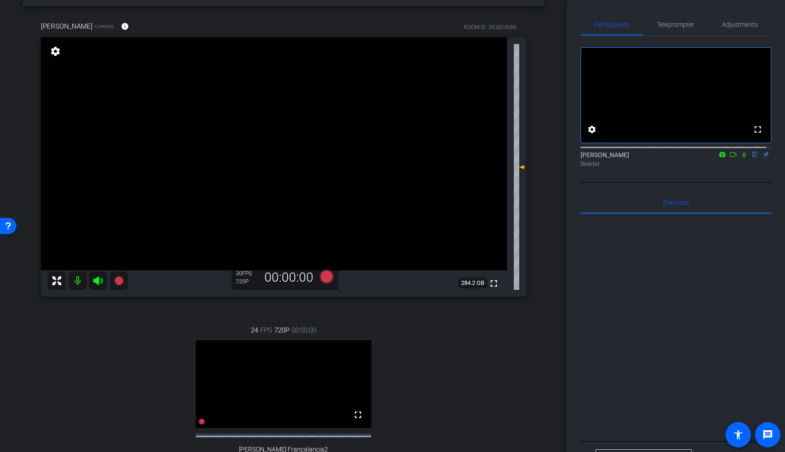
click at [288, 368] on video at bounding box center [283, 384] width 175 height 88
click at [688, 24] on span "Teleprompter" at bounding box center [675, 24] width 37 height 6
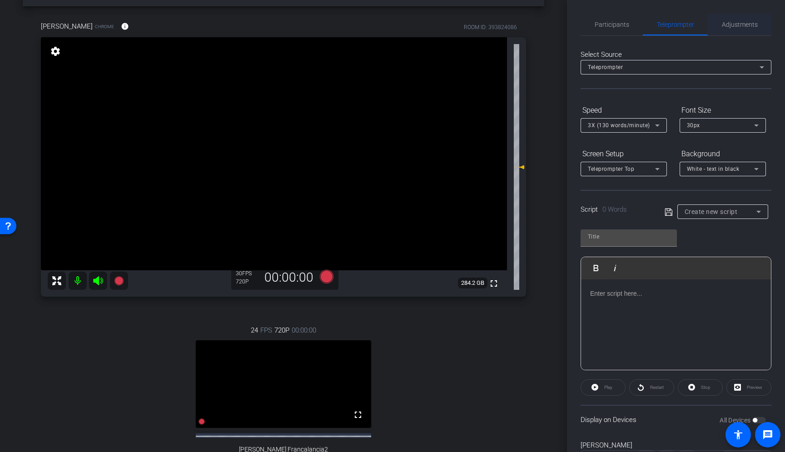
click at [738, 20] on span "Adjustments" at bounding box center [740, 25] width 36 height 22
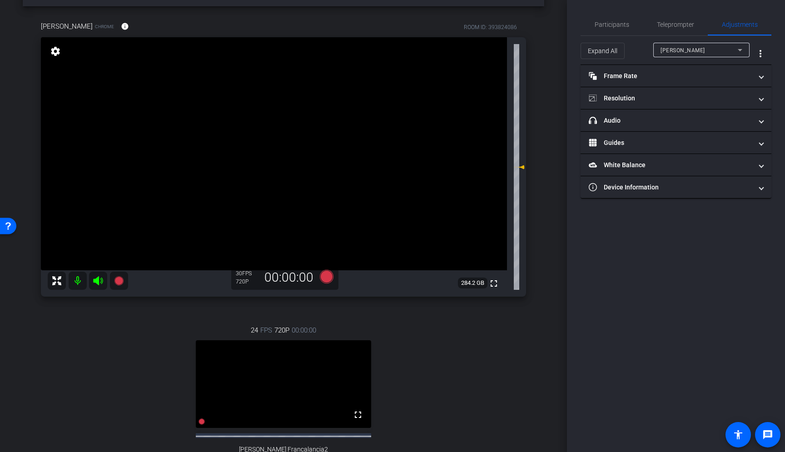
click at [685, 52] on span "Joshua Rayborn" at bounding box center [682, 50] width 44 height 6
click at [689, 84] on span "Joe Francalancia2" at bounding box center [701, 82] width 82 height 11
type input "11000"
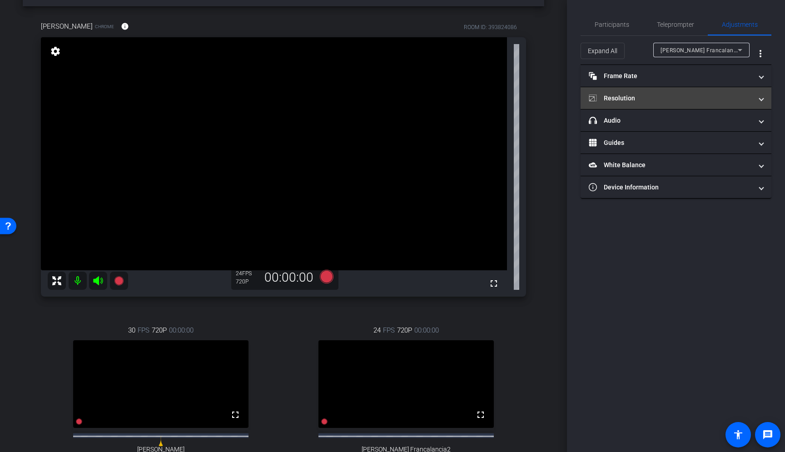
click at [643, 102] on mat-panel-title "Resolution" at bounding box center [669, 99] width 163 height 10
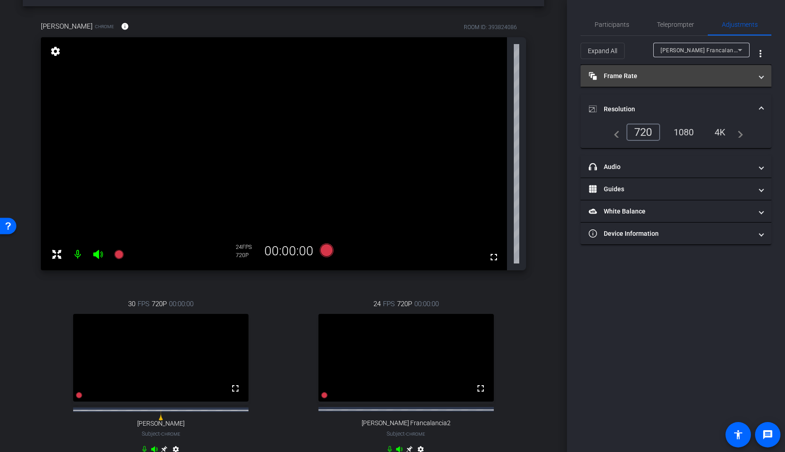
click at [646, 82] on mat-expansion-panel-header "Frame Rate Frame Rate" at bounding box center [675, 76] width 191 height 22
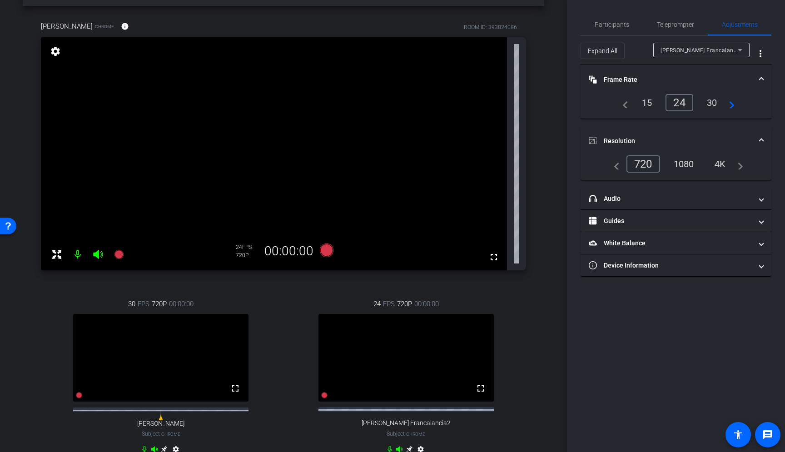
click at [715, 103] on div "30" at bounding box center [712, 102] width 24 height 15
click at [542, 318] on div "arrow_back MSA Podcast 3.0 Back to project Send invite account_box grid_on sett…" at bounding box center [283, 193] width 567 height 452
click at [608, 25] on span "Participants" at bounding box center [611, 24] width 35 height 6
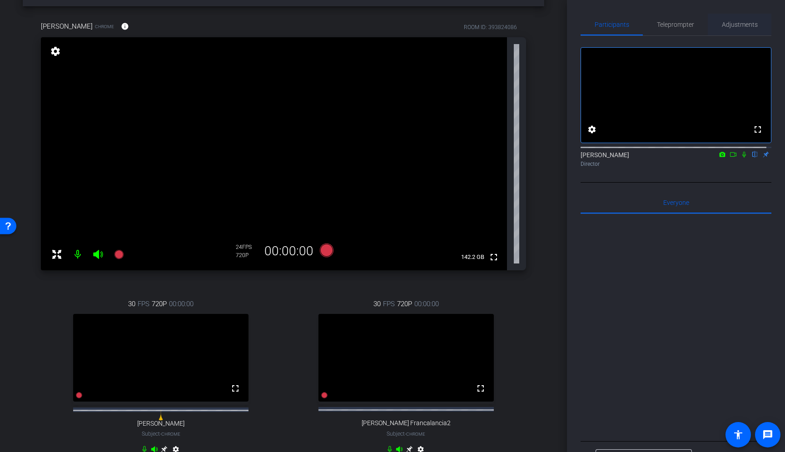
click at [731, 24] on span "Adjustments" at bounding box center [740, 24] width 36 height 6
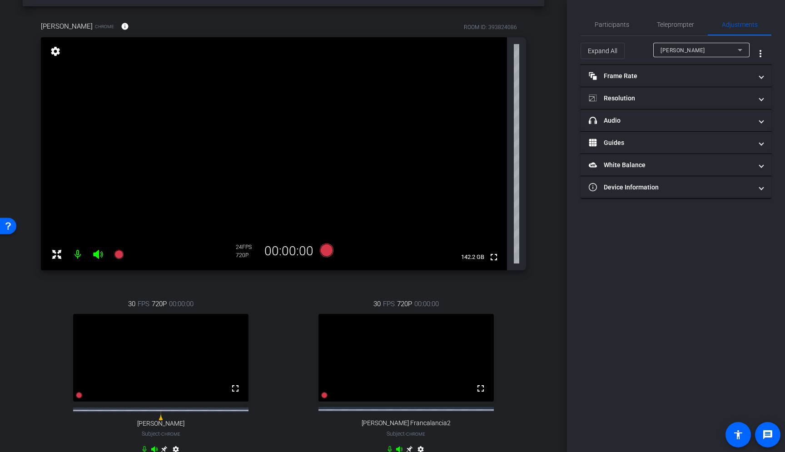
click at [60, 49] on mat-icon "settings" at bounding box center [55, 51] width 13 height 11
click at [653, 24] on div "Teleprompter" at bounding box center [675, 25] width 65 height 22
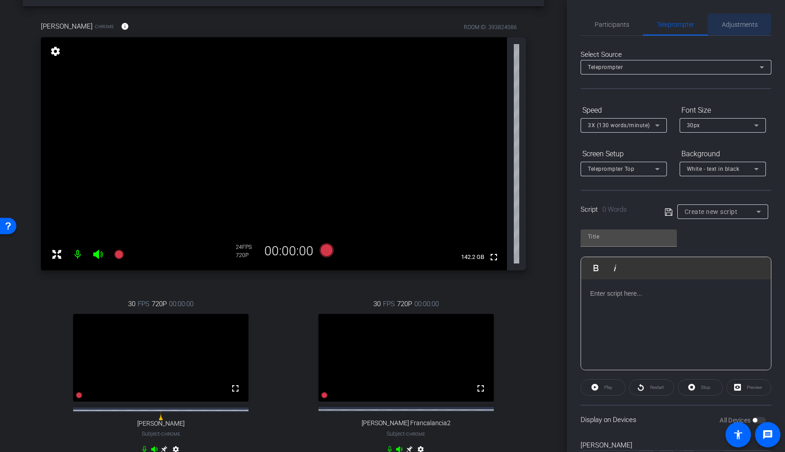
click at [723, 23] on span "Adjustments" at bounding box center [740, 24] width 36 height 6
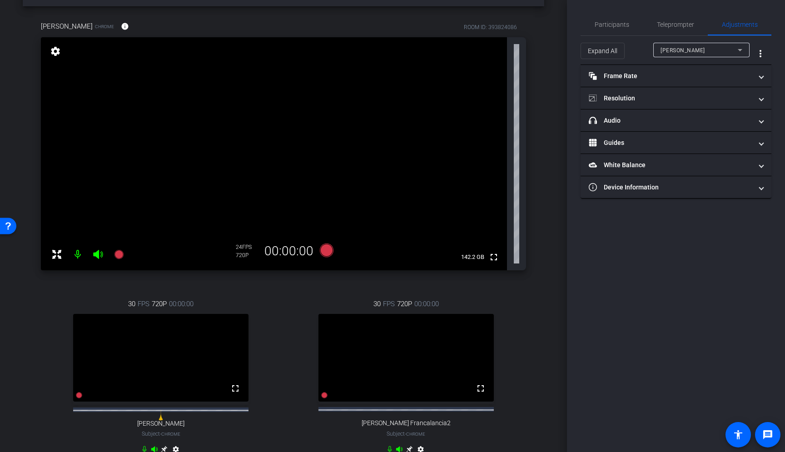
click at [679, 52] on span "Minela Skender" at bounding box center [682, 50] width 44 height 6
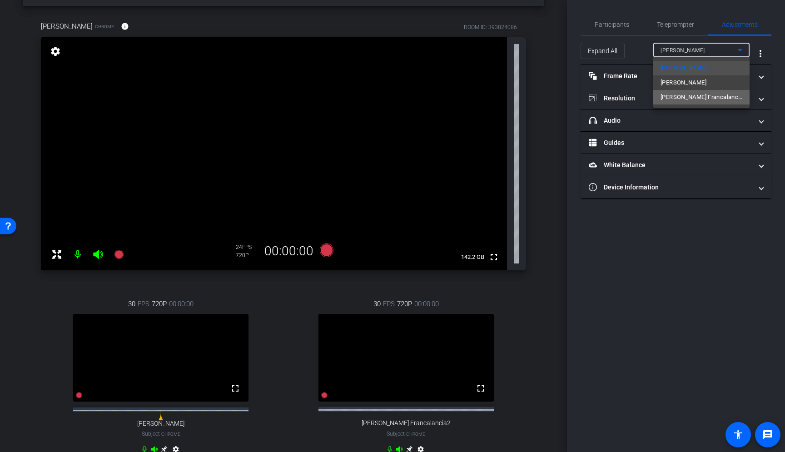
click at [686, 96] on span "Joe Francalancia2" at bounding box center [701, 97] width 82 height 11
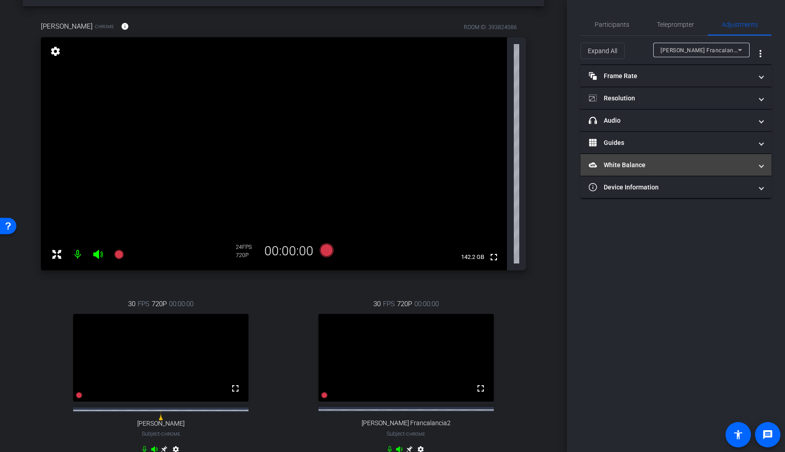
click at [670, 167] on mat-panel-title "White Balance White Balance" at bounding box center [669, 165] width 163 height 10
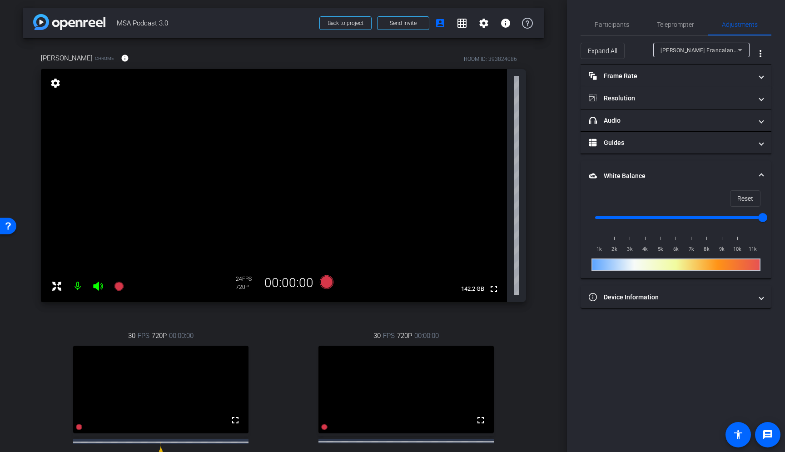
scroll to position [0, 0]
click at [459, 26] on mat-icon "grid_on" at bounding box center [461, 24] width 11 height 11
type input "11000"
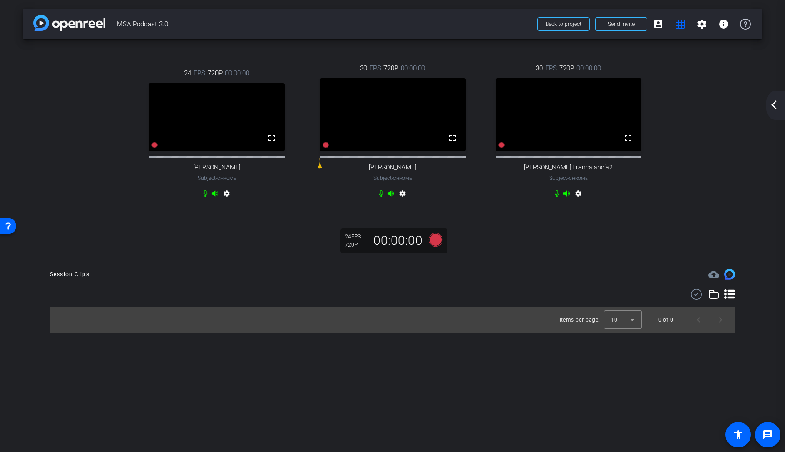
click at [229, 201] on mat-icon "settings" at bounding box center [226, 195] width 11 height 11
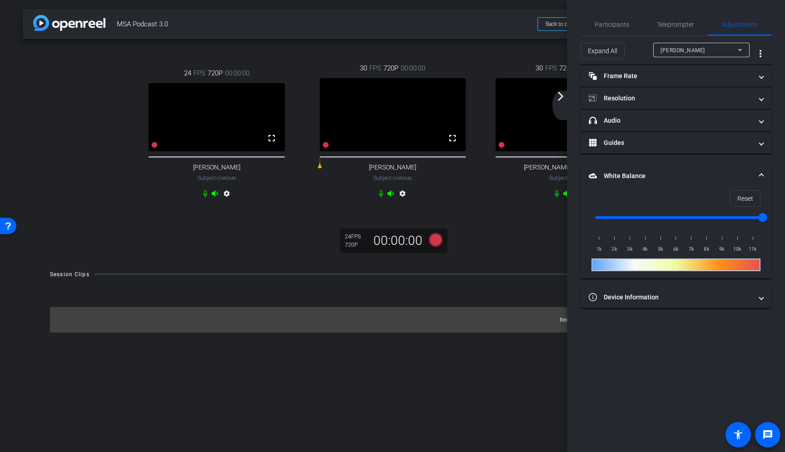
click at [229, 201] on mat-icon "settings" at bounding box center [226, 195] width 11 height 11
click at [272, 252] on div "24 FPS 720P 00:00:00 fullscreen Minela Skender Subject - Chrome settings 30 FPS…" at bounding box center [392, 149] width 739 height 221
click at [265, 252] on div "24 FPS 720P 00:00:00 fullscreen Minela Skender Subject - Chrome settings 30 FPS…" at bounding box center [392, 149] width 739 height 221
drag, startPoint x: 737, startPoint y: 25, endPoint x: 691, endPoint y: 38, distance: 47.7
click at [736, 25] on span "Adjustments" at bounding box center [740, 24] width 36 height 6
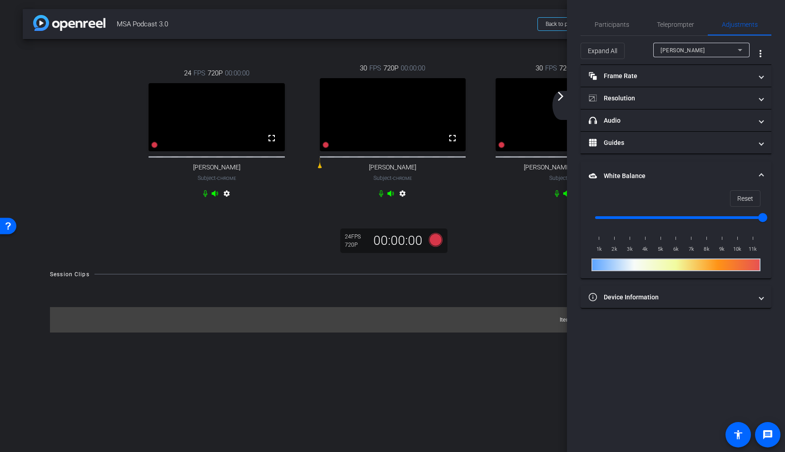
click at [518, 22] on span "MSA Podcast 3.0" at bounding box center [324, 24] width 415 height 18
click at [549, 26] on span "Back to project" at bounding box center [563, 24] width 36 height 6
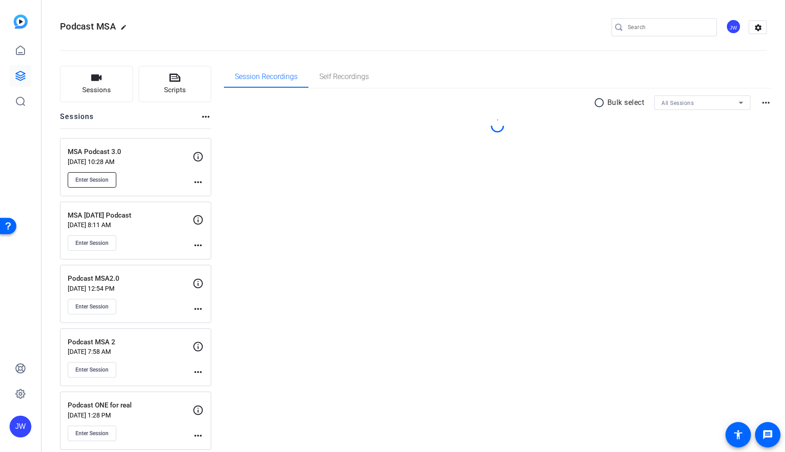
click at [89, 178] on span "Enter Session" at bounding box center [91, 179] width 33 height 7
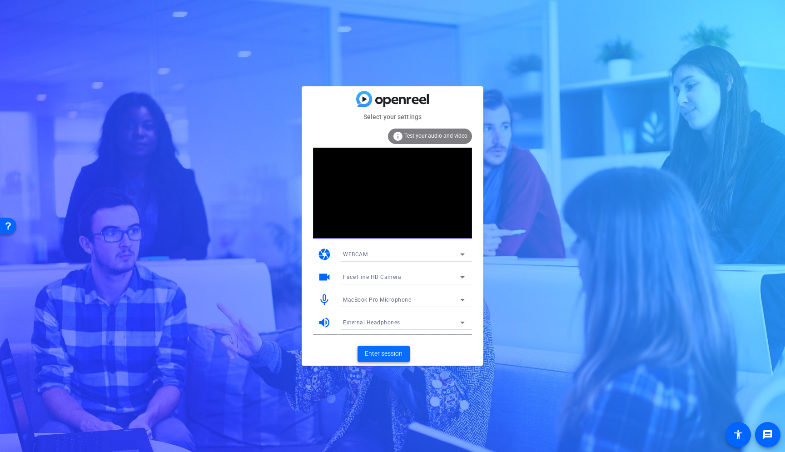
click at [374, 350] on span "Enter session" at bounding box center [384, 354] width 38 height 10
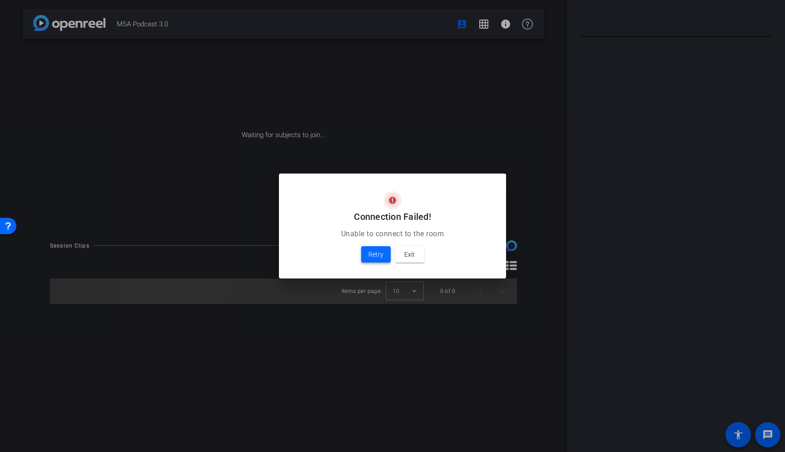
click at [376, 255] on span "Retry" at bounding box center [375, 254] width 15 height 11
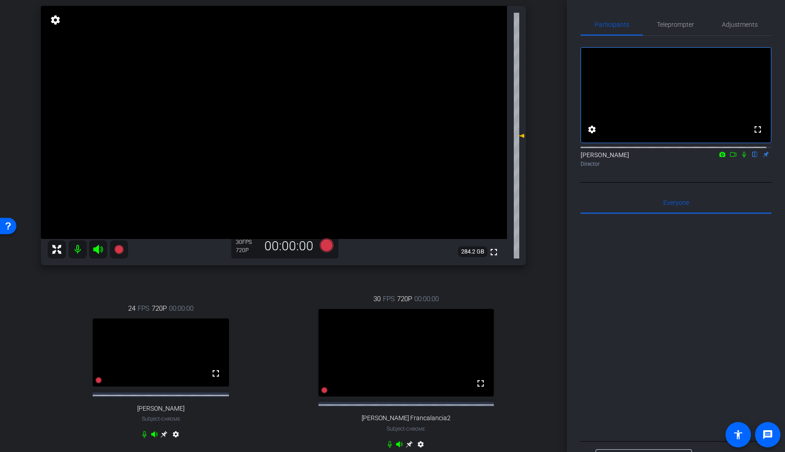
scroll to position [65, 0]
click at [287, 360] on div "30 FPS 720P 00:00:00 fullscreen Joe Francalancia2 Subject - Chrome settings" at bounding box center [406, 371] width 240 height 188
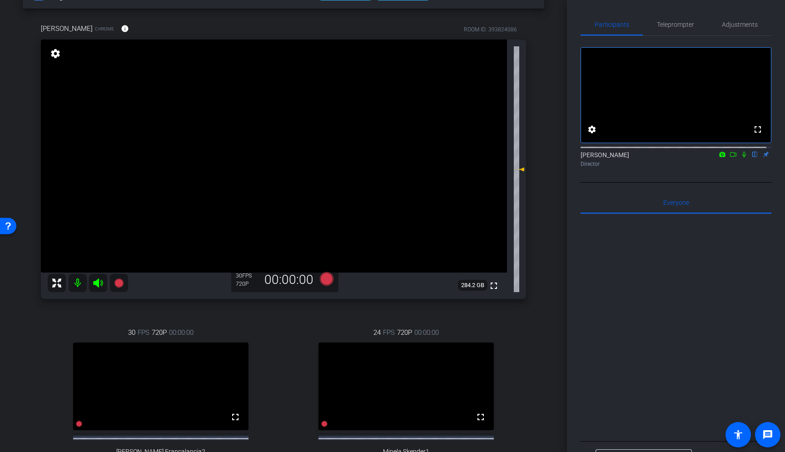
scroll to position [25, 0]
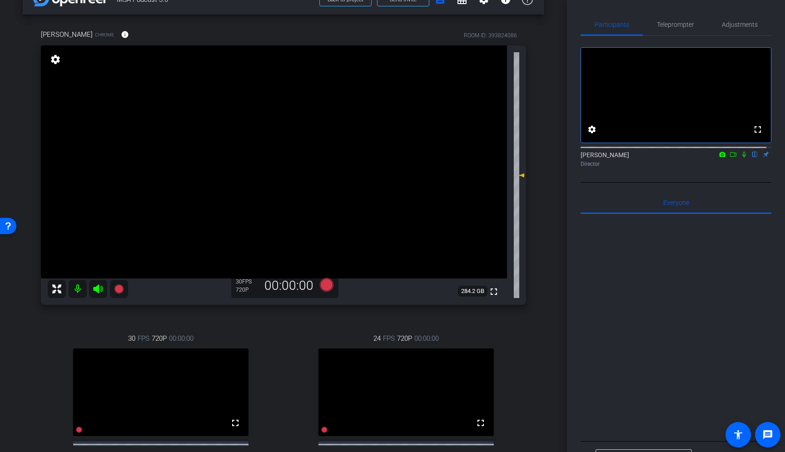
click at [750, 158] on mat-icon "flip" at bounding box center [754, 154] width 11 height 8
click at [534, 343] on div "Joshua Rayborn Chrome info ROOM ID: 393824086 fullscreen settings 284.2 GB 30 F…" at bounding box center [283, 265] width 521 height 500
click at [518, 356] on div "24 FPS 720P 00:00:00 fullscreen Minela Skender1 Subject - Chrome settings" at bounding box center [406, 412] width 240 height 188
click at [523, 367] on div "Joshua Rayborn Chrome info ROOM ID: 393824086 fullscreen settings 284.2 GB 30 F…" at bounding box center [283, 265] width 521 height 500
click at [749, 158] on mat-icon "flip" at bounding box center [754, 154] width 11 height 8
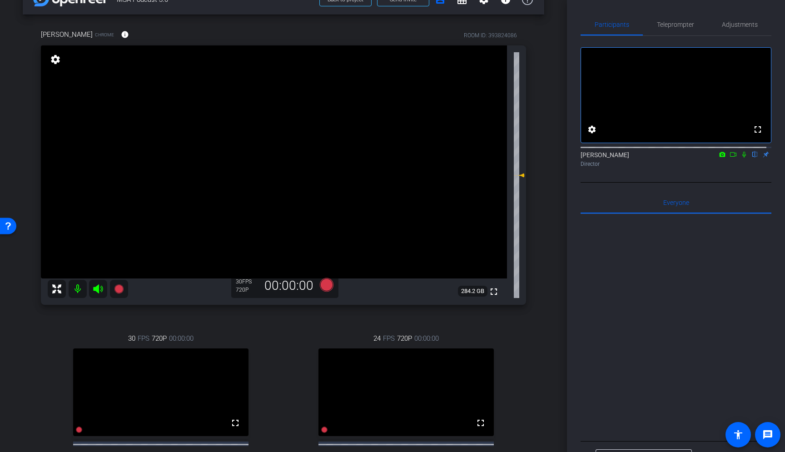
click at [749, 158] on mat-icon "flip" at bounding box center [754, 154] width 11 height 8
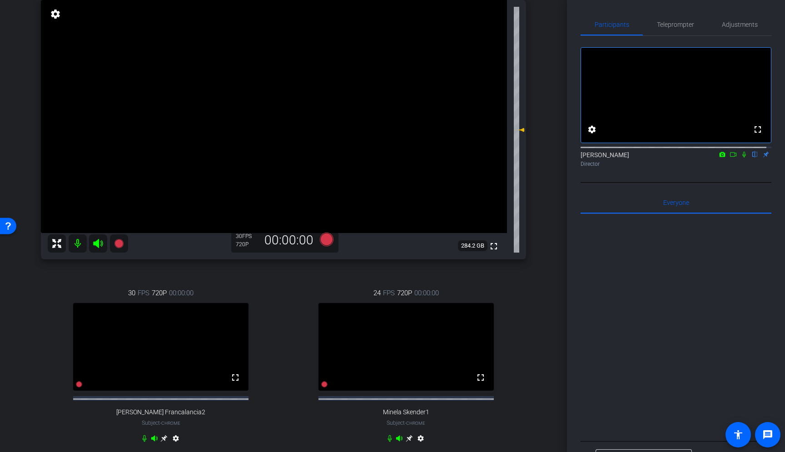
scroll to position [98, 0]
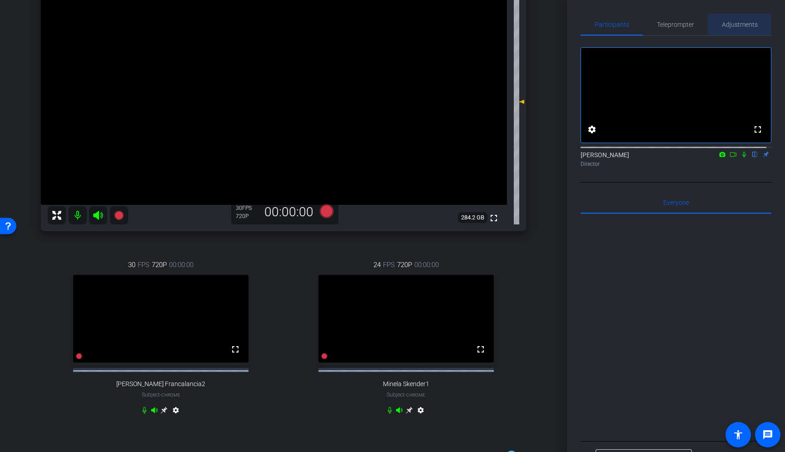
click at [748, 24] on span "Adjustments" at bounding box center [740, 24] width 36 height 6
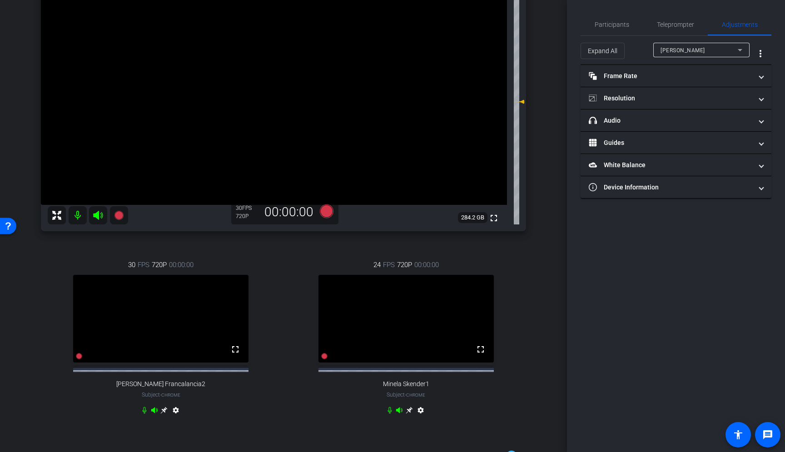
click at [684, 47] on div "Joshua Rayborn" at bounding box center [698, 49] width 77 height 11
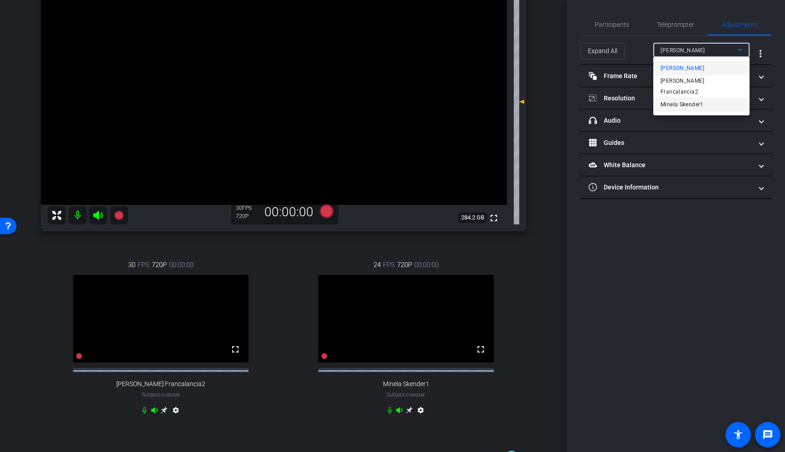
type input "11000"
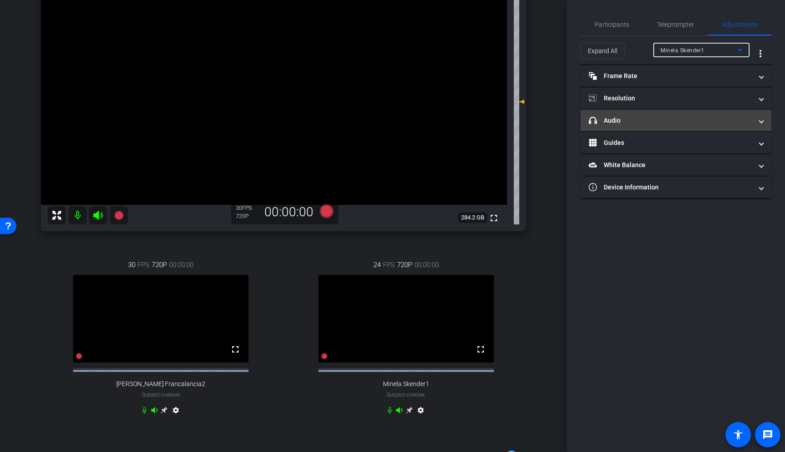
click at [664, 121] on mat-panel-title "headphone icon Audio" at bounding box center [669, 121] width 163 height 10
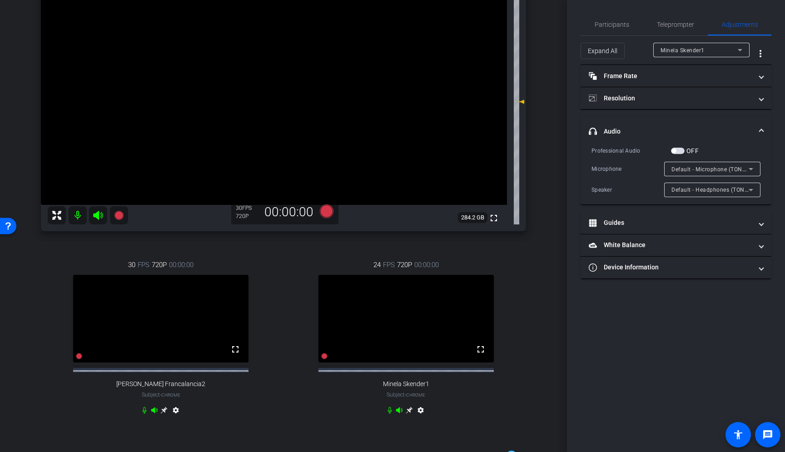
click at [702, 193] on span "Default - Headphones (TONOR TD520 Dynamic Mic)" at bounding box center [739, 189] width 137 height 7
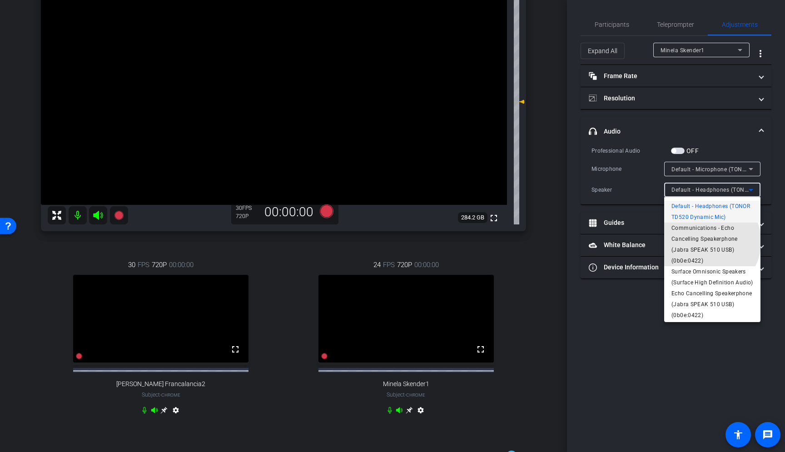
click at [708, 242] on span "Communications - Echo Cancelling Speakerphone (Jabra SPEAK 510 USB) (0b0e:0422)" at bounding box center [712, 244] width 82 height 44
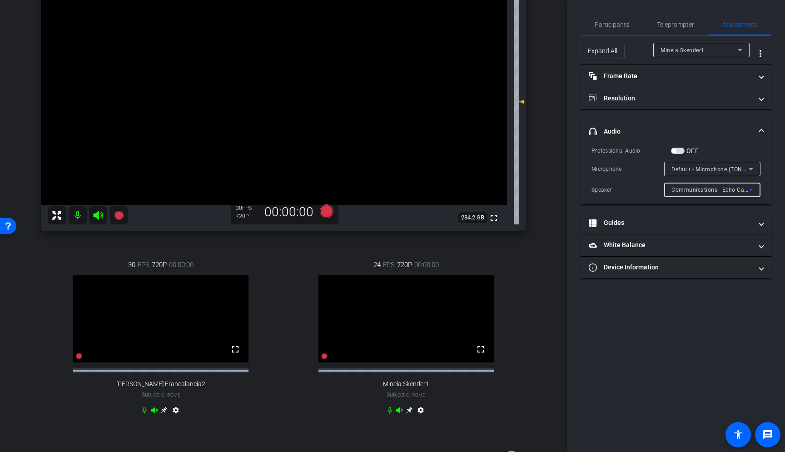
click at [691, 192] on span "Communications - Echo Cancelling Speakerphone (Jabra SPEAK 510 USB) (0b0e:0422)" at bounding box center [787, 189] width 232 height 7
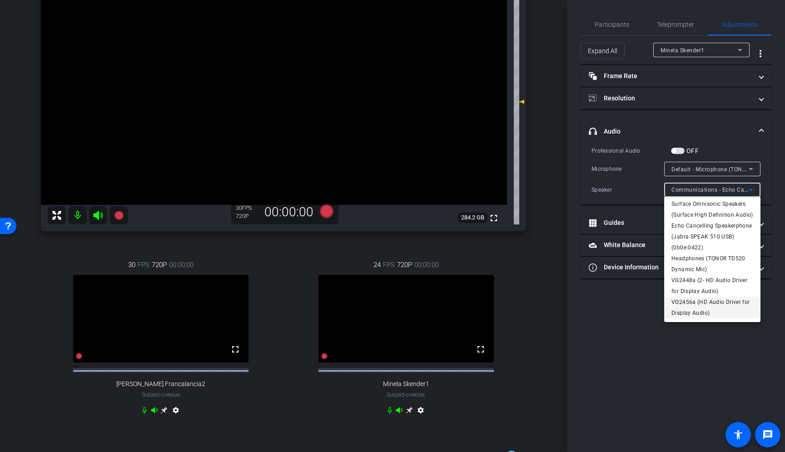
scroll to position [62, 0]
click at [614, 319] on div at bounding box center [392, 226] width 785 height 452
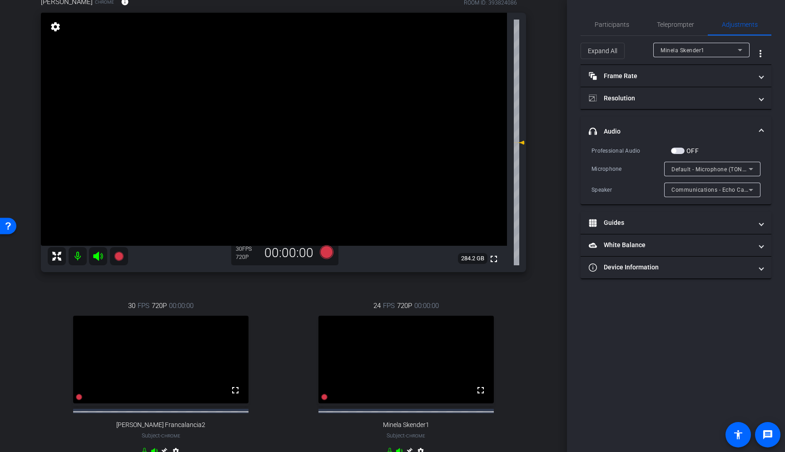
scroll to position [168, 0]
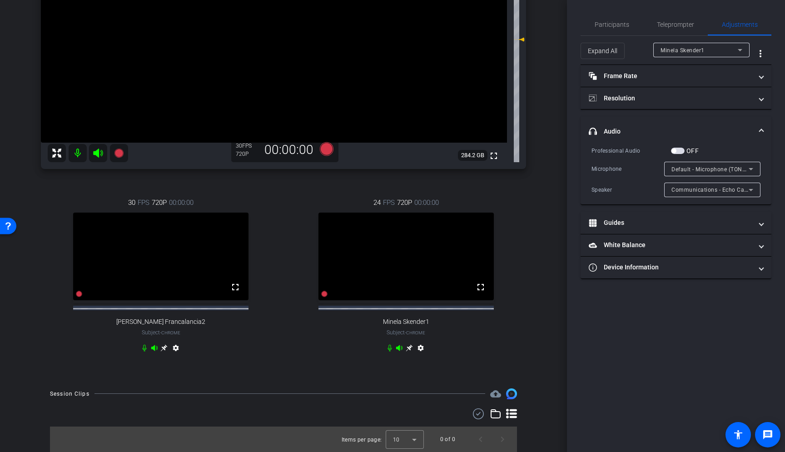
click at [418, 348] on mat-icon "settings" at bounding box center [420, 349] width 11 height 11
click at [533, 246] on div "Joshua Rayborn Chrome info ROOM ID: 393824086 fullscreen settings 284.2 GB 30 F…" at bounding box center [283, 129] width 521 height 500
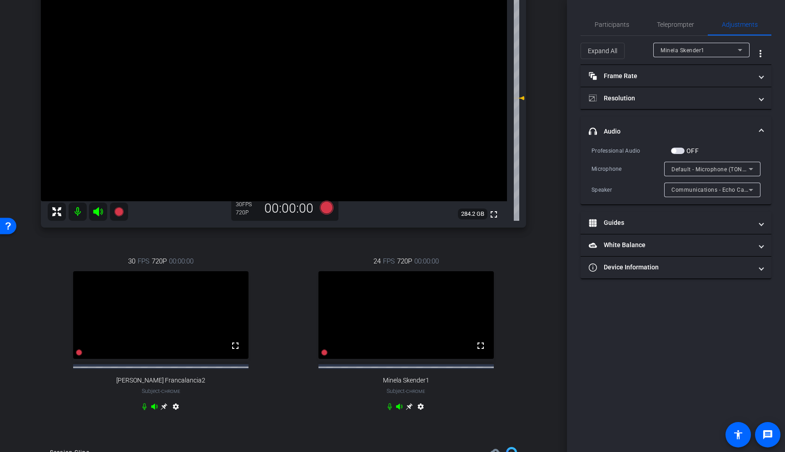
scroll to position [87, 0]
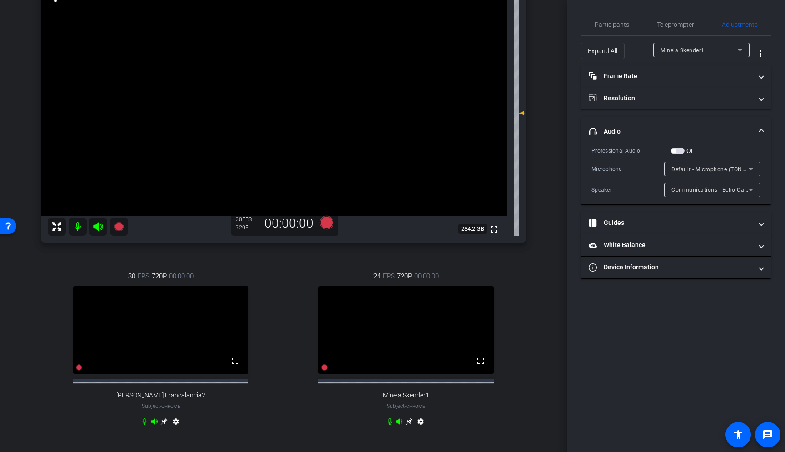
click at [538, 274] on div "Joshua Rayborn Chrome info ROOM ID: 393824086 fullscreen settings 284.2 GB 30 F…" at bounding box center [283, 202] width 521 height 500
click at [416, 426] on mat-icon "settings" at bounding box center [420, 423] width 11 height 11
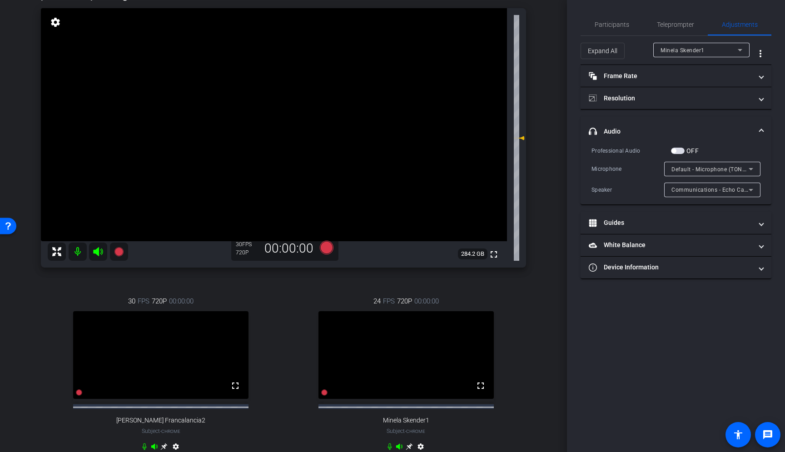
scroll to position [163, 0]
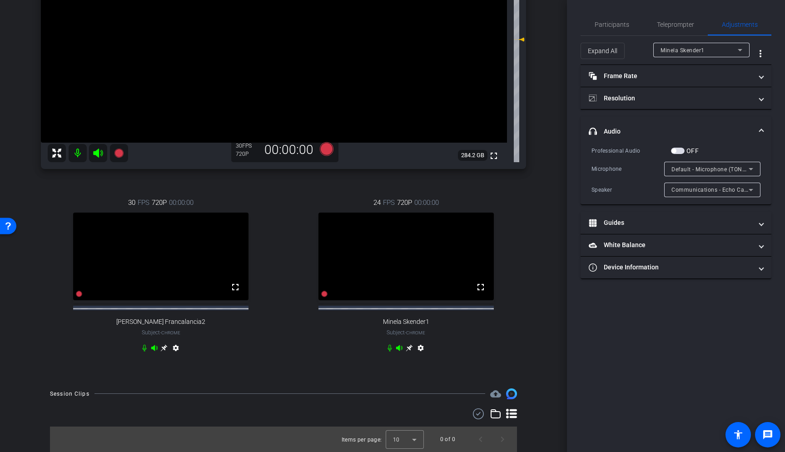
click at [418, 276] on video at bounding box center [405, 257] width 175 height 88
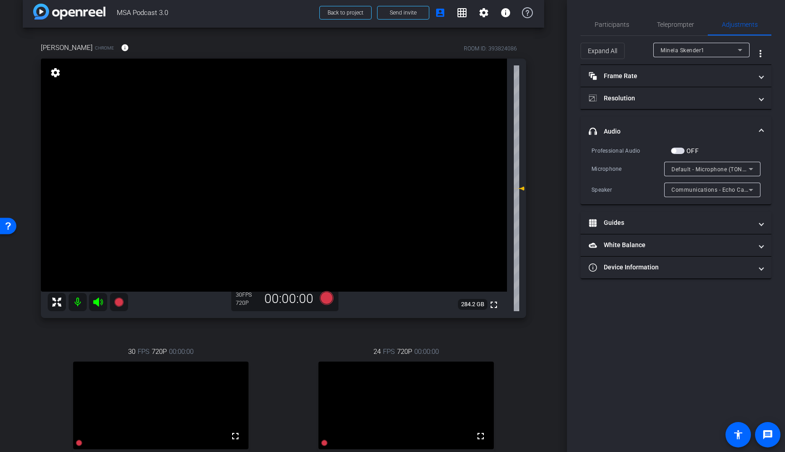
scroll to position [0, 0]
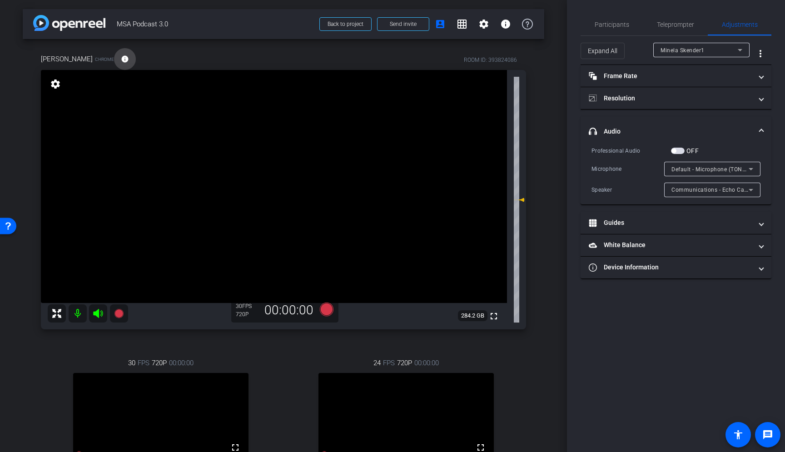
click at [132, 60] on span at bounding box center [125, 59] width 22 height 22
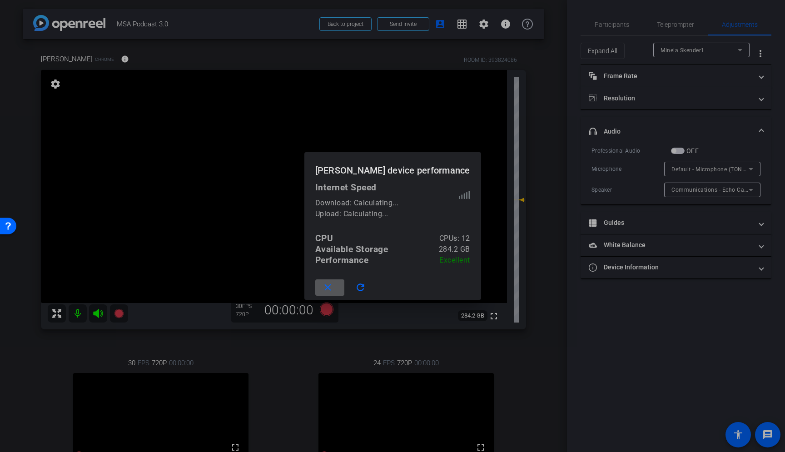
click at [333, 288] on mat-icon "close" at bounding box center [327, 287] width 11 height 11
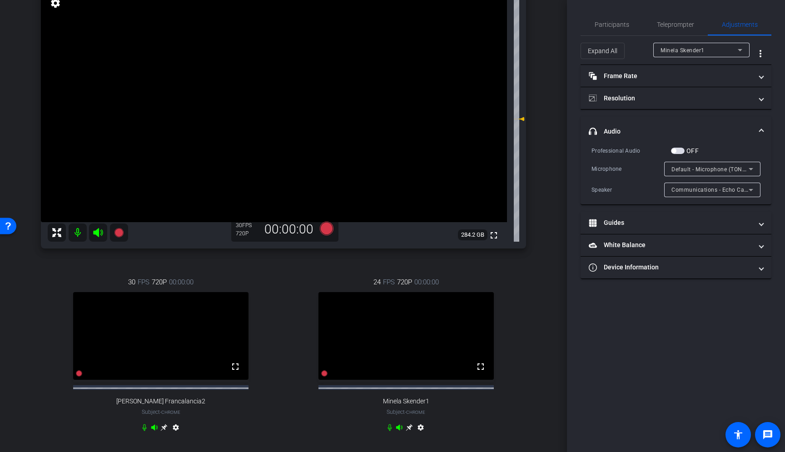
scroll to position [98, 0]
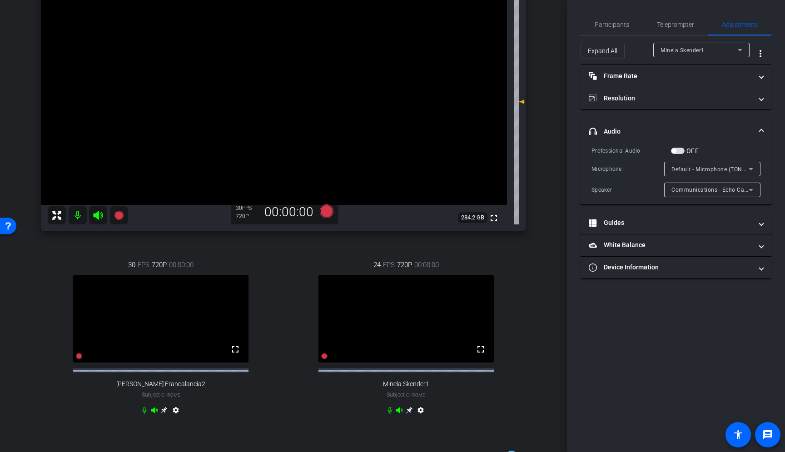
click at [409, 345] on video at bounding box center [405, 319] width 175 height 88
click at [417, 417] on mat-icon "settings" at bounding box center [420, 411] width 11 height 11
click at [600, 27] on span "Participants" at bounding box center [611, 24] width 35 height 6
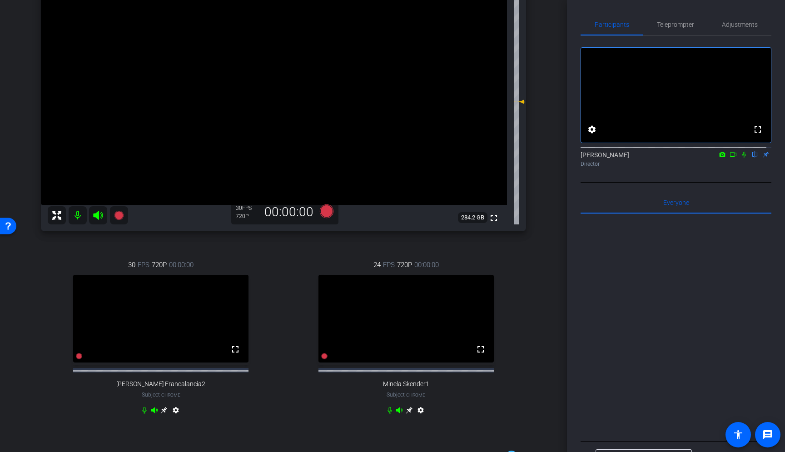
click at [539, 183] on div "Joshua Rayborn Chrome info ROOM ID: 393824086 fullscreen settings 284.2 GB 30 F…" at bounding box center [283, 191] width 521 height 500
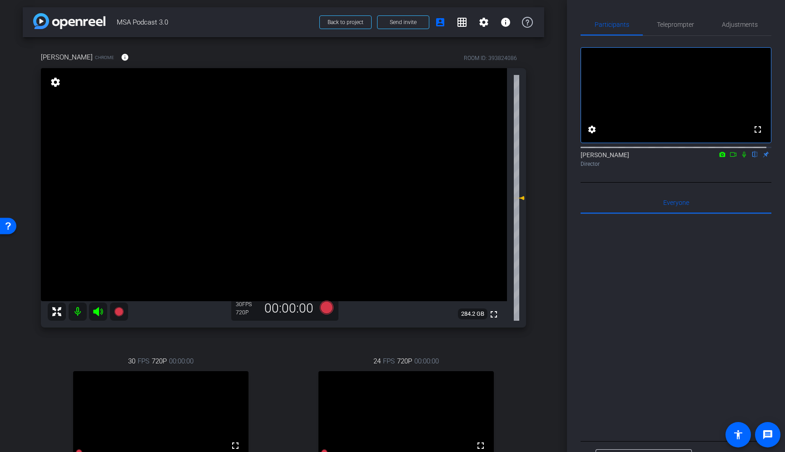
scroll to position [0, 0]
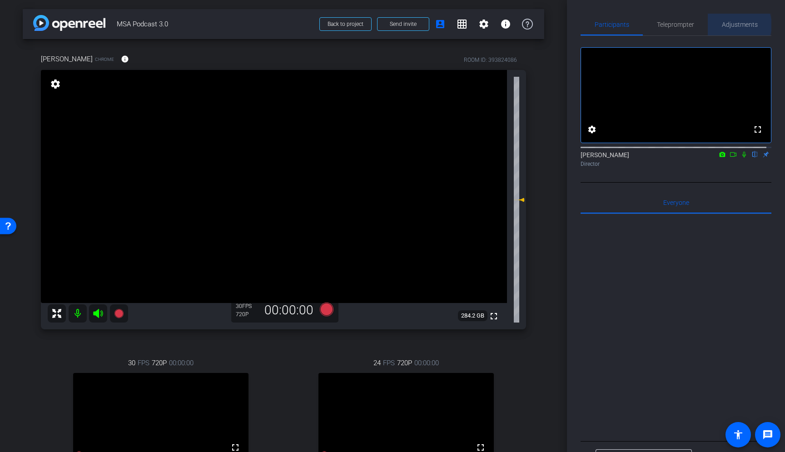
click at [733, 25] on span "Adjustments" at bounding box center [740, 24] width 36 height 6
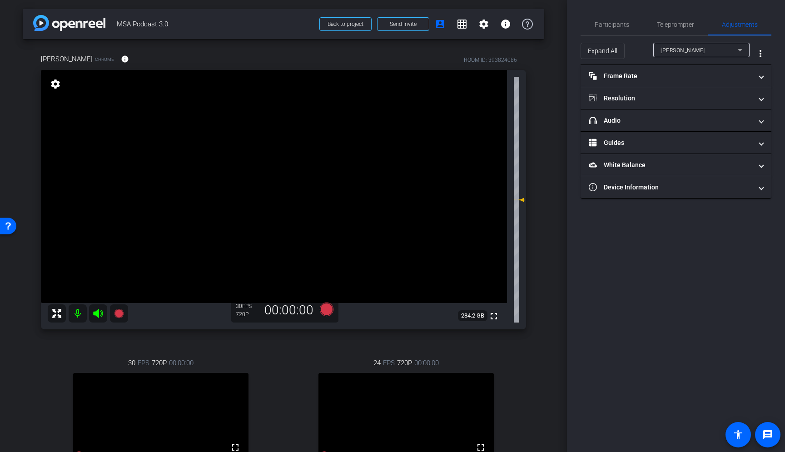
click at [548, 306] on div "arrow_back MSA Podcast 3.0 Back to project Send invite account_box grid_on sett…" at bounding box center [283, 226] width 567 height 452
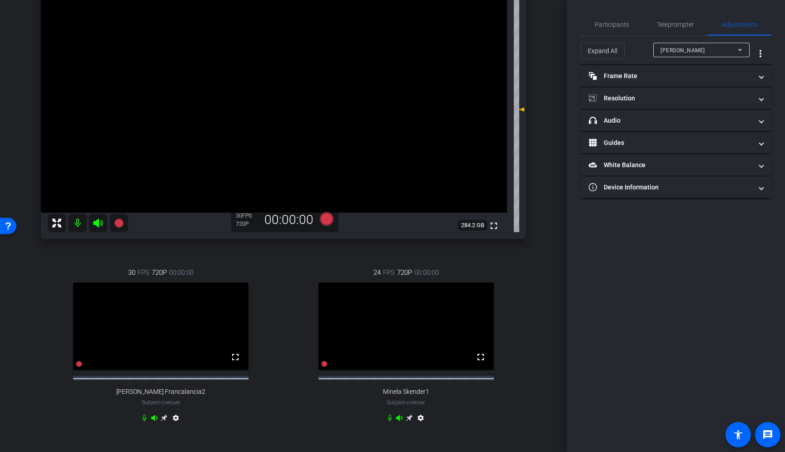
scroll to position [90, 0]
click at [291, 341] on div "24 FPS 720P 00:00:00 fullscreen Minela Skender1 Subject - Chrome settings" at bounding box center [406, 347] width 240 height 188
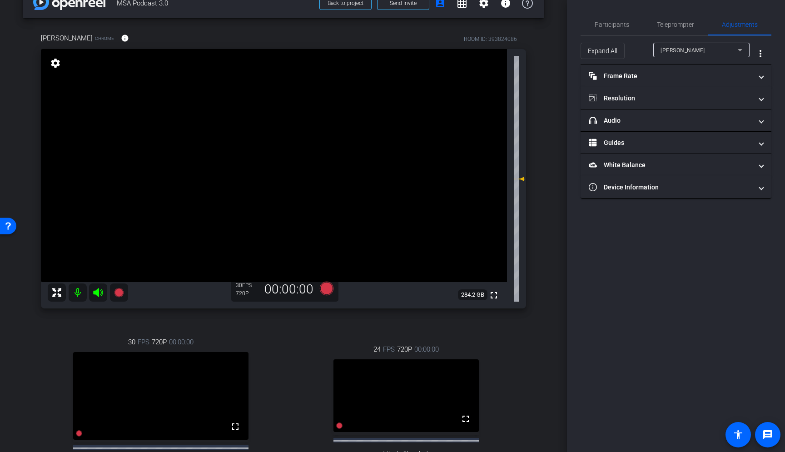
scroll to position [0, 0]
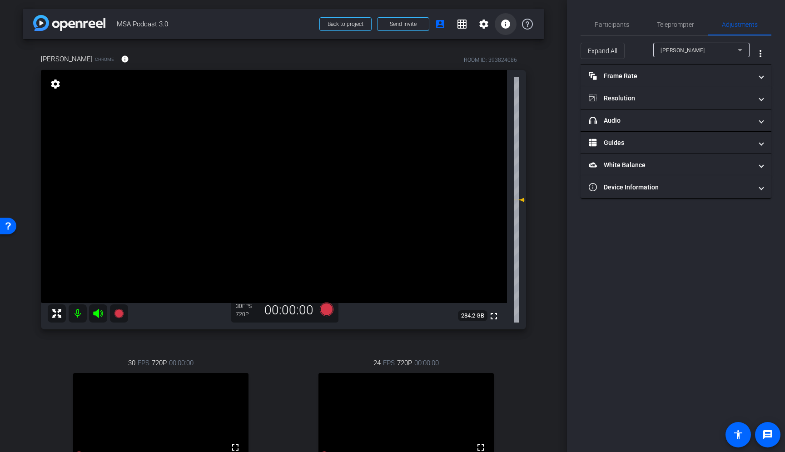
click at [504, 27] on mat-icon "info" at bounding box center [505, 24] width 11 height 11
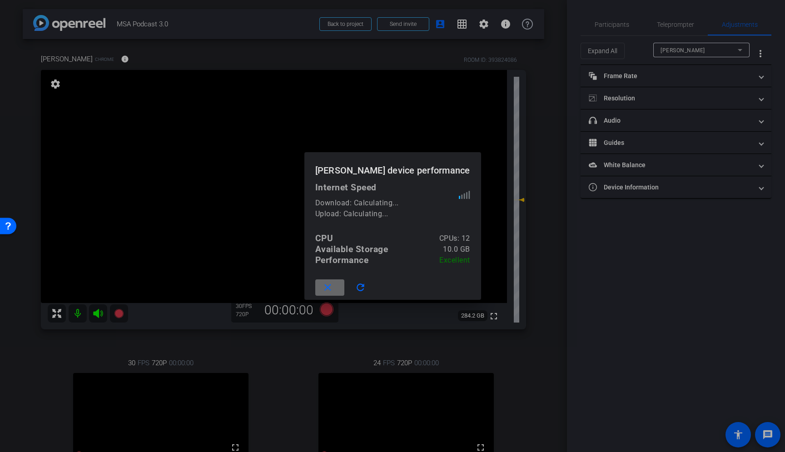
click at [342, 285] on span at bounding box center [329, 288] width 29 height 22
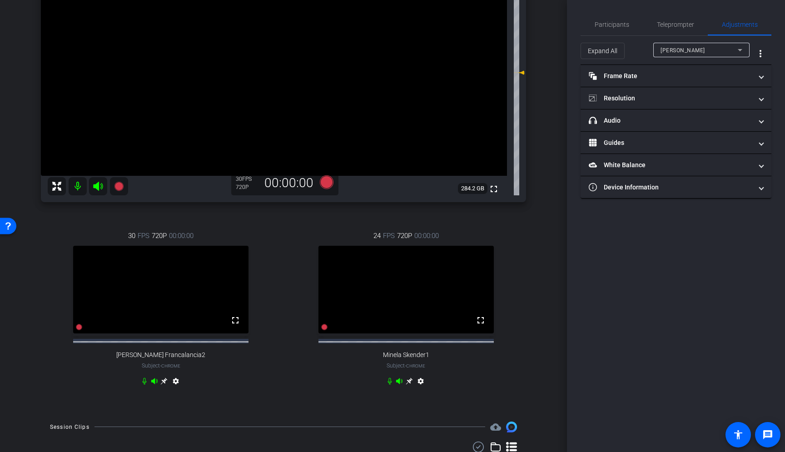
scroll to position [8, 0]
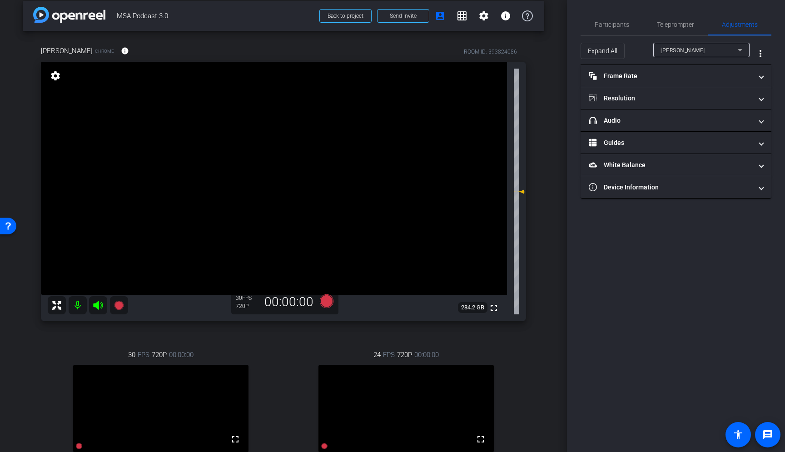
click at [544, 233] on div "arrow_back MSA Podcast 3.0 Back to project Send invite account_box grid_on sett…" at bounding box center [283, 218] width 567 height 452
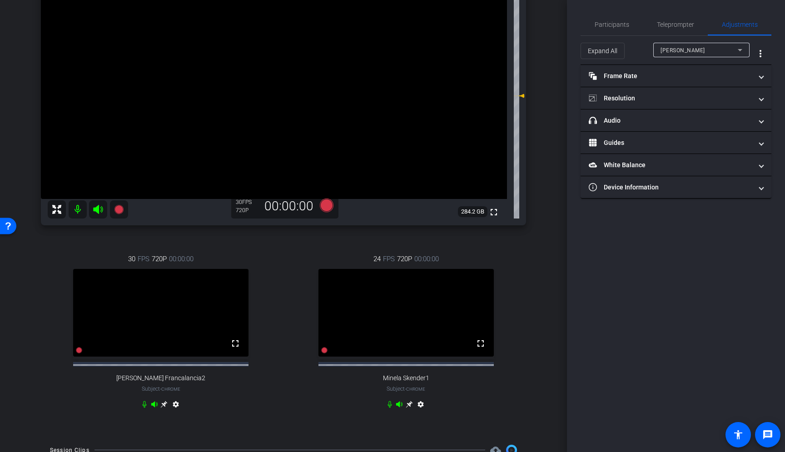
scroll to position [106, 0]
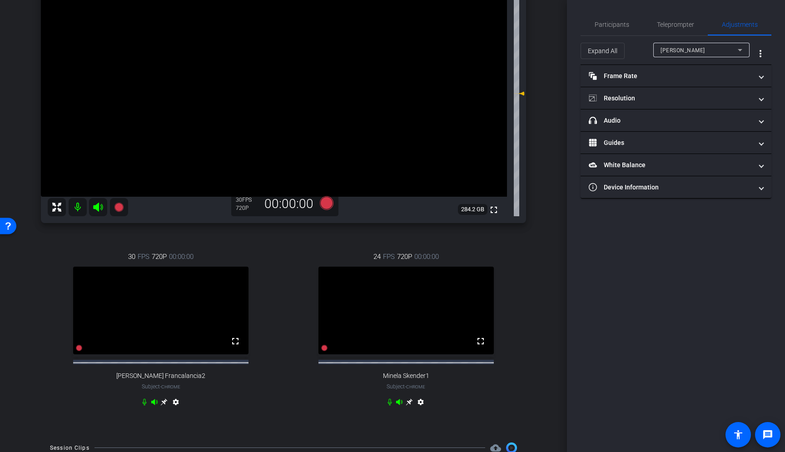
click at [387, 405] on icon at bounding box center [389, 401] width 4 height 7
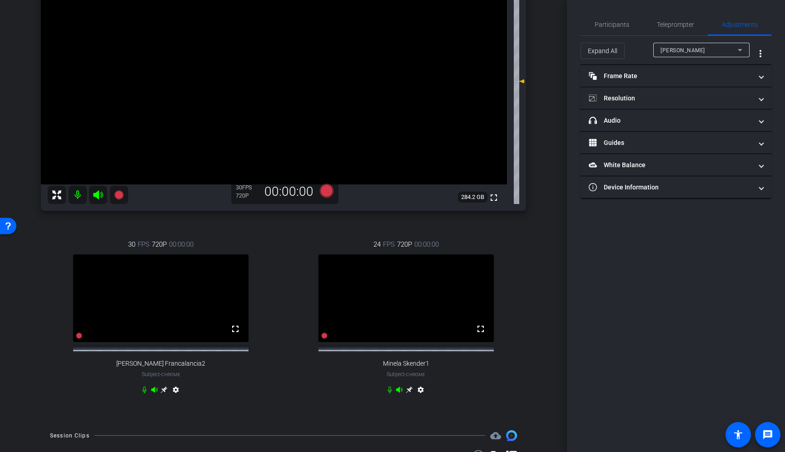
scroll to position [123, 0]
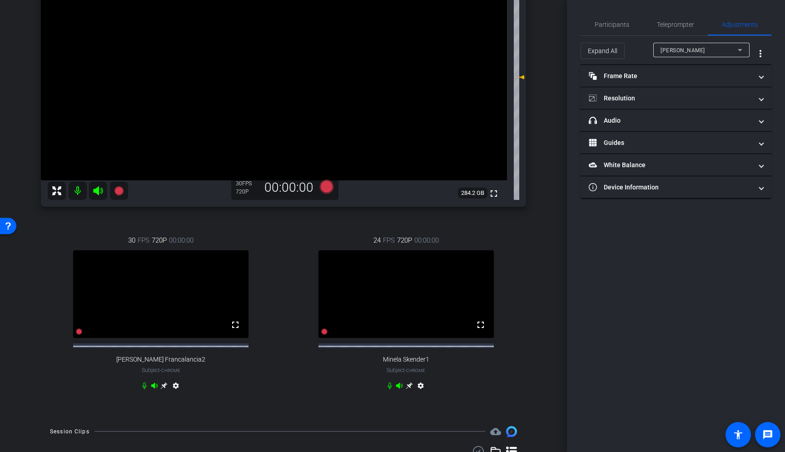
click at [386, 389] on icon at bounding box center [389, 385] width 7 height 7
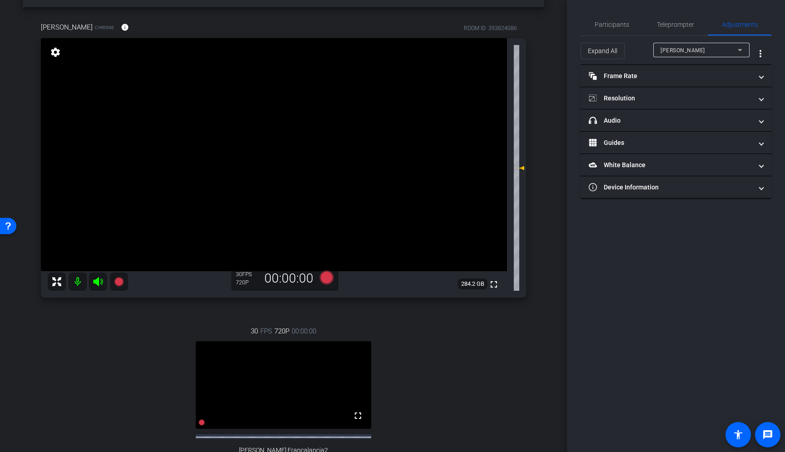
scroll to position [0, 0]
